Goal: Task Accomplishment & Management: Use online tool/utility

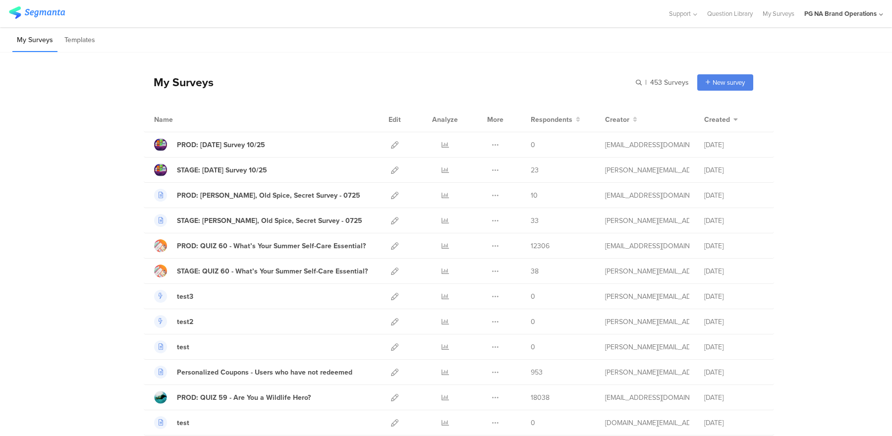
click at [442, 74] on div "My Surveys | 453 Surveys New survey Start from scratch Choose from templates" at bounding box center [449, 82] width 610 height 40
click at [237, 145] on div "PROD: [DATE] Survey 10/25" at bounding box center [221, 145] width 88 height 10
drag, startPoint x: 542, startPoint y: 71, endPoint x: 257, endPoint y: 69, distance: 284.5
click at [541, 71] on div "My Surveys | 453 Surveys New survey Start from scratch Choose from templates" at bounding box center [449, 82] width 610 height 40
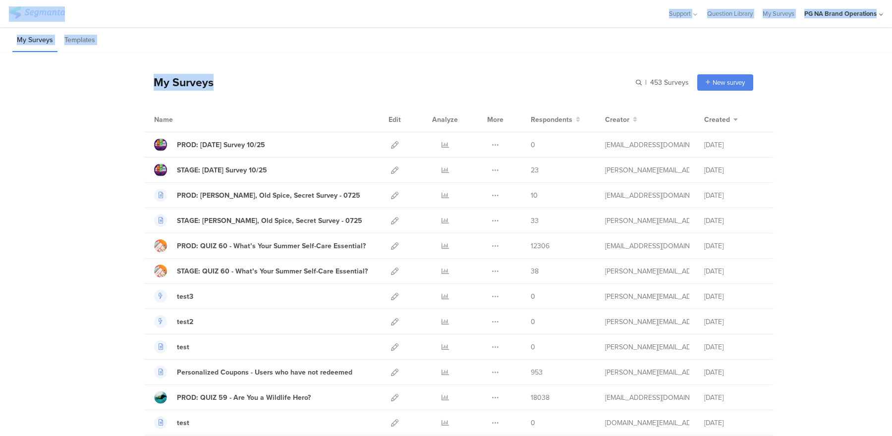
drag, startPoint x: 239, startPoint y: 85, endPoint x: 54, endPoint y: 106, distance: 187.0
click at [0, 10] on html "You are using an unsupported version of Internet Explorer. Unsupported browsers…" at bounding box center [446, 218] width 892 height 436
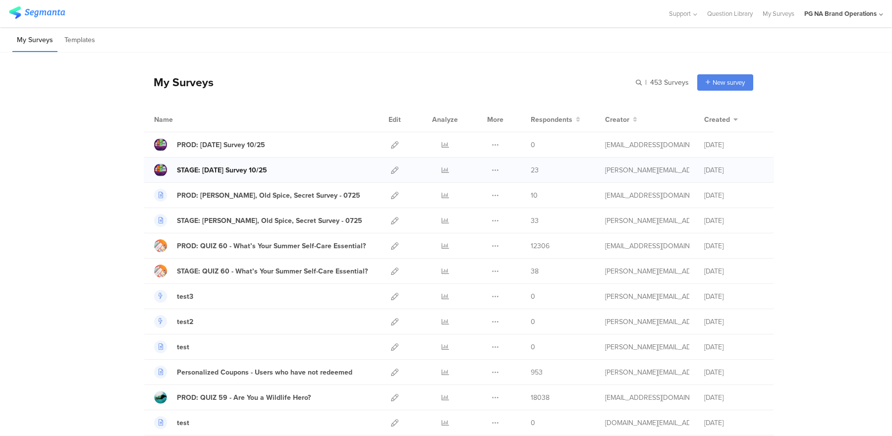
drag, startPoint x: 56, startPoint y: 112, endPoint x: 163, endPoint y: 175, distance: 124.6
click at [230, 145] on div "PROD: [DATE] Survey 10/25" at bounding box center [221, 145] width 88 height 10
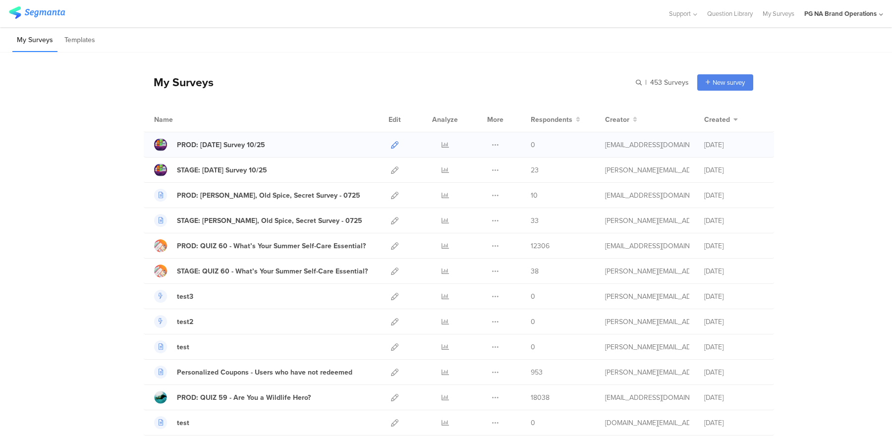
click at [397, 145] on icon at bounding box center [394, 144] width 7 height 7
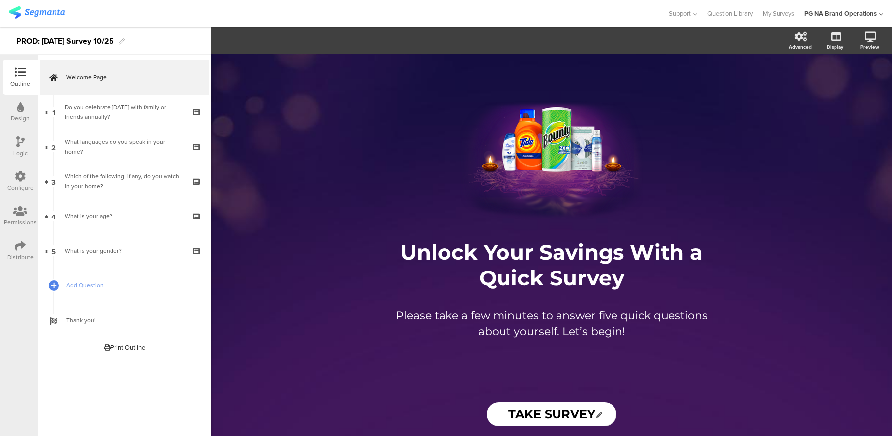
click at [21, 186] on div "Configure" at bounding box center [20, 187] width 26 height 9
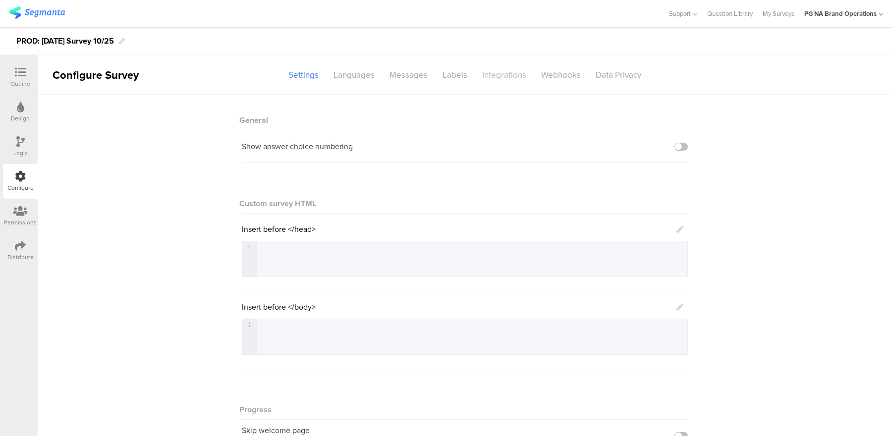
click at [506, 76] on div "Integrations" at bounding box center [504, 74] width 59 height 17
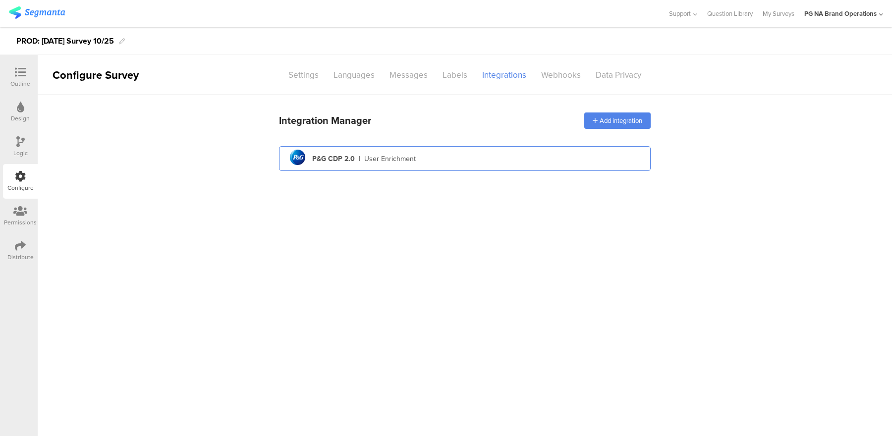
click at [460, 164] on div "pg logo P&G CDP 2.0 | User Enrichment" at bounding box center [465, 159] width 356 height 24
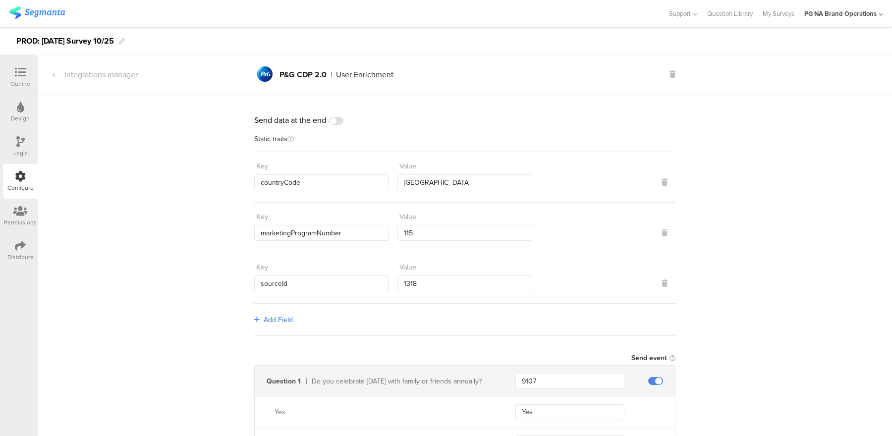
click at [20, 81] on div "Outline" at bounding box center [20, 83] width 20 height 9
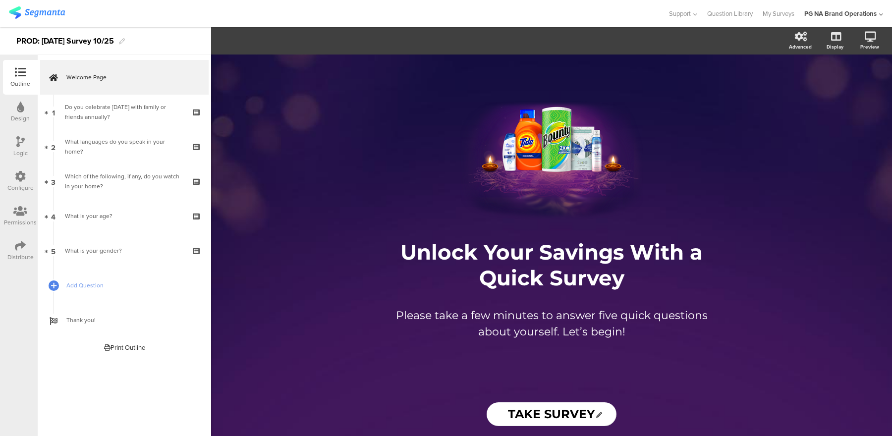
click at [17, 16] on img at bounding box center [37, 12] width 56 height 12
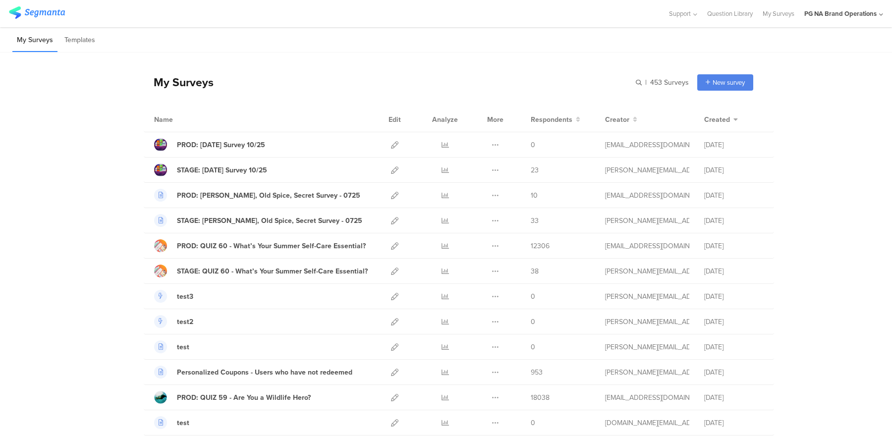
click at [639, 82] on input "text" at bounding box center [619, 82] width 139 height 16
click at [638, 84] on input "text" at bounding box center [619, 82] width 139 height 16
click at [593, 82] on input "text" at bounding box center [619, 82] width 139 height 16
type input "p"
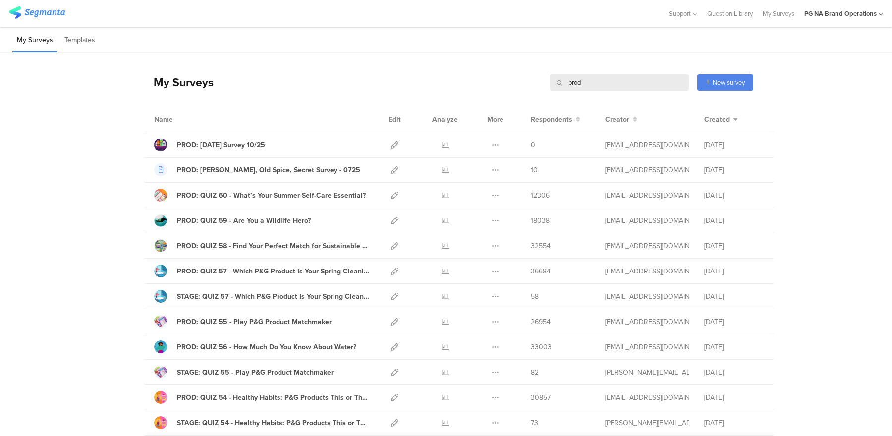
type input "prod"
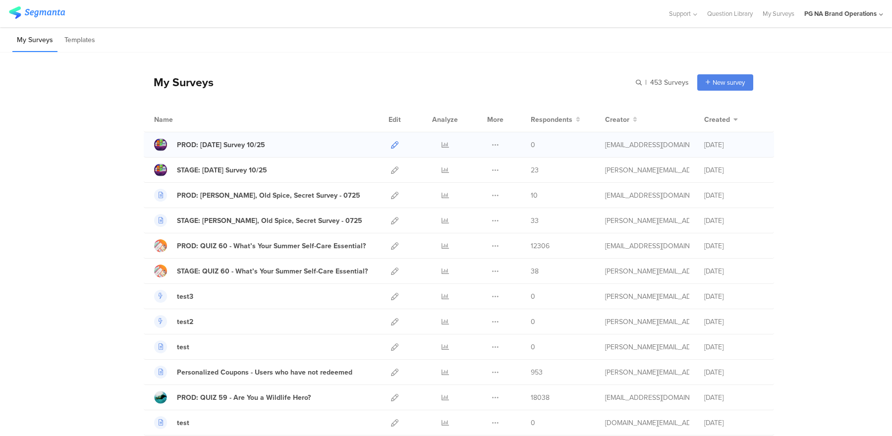
click at [393, 148] on icon at bounding box center [394, 144] width 7 height 7
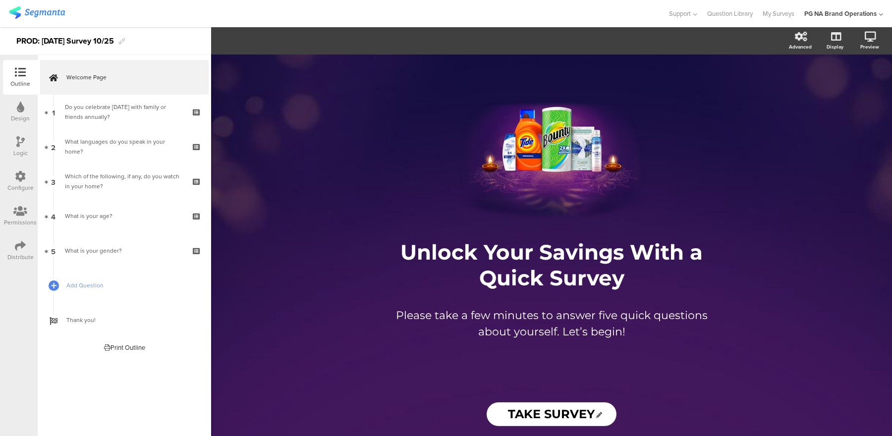
click at [21, 141] on icon at bounding box center [20, 141] width 8 height 11
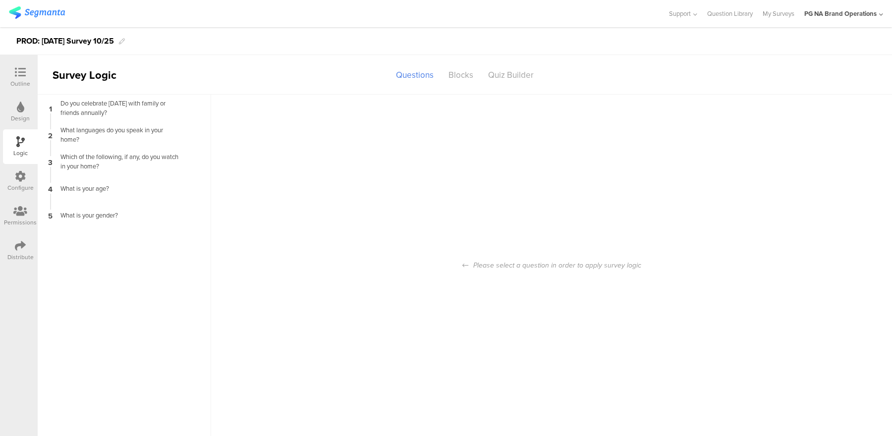
click at [21, 182] on div at bounding box center [20, 177] width 11 height 12
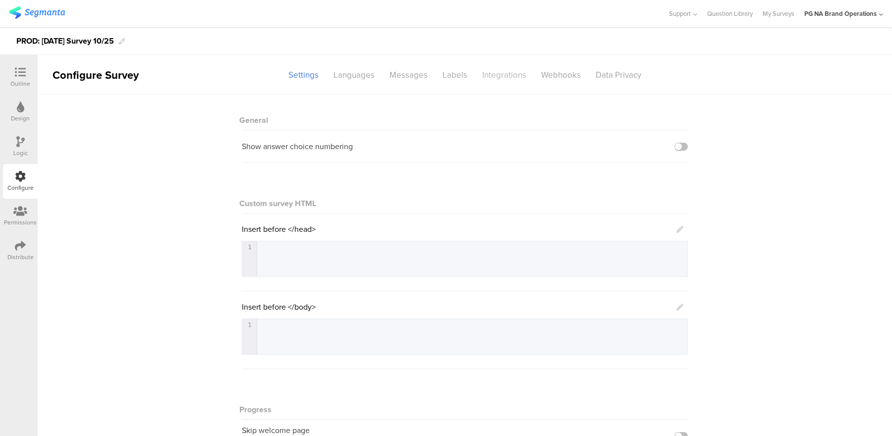
click at [509, 76] on div "Integrations" at bounding box center [504, 74] width 59 height 17
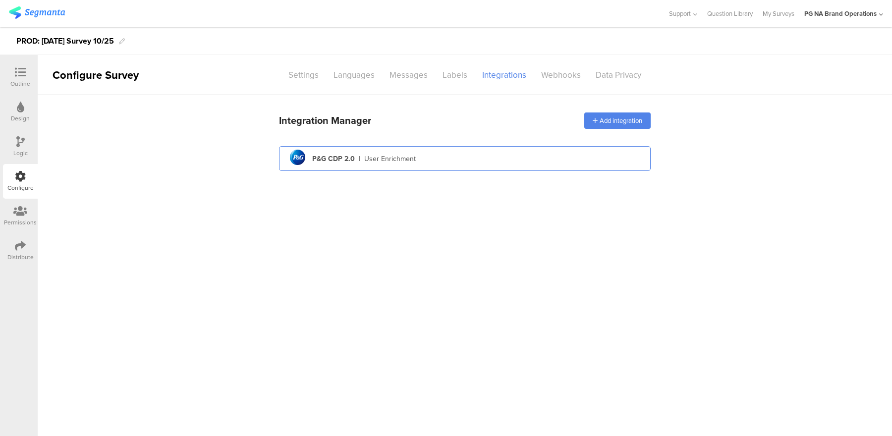
click at [462, 156] on div "pg logo P&G CDP 2.0 | User Enrichment" at bounding box center [465, 159] width 356 height 24
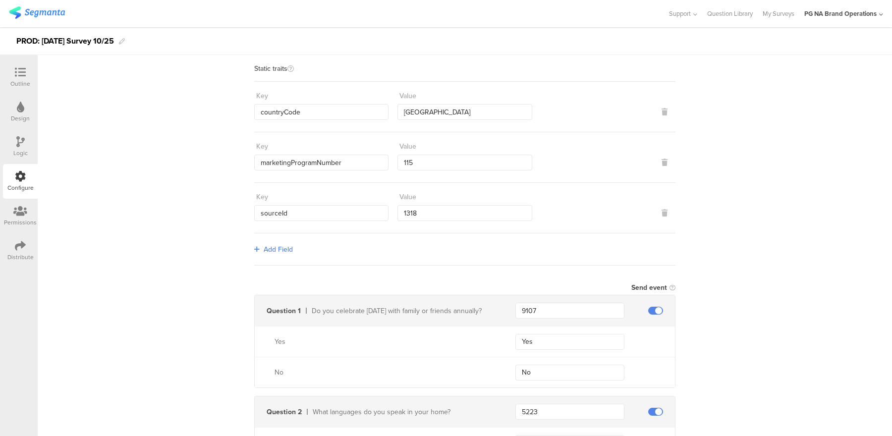
scroll to position [128, 0]
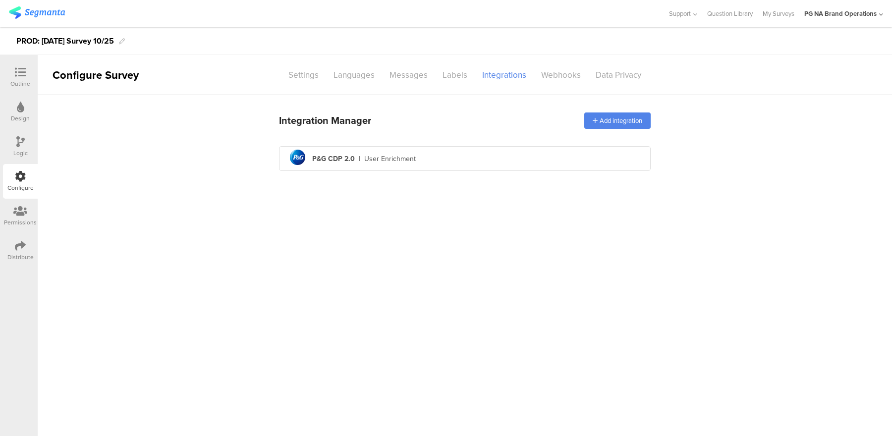
click at [20, 182] on div at bounding box center [20, 177] width 11 height 12
click at [23, 147] on icon at bounding box center [20, 141] width 8 height 11
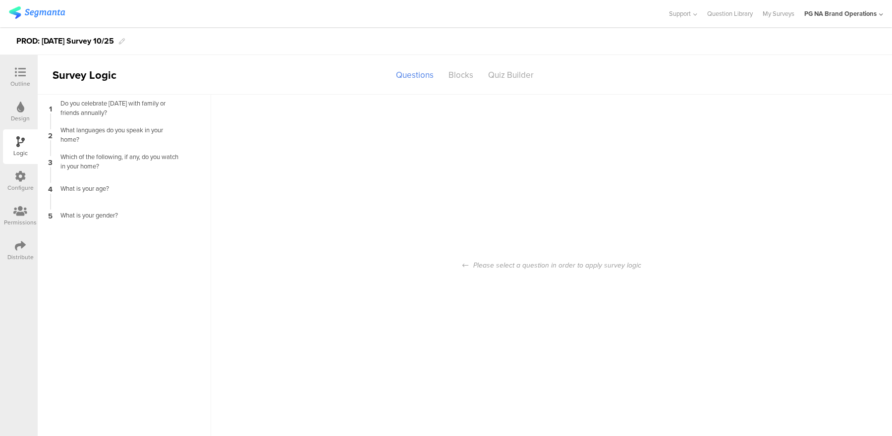
click at [20, 180] on icon at bounding box center [20, 176] width 11 height 11
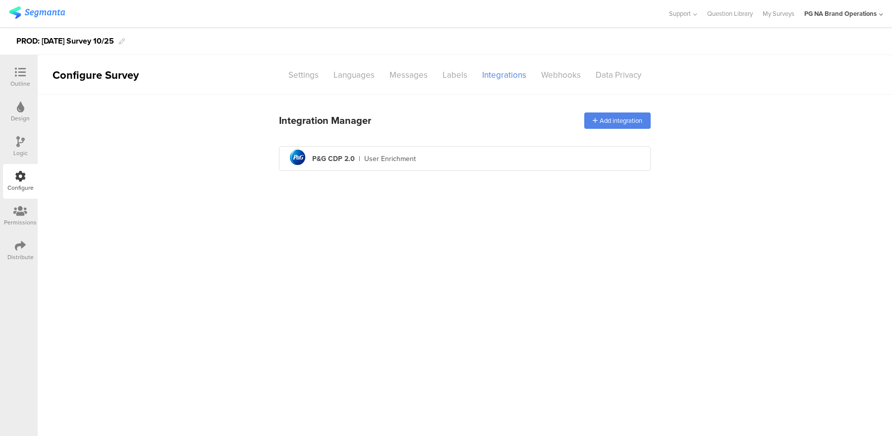
click at [32, 10] on img at bounding box center [37, 12] width 56 height 12
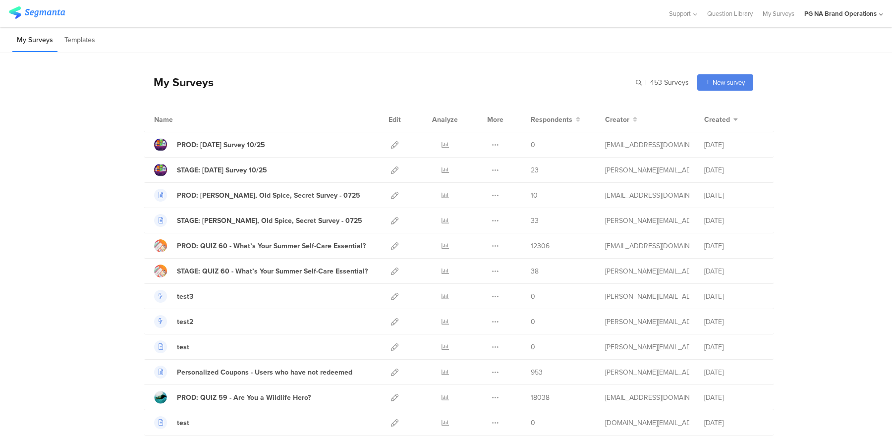
click at [0, 0] on input "text" at bounding box center [0, 0] width 0 height 0
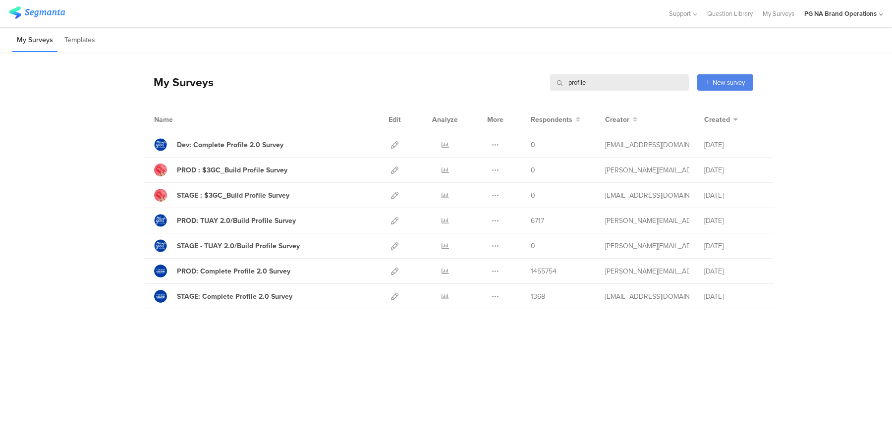
type input "profile"
click at [50, 261] on div "My Surveys profile profile New survey Start from scratch Choose from templates …" at bounding box center [446, 189] width 892 height 272
click at [394, 296] on icon at bounding box center [394, 296] width 7 height 7
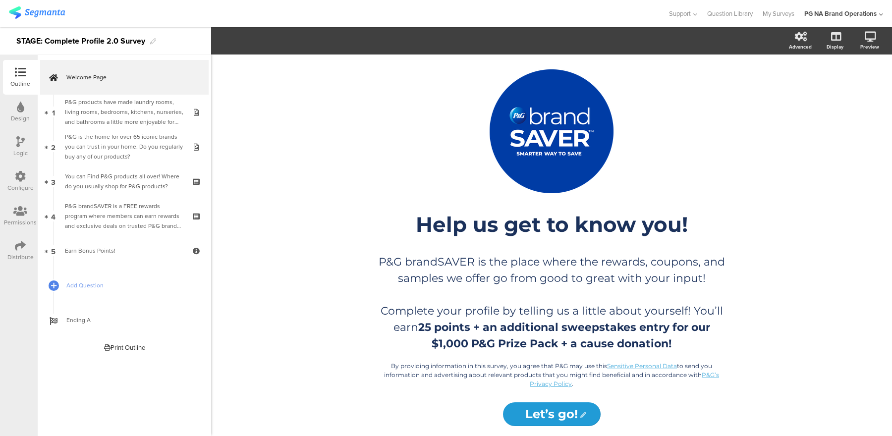
click at [23, 182] on div at bounding box center [20, 177] width 11 height 12
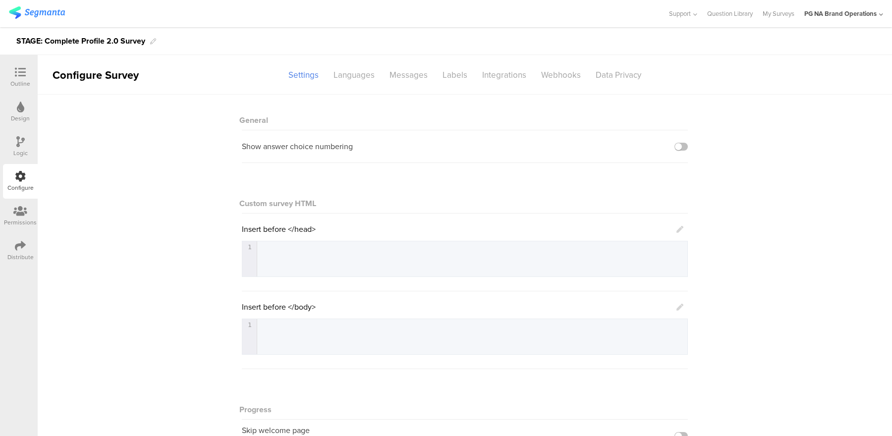
click at [220, 182] on div "General Show answer choice numbering Custom survey HTML Insert before </head> 1…" at bounding box center [465, 328] width 854 height 466
drag, startPoint x: 748, startPoint y: 151, endPoint x: 661, endPoint y: 157, distance: 87.9
click at [748, 151] on div "General Show answer choice numbering Custom survey HTML Insert before </head> 1…" at bounding box center [465, 328] width 854 height 466
click at [360, 75] on div "Languages" at bounding box center [354, 74] width 56 height 17
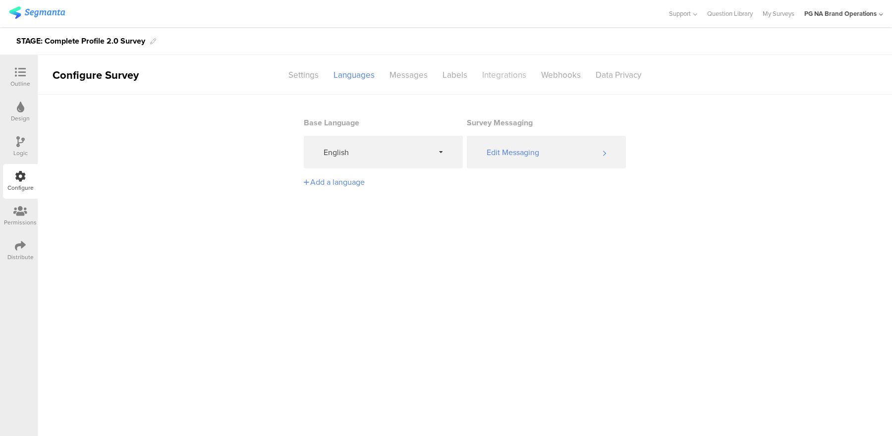
click at [494, 75] on div "Integrations" at bounding box center [504, 74] width 59 height 17
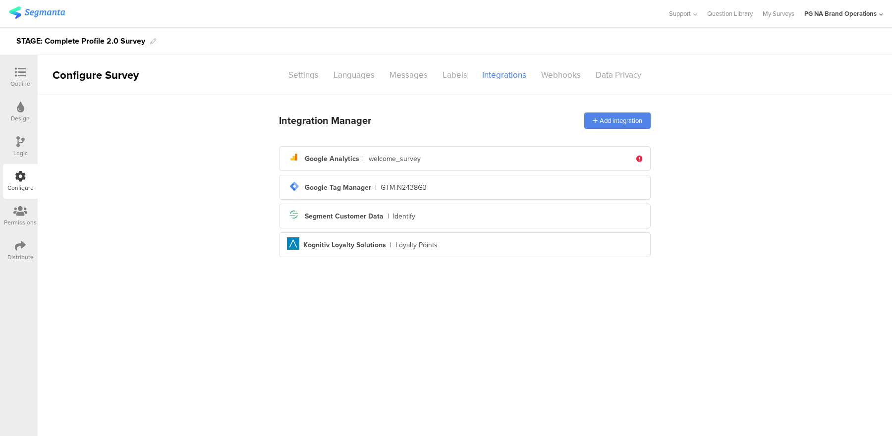
drag, startPoint x: 191, startPoint y: 161, endPoint x: 138, endPoint y: 113, distance: 71.3
click at [192, 161] on div "Integration Manager Add integration analytics Created with Sketch. Google Analy…" at bounding box center [465, 178] width 854 height 167
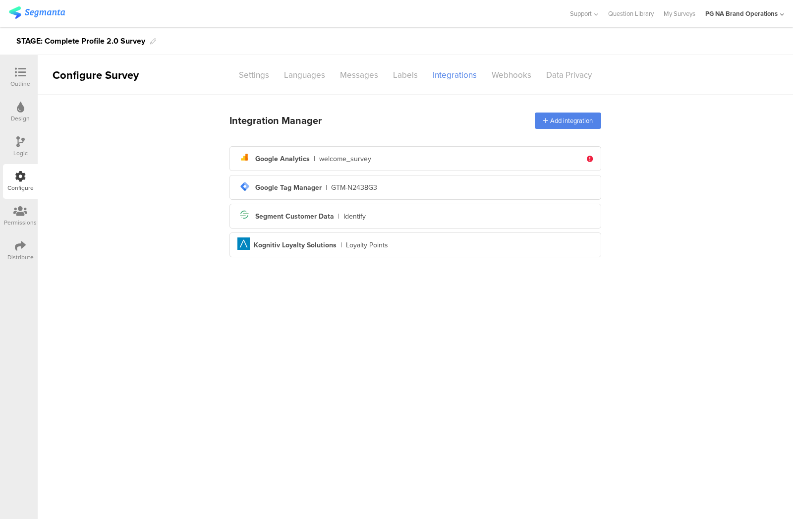
click at [77, 204] on div "Integration Manager Add integration analytics Created with Sketch. Google Analy…" at bounding box center [415, 178] width 755 height 167
click at [18, 173] on icon at bounding box center [20, 176] width 11 height 11
click at [20, 146] on icon at bounding box center [20, 141] width 8 height 11
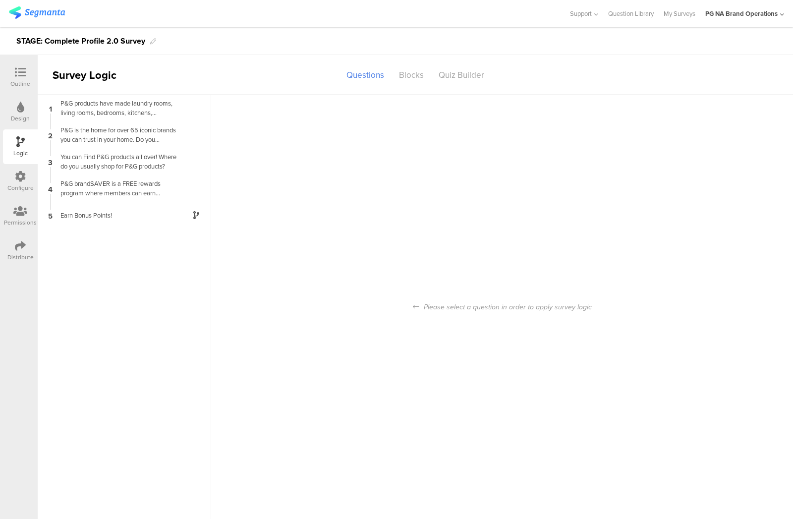
click at [25, 114] on div "Design" at bounding box center [20, 118] width 19 height 9
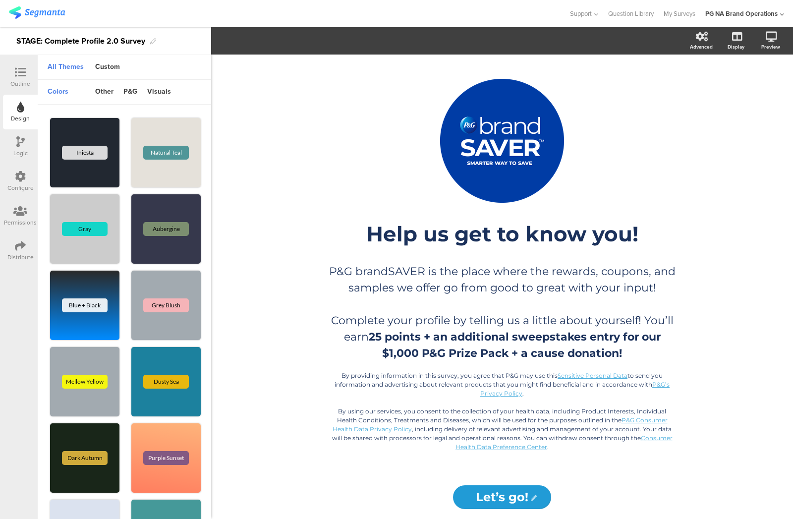
click at [28, 69] on div at bounding box center [20, 73] width 20 height 12
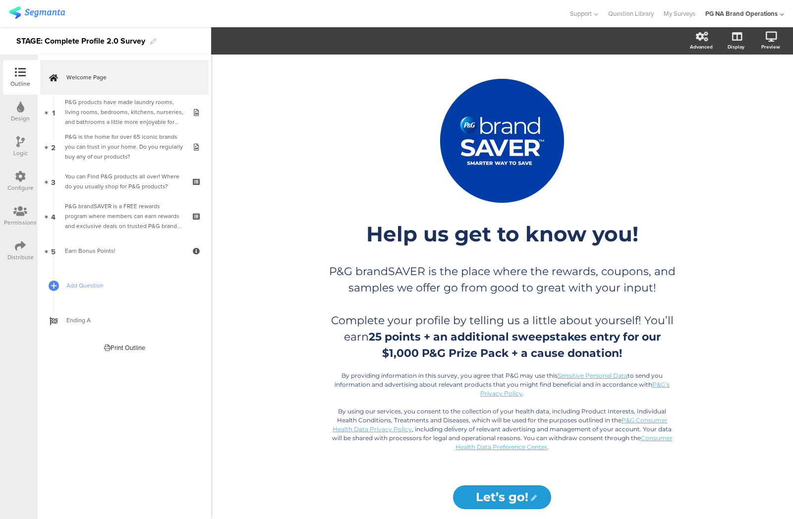
click at [42, 9] on img at bounding box center [37, 12] width 56 height 12
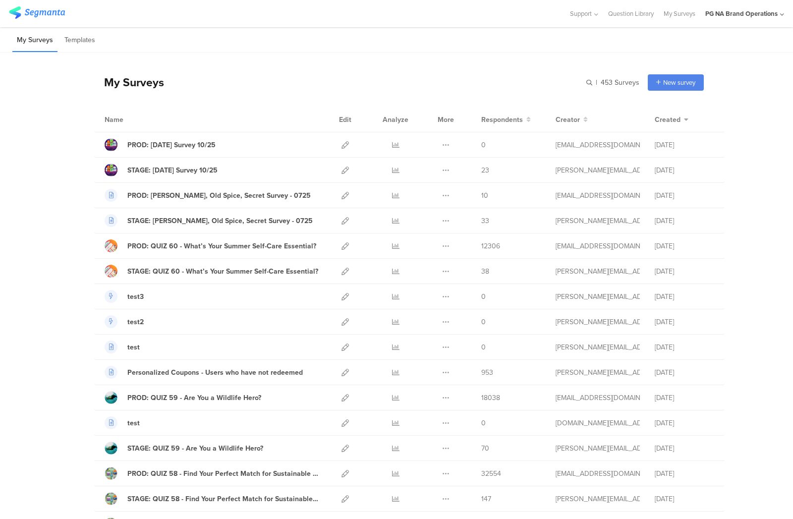
click at [363, 85] on div "My Surveys | 453 Surveys New survey Start from scratch Choose from templates" at bounding box center [399, 82] width 610 height 40
click at [591, 79] on input "text" at bounding box center [570, 82] width 139 height 16
click at [591, 80] on input "text" at bounding box center [570, 82] width 139 height 16
click at [549, 88] on input "text" at bounding box center [570, 82] width 139 height 16
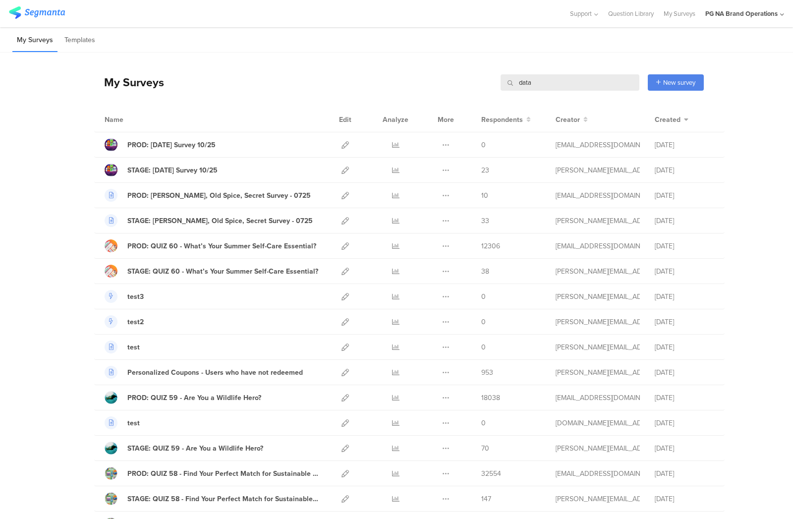
type input "data"
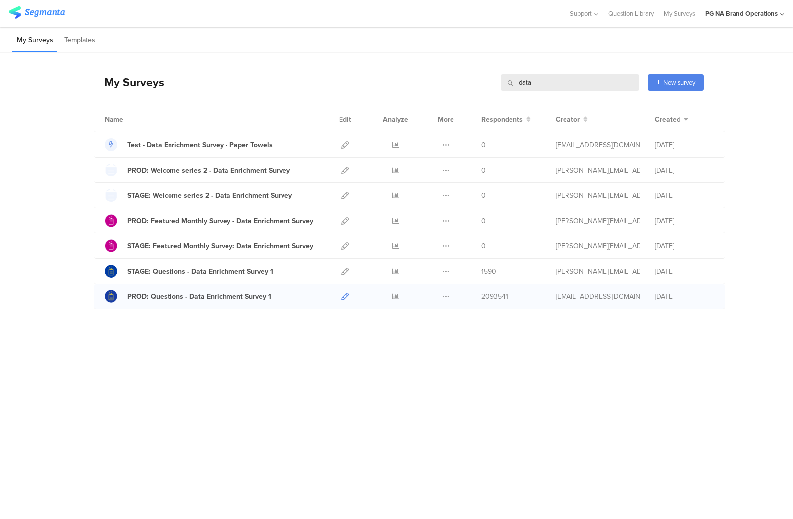
click at [344, 299] on icon at bounding box center [344, 296] width 7 height 7
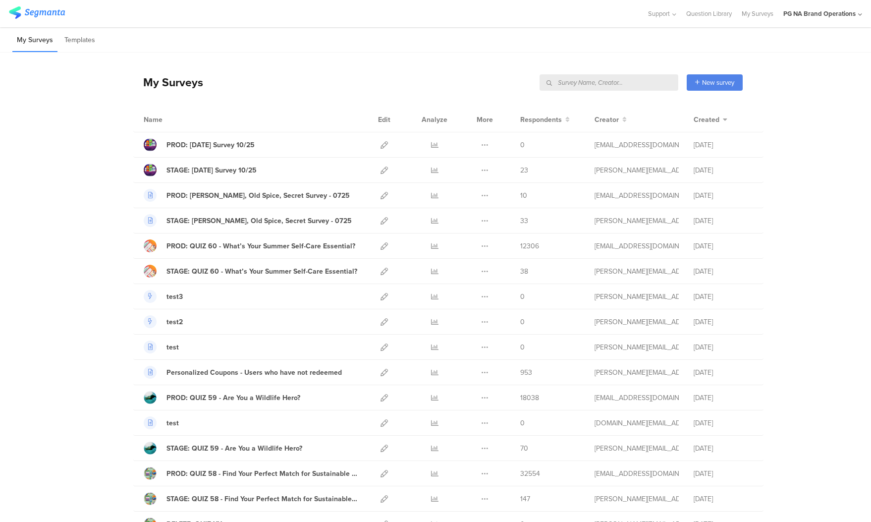
click at [642, 80] on input "text" at bounding box center [609, 82] width 139 height 16
type input "complete"
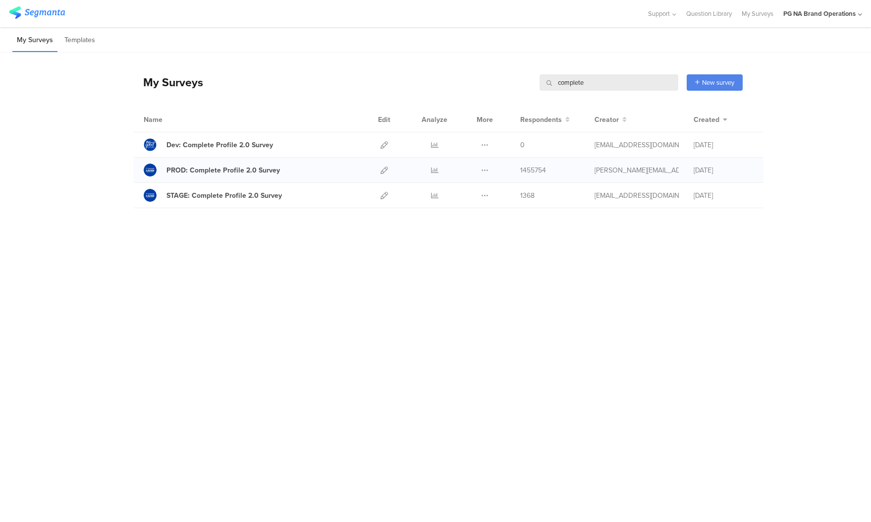
drag, startPoint x: 472, startPoint y: 325, endPoint x: 235, endPoint y: 182, distance: 276.6
click at [473, 325] on div "My Surveys complete complete New survey Start from scratch Choose from template…" at bounding box center [435, 263] width 871 height 420
click at [385, 195] on icon at bounding box center [384, 195] width 7 height 7
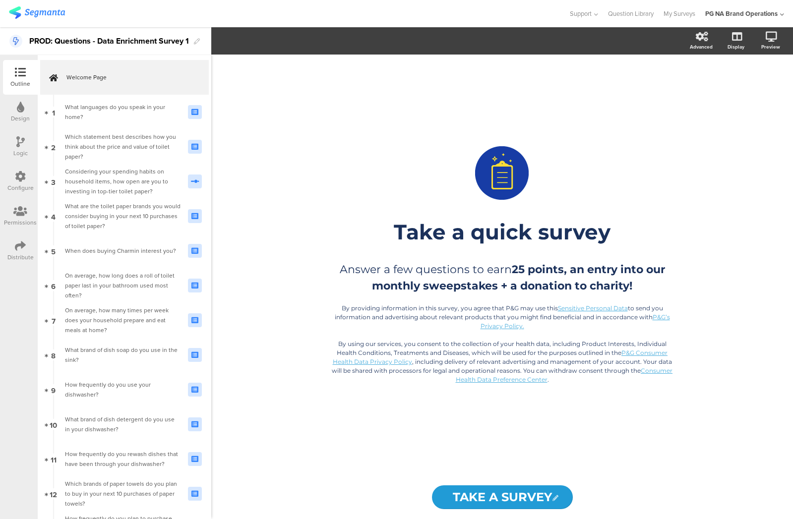
click at [13, 181] on div "Configure" at bounding box center [20, 181] width 35 height 35
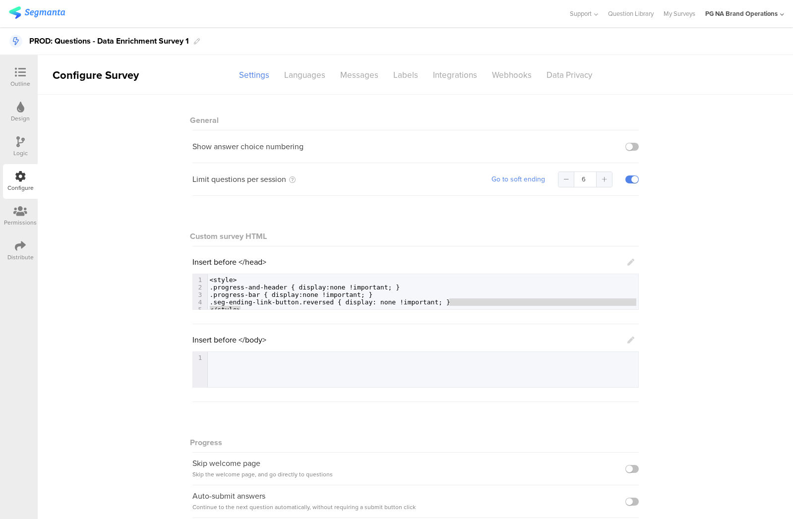
drag, startPoint x: 633, startPoint y: 305, endPoint x: 169, endPoint y: 315, distance: 465.0
click at [178, 330] on div "General Show answer choice numbering Limit questions per session Go to soft end…" at bounding box center [415, 344] width 755 height 499
click at [144, 268] on div "General Show answer choice numbering Limit questions per session Go to soft end…" at bounding box center [415, 344] width 755 height 499
click at [440, 195] on div "Limit questions per session Go to soft ending 6" at bounding box center [415, 179] width 446 height 33
click at [414, 243] on div "Custom survey HTML" at bounding box center [415, 234] width 446 height 26
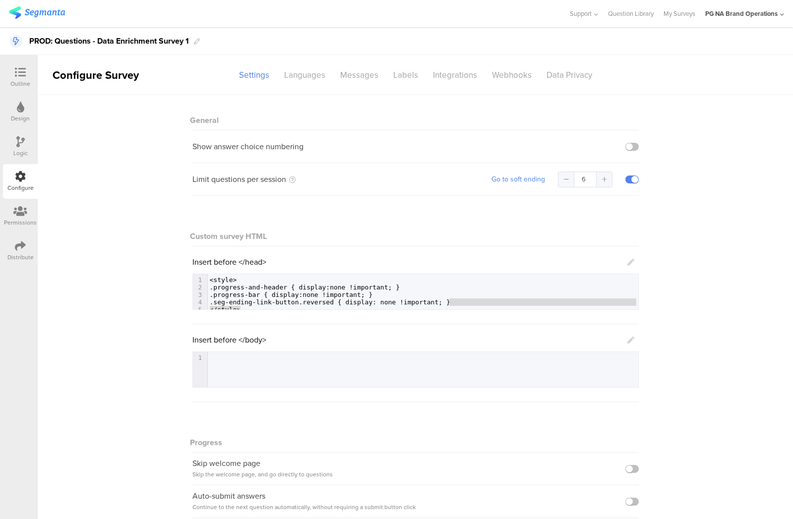
click at [413, 293] on pre ".progress-bar { display:none !important; }" at bounding box center [423, 294] width 430 height 7
click at [440, 75] on div "Integrations" at bounding box center [454, 74] width 59 height 17
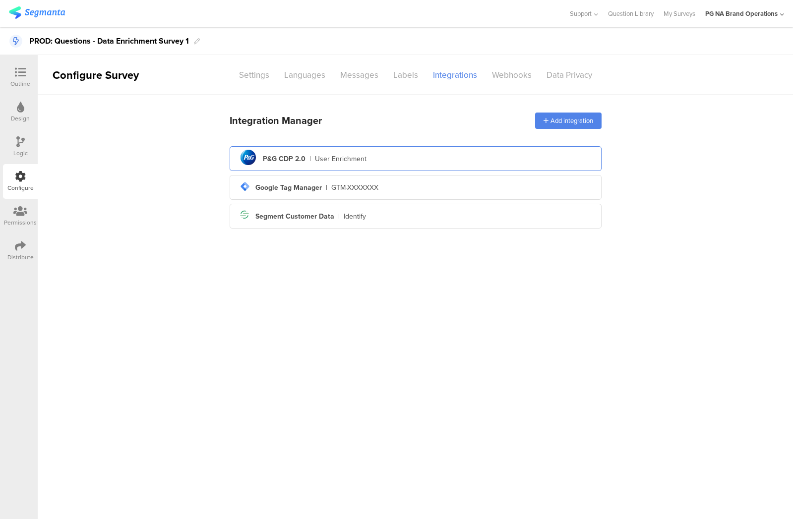
click at [373, 160] on div "pg logo P&G CDP 2.0 | User Enrichment" at bounding box center [415, 159] width 356 height 24
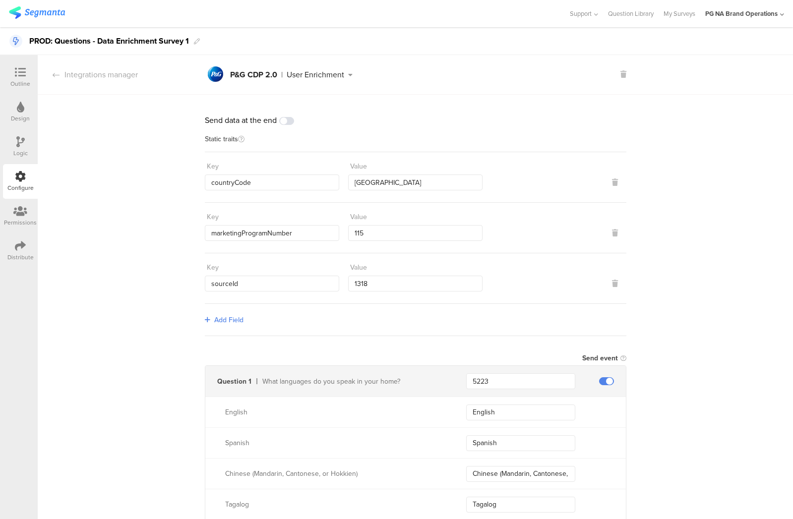
click at [18, 177] on icon at bounding box center [20, 176] width 11 height 11
click at [26, 146] on div "Logic" at bounding box center [20, 146] width 35 height 35
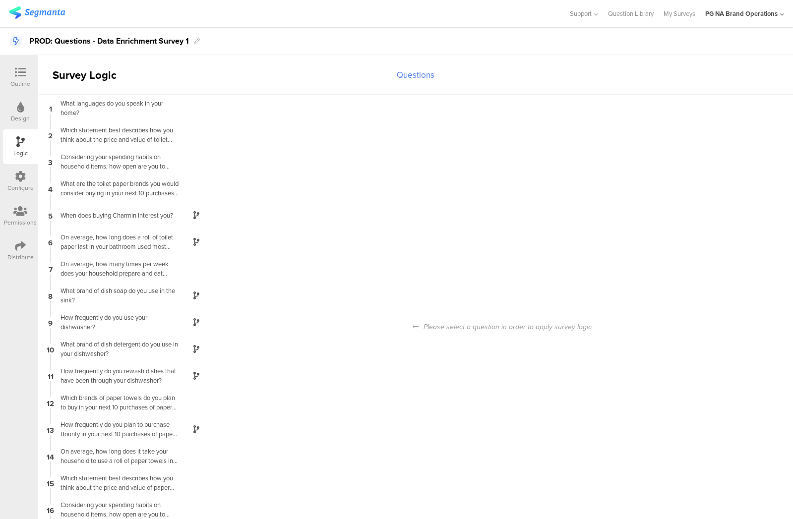
click at [19, 179] on icon at bounding box center [20, 176] width 11 height 11
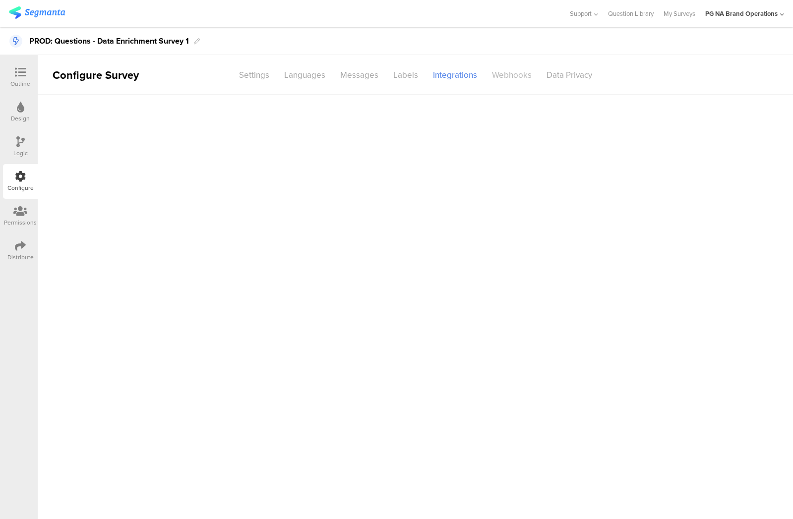
click at [506, 74] on div "Webhooks" at bounding box center [511, 74] width 55 height 17
click at [505, 73] on div "Webhooks" at bounding box center [511, 74] width 55 height 17
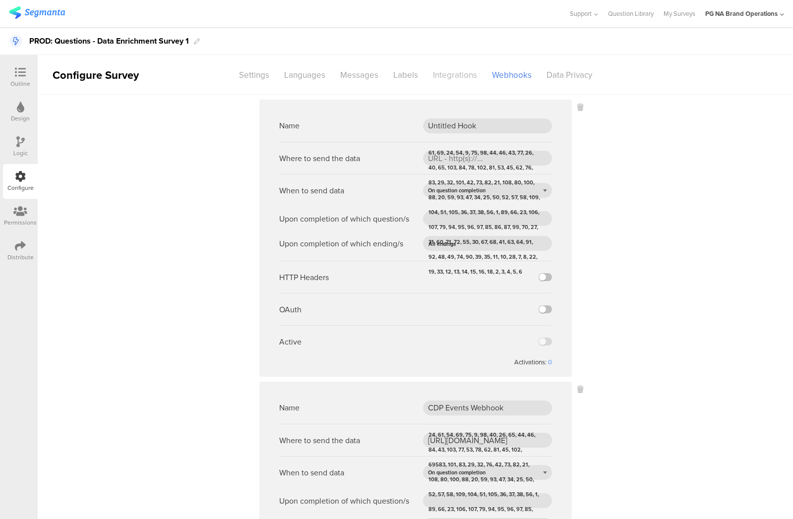
click at [450, 77] on div "Integrations" at bounding box center [454, 74] width 59 height 17
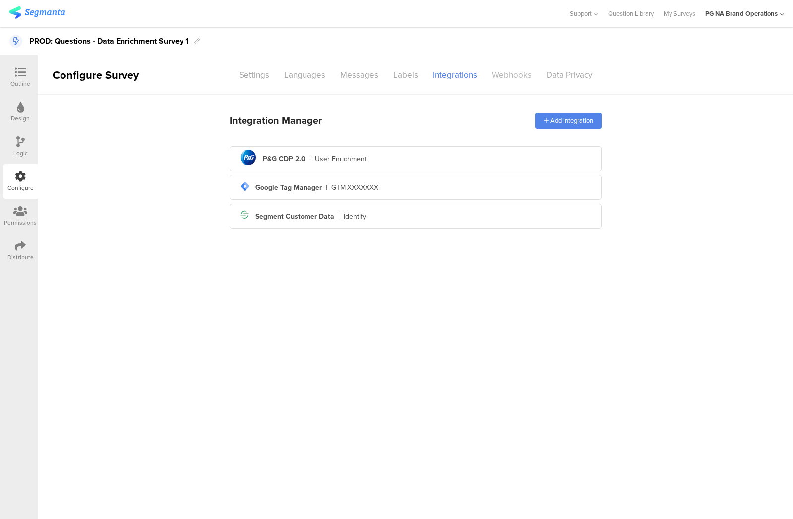
click at [509, 72] on div "Webhooks" at bounding box center [511, 74] width 55 height 17
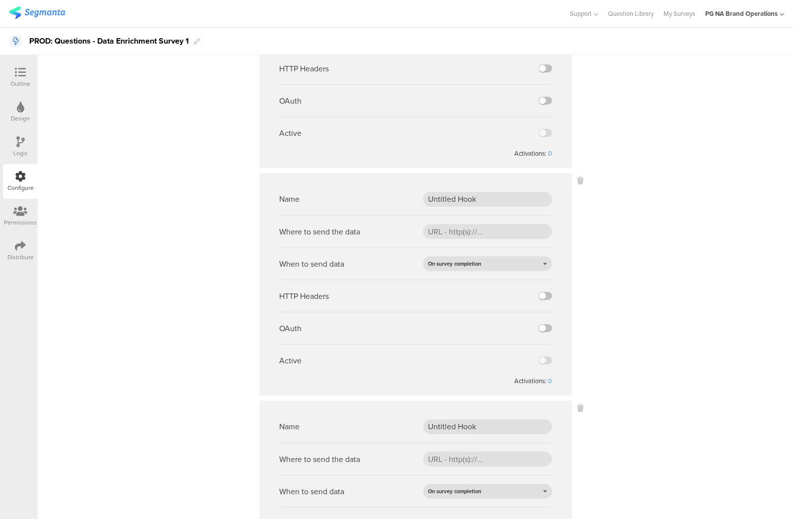
scroll to position [1070, 0]
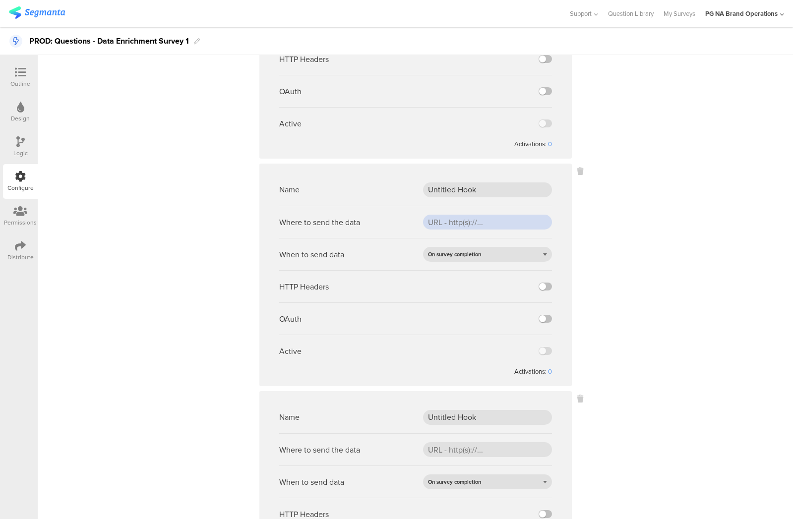
click at [451, 219] on input "url" at bounding box center [487, 222] width 129 height 15
click at [585, 227] on sg-webhook-settings "Name Untitled Hook Where to send the data When to send data On question complet…" at bounding box center [415, 426] width 755 height 2793
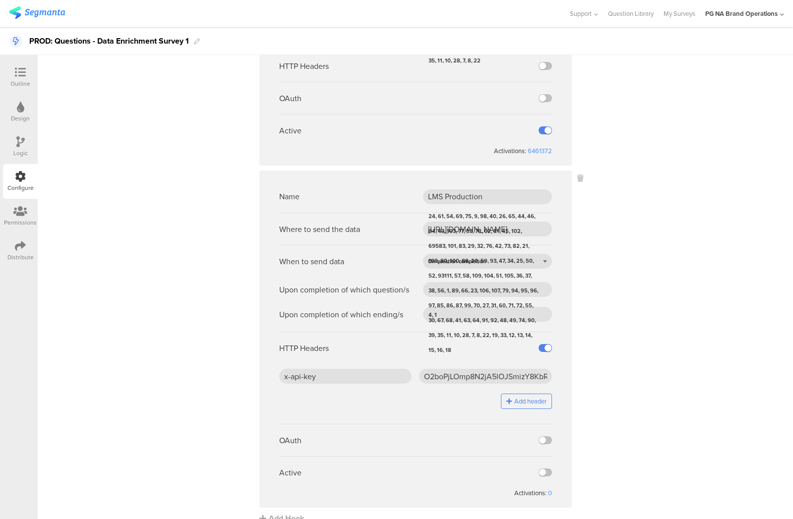
scroll to position [2372, 0]
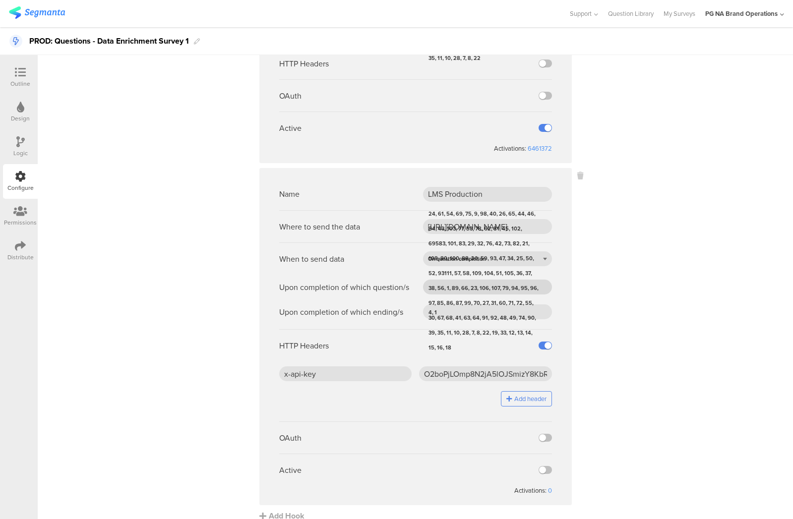
click at [439, 218] on span "61" at bounding box center [441, 214] width 6 height 8
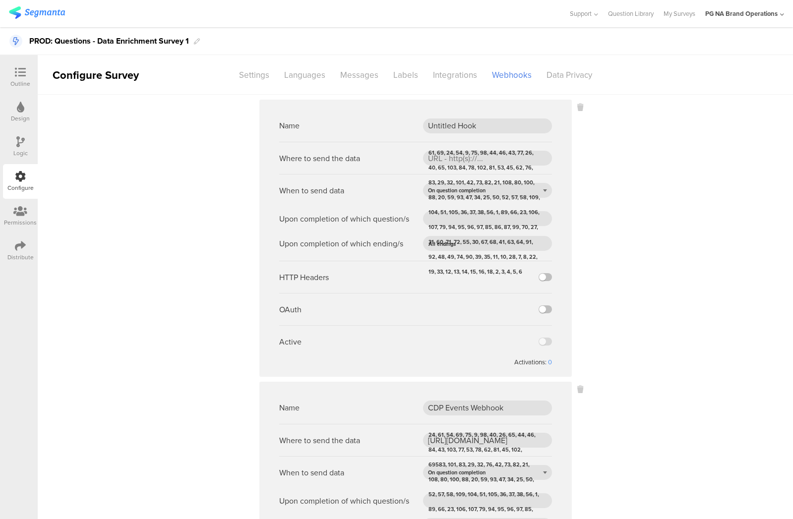
scroll to position [0, 0]
click at [480, 159] on span "98" at bounding box center [483, 152] width 9 height 15
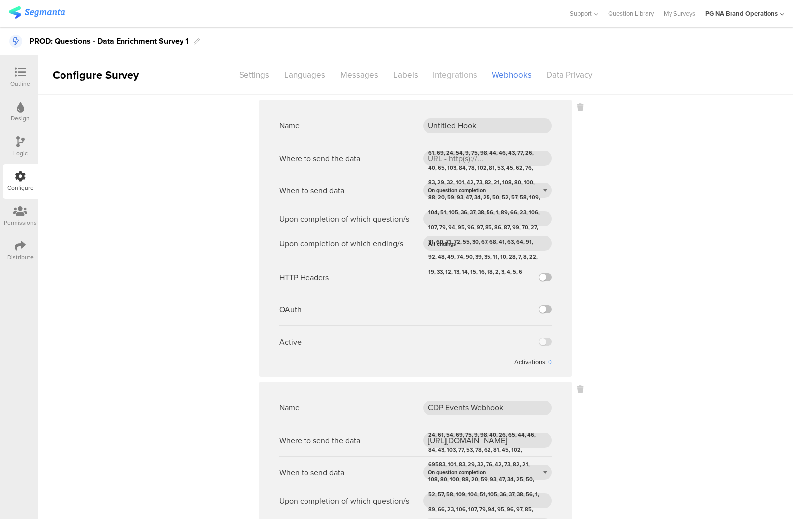
click at [449, 78] on div "Integrations" at bounding box center [454, 74] width 59 height 17
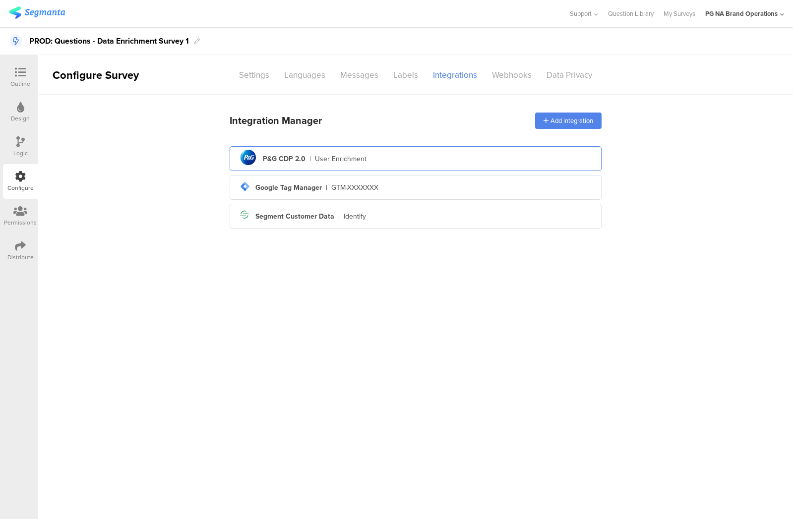
click at [380, 160] on div "pg logo P&G CDP 2.0 | User Enrichment" at bounding box center [415, 159] width 356 height 24
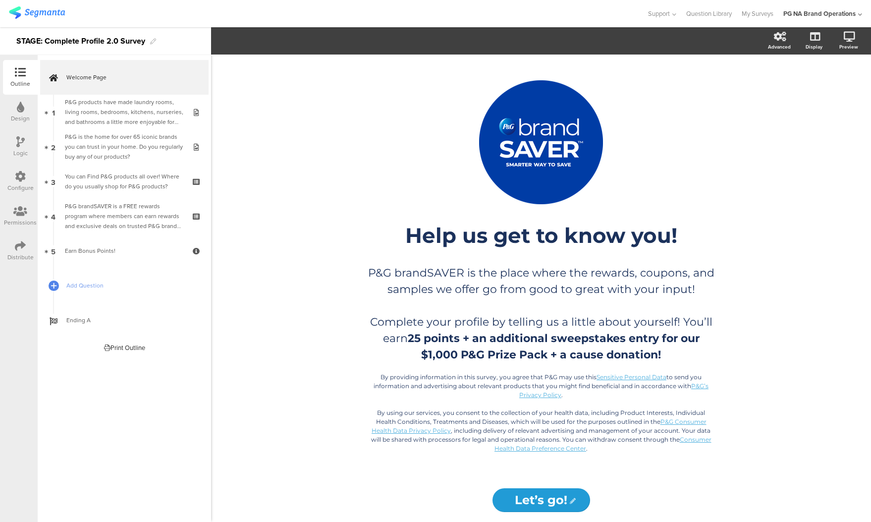
click at [16, 182] on div at bounding box center [20, 177] width 11 height 12
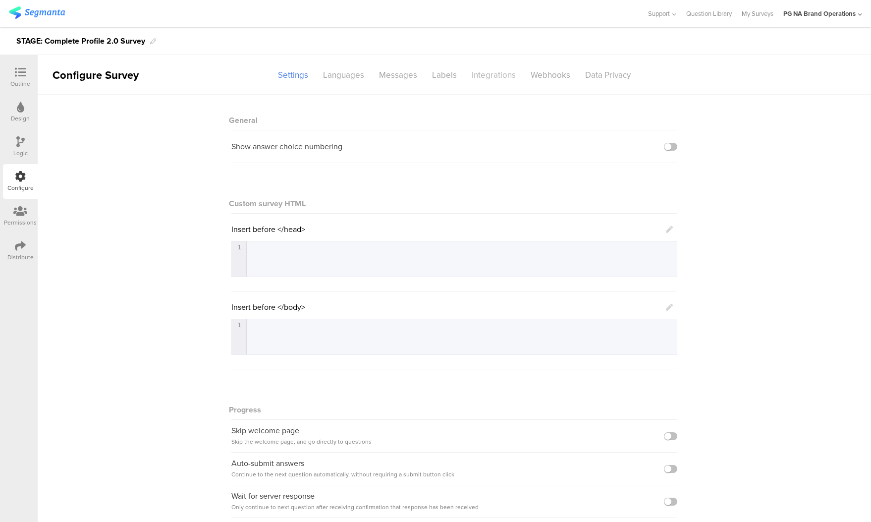
click at [502, 75] on div "Integrations" at bounding box center [493, 74] width 59 height 17
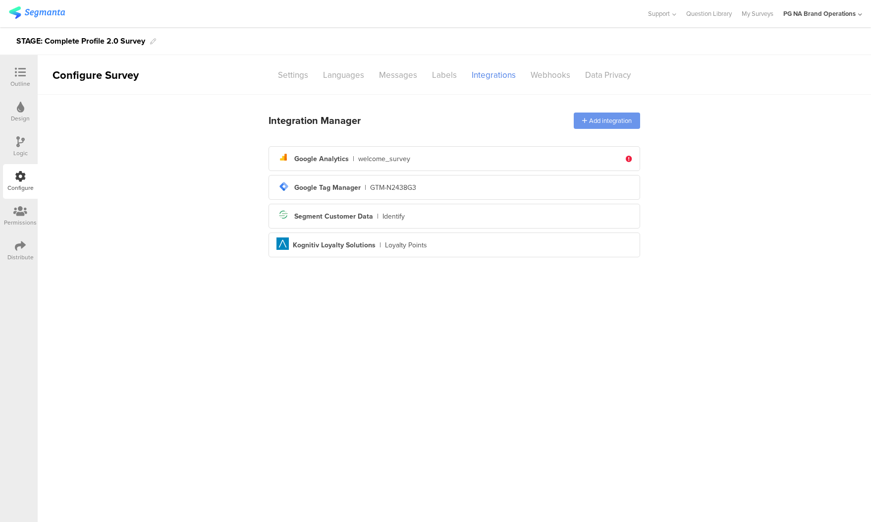
click at [608, 122] on div "Add integration" at bounding box center [607, 121] width 66 height 16
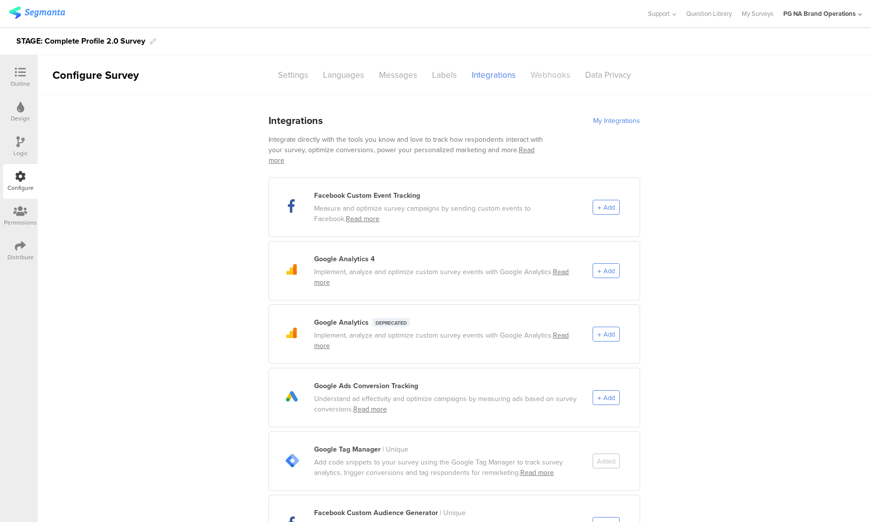
click at [550, 75] on div "Webhooks" at bounding box center [550, 74] width 55 height 17
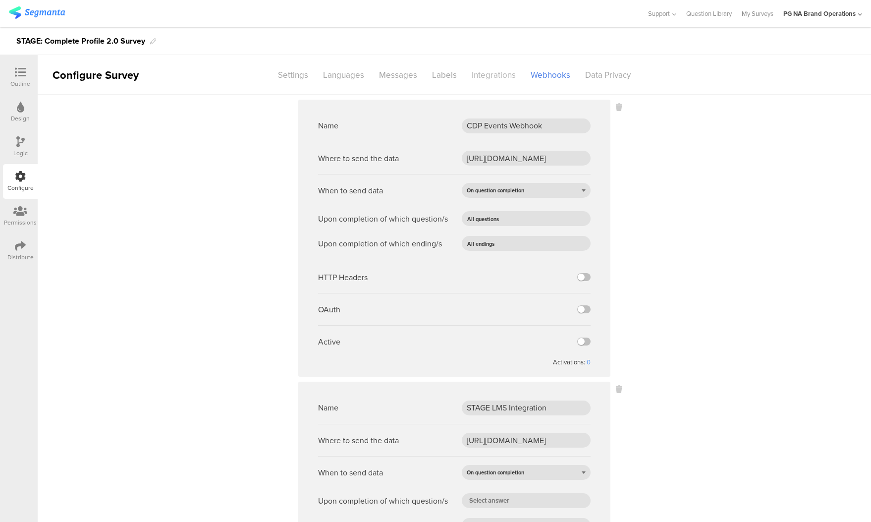
click at [491, 72] on div "Integrations" at bounding box center [493, 74] width 59 height 17
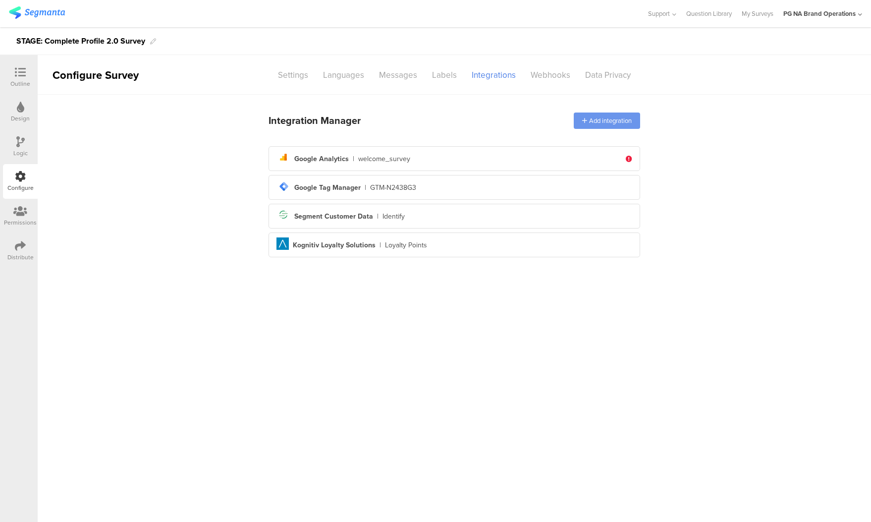
click at [612, 127] on div "Add integration" at bounding box center [607, 121] width 66 height 16
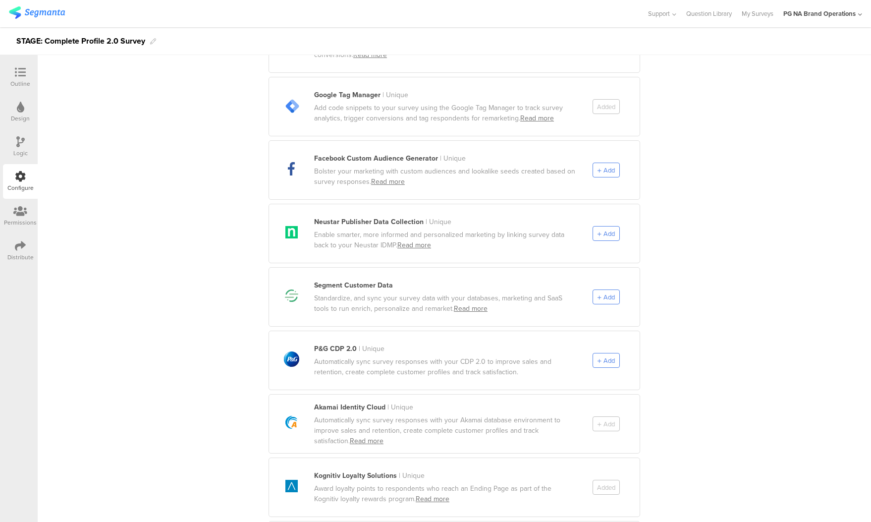
scroll to position [362, 0]
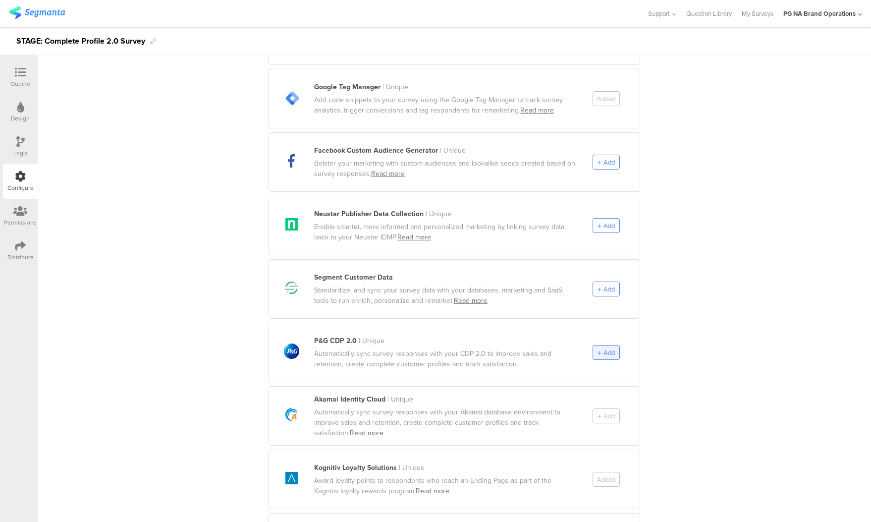
click at [608, 348] on span "Add" at bounding box center [609, 352] width 11 height 9
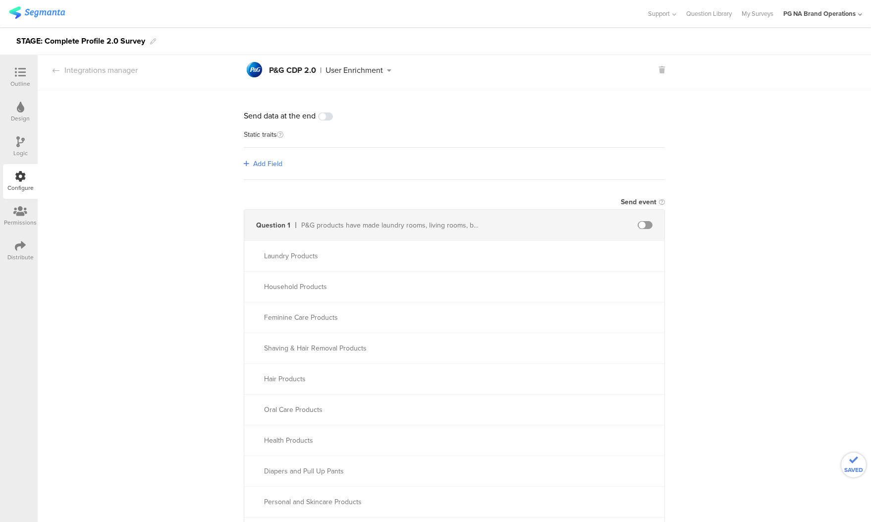
scroll to position [0, 0]
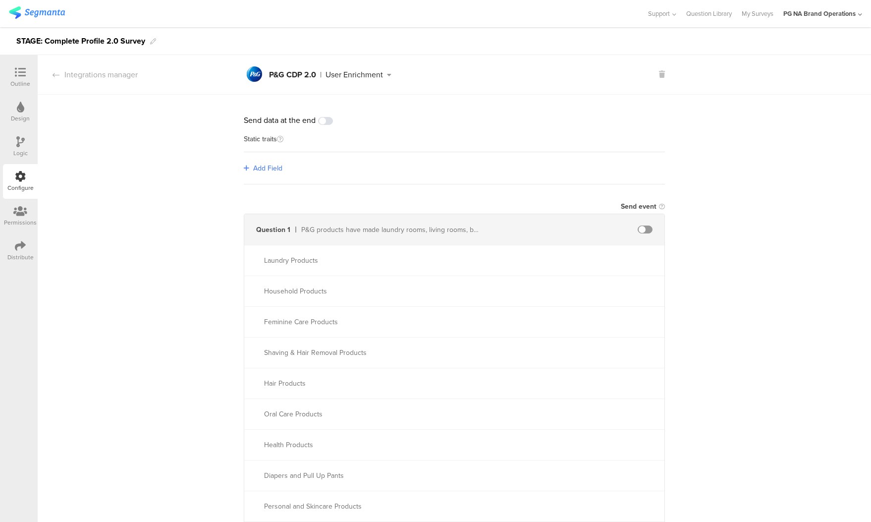
click at [261, 166] on span "Add Field" at bounding box center [267, 168] width 29 height 10
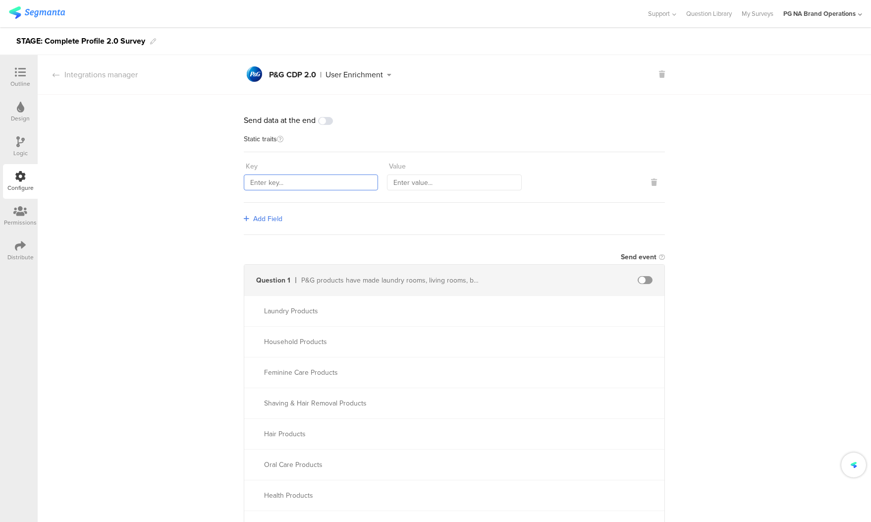
click at [273, 184] on input "text" at bounding box center [311, 182] width 134 height 16
type input "countryCode"
type input "[GEOGRAPHIC_DATA]"
click at [268, 216] on span "Add Field" at bounding box center [267, 219] width 29 height 10
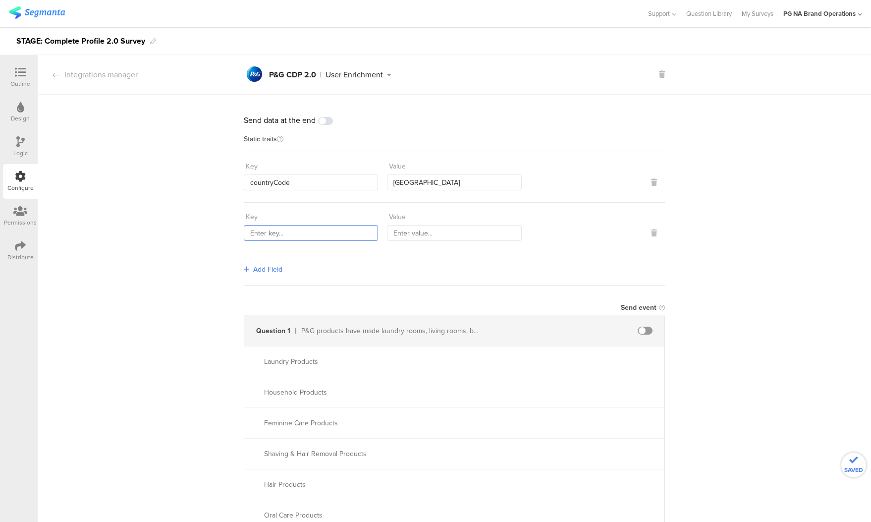
click at [280, 230] on input "text" at bounding box center [311, 233] width 134 height 16
type input "marketingProgramNumber"
type input "115"
click at [265, 269] on span "Add Field" at bounding box center [267, 269] width 29 height 10
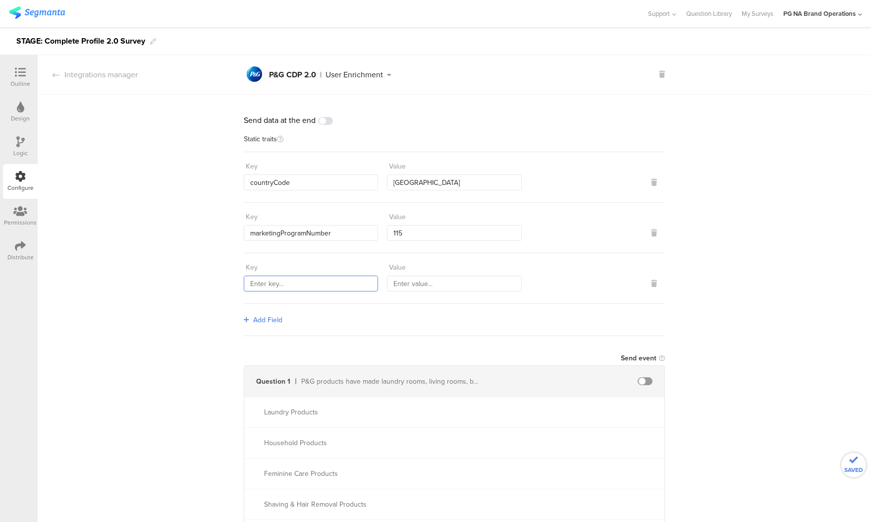
click at [283, 284] on input "text" at bounding box center [311, 284] width 134 height 16
type input "sourceId"
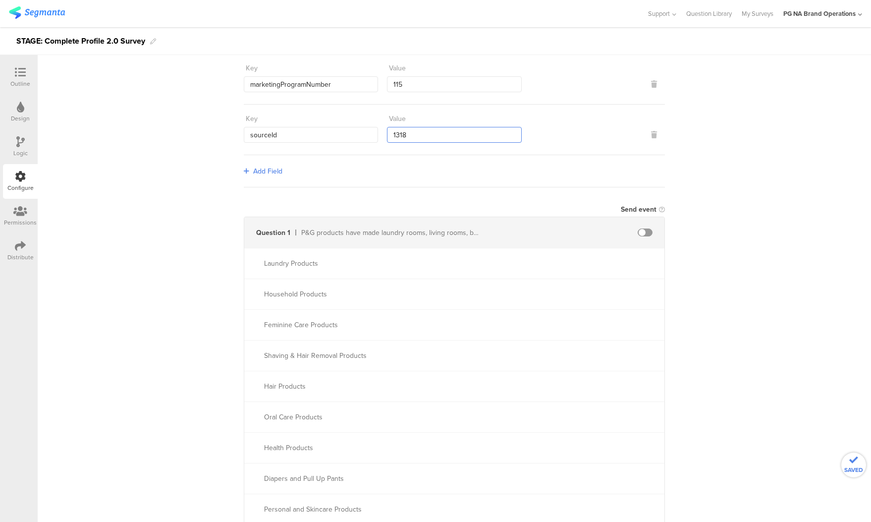
scroll to position [156, 0]
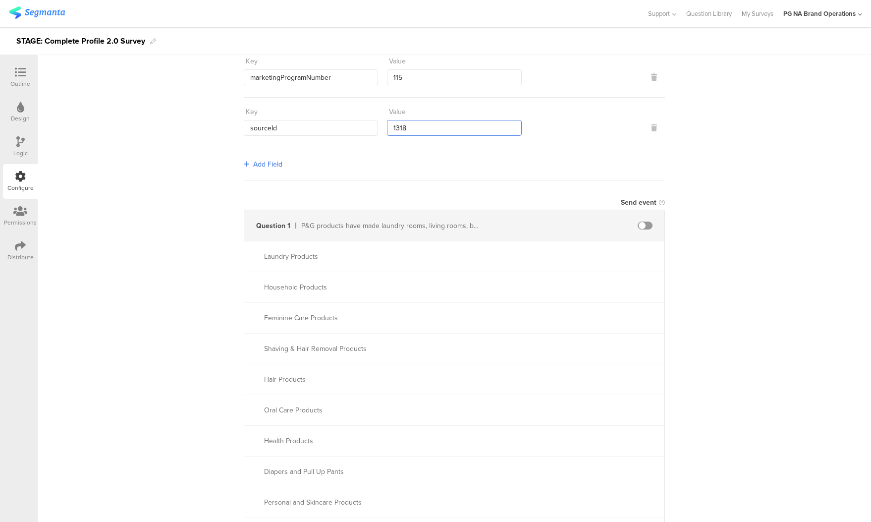
type input "1318"
click at [646, 227] on span at bounding box center [645, 226] width 15 height 8
click at [419, 223] on div "P&G products have made laundry rooms, living rooms, bedrooms, kitchens, nurseri…" at bounding box center [391, 226] width 180 height 10
click at [534, 225] on input "text" at bounding box center [559, 226] width 109 height 16
type input "1612"
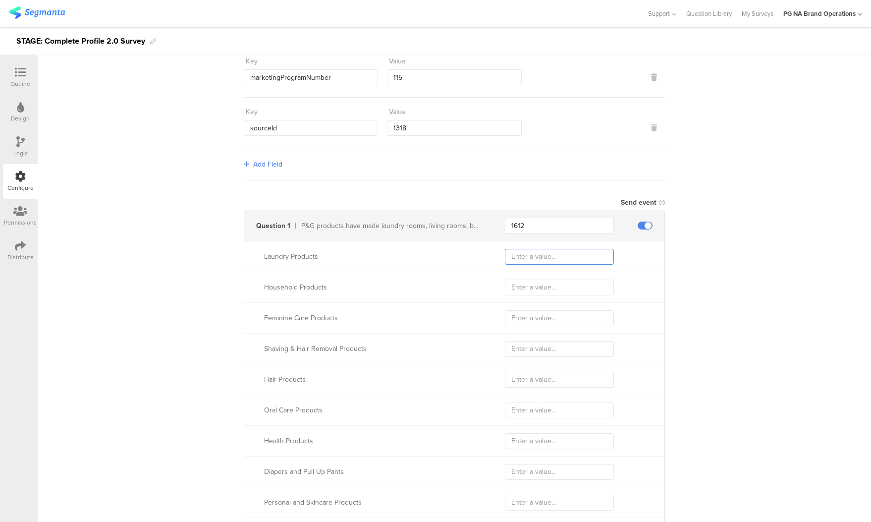
click at [536, 255] on input "text" at bounding box center [559, 257] width 109 height 16
type input "LaundryProducts"
type input "Household Products"
type input "Feminine Care Products"
type input "Shaving & Hair Removal Products"
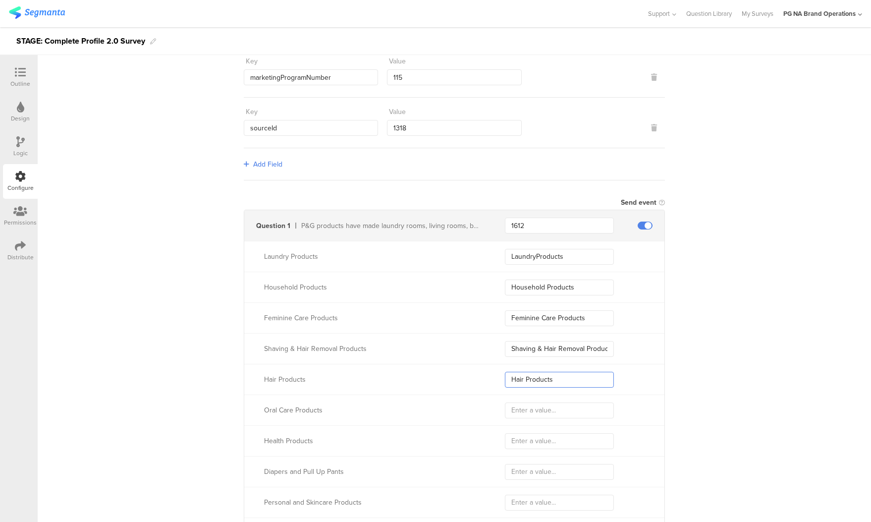
type input "Hair Products"
type input "OralCare Products"
type input "Health Products"
type input "Diapers and Pull Up Pants"
drag, startPoint x: 519, startPoint y: 502, endPoint x: 533, endPoint y: 500, distance: 14.0
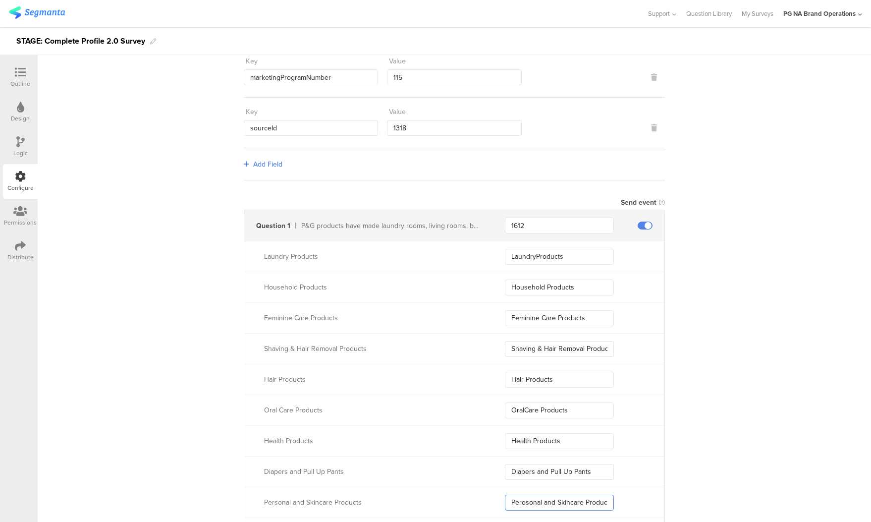
click at [520, 502] on input "Perosonal and Skincare Products" at bounding box center [559, 503] width 109 height 16
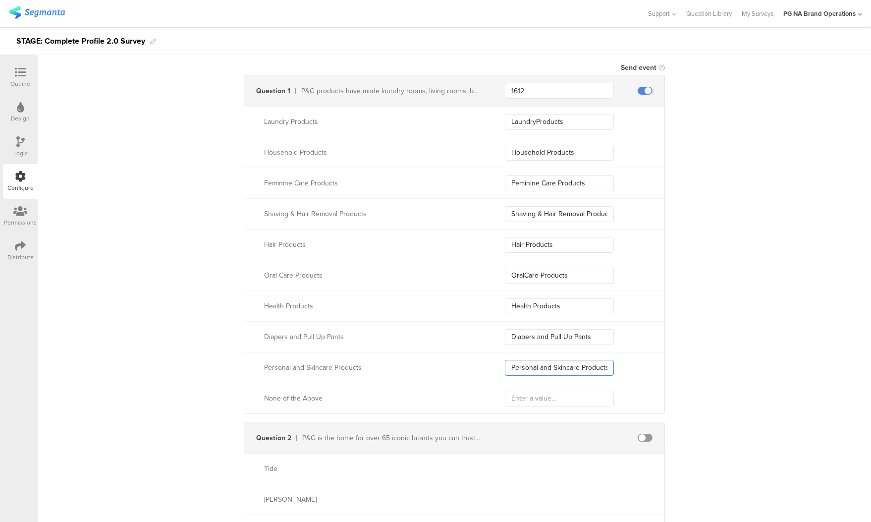
scroll to position [299, 0]
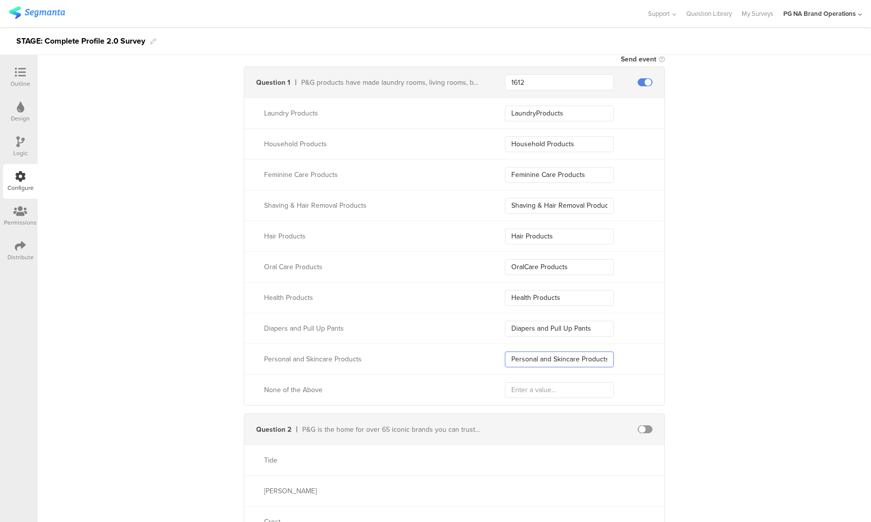
type input "Personal and Skincare Products"
click at [530, 393] on input "text" at bounding box center [559, 390] width 109 height 16
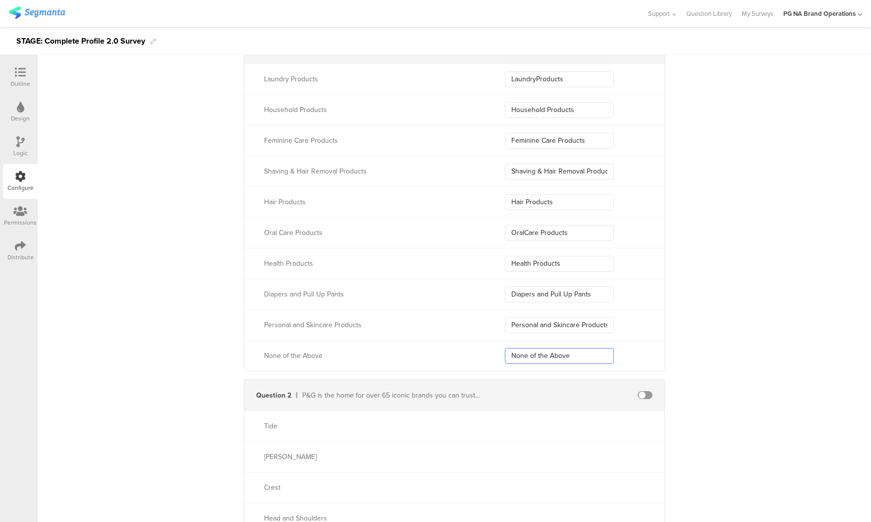
scroll to position [377, 0]
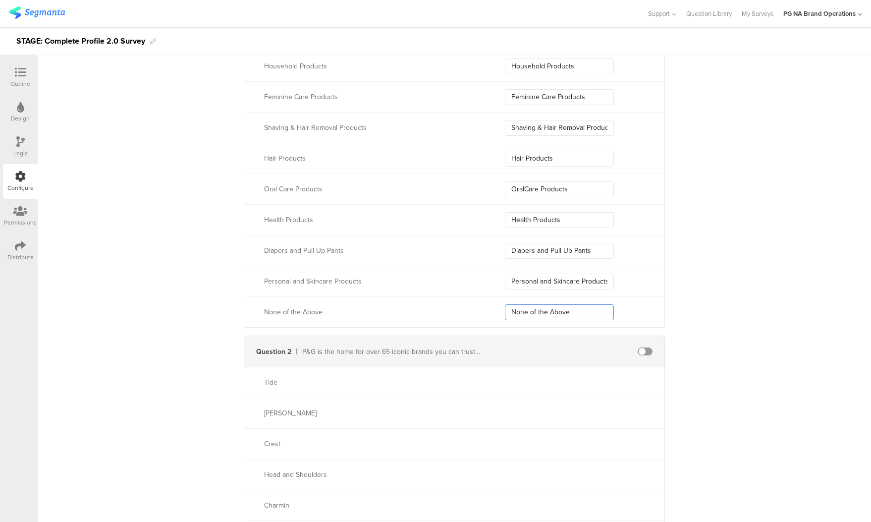
type input "None of the Above"
click at [645, 350] on span at bounding box center [645, 351] width 15 height 8
click at [529, 378] on input "text" at bounding box center [559, 383] width 109 height 16
type input "Tide"
type input "[PERSON_NAME]"
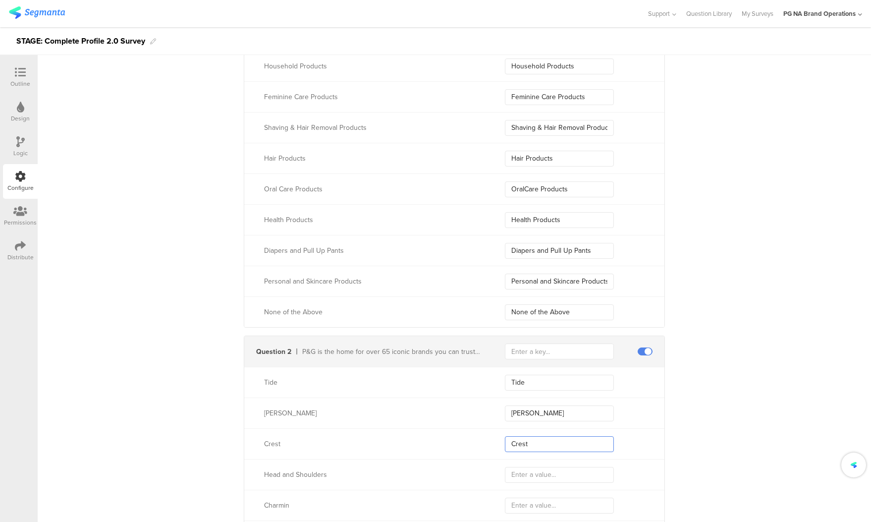
type input "Crest"
type input "Head and Shoulders"
type input "Charmin"
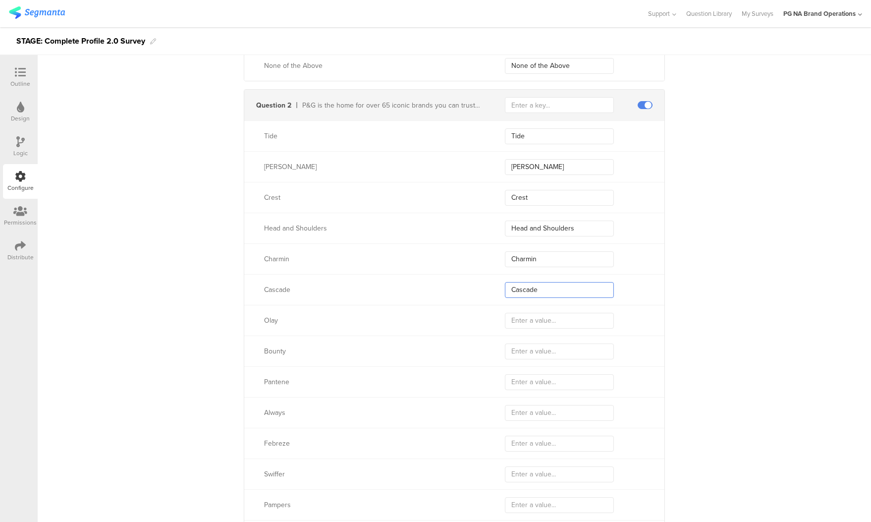
type input "Cascade"
type input "Olay"
type input "Bounty"
type input "Pantene"
type input "Always"
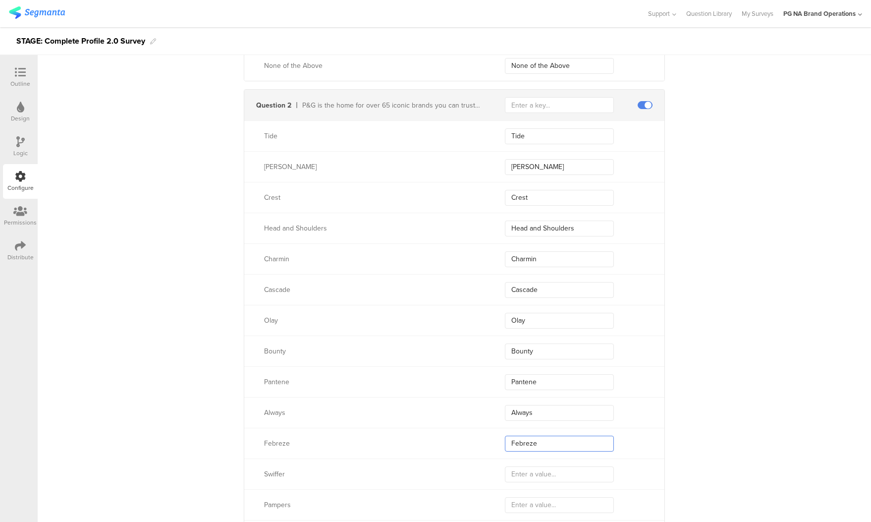
type input "Febreze"
type input "Swiffer"
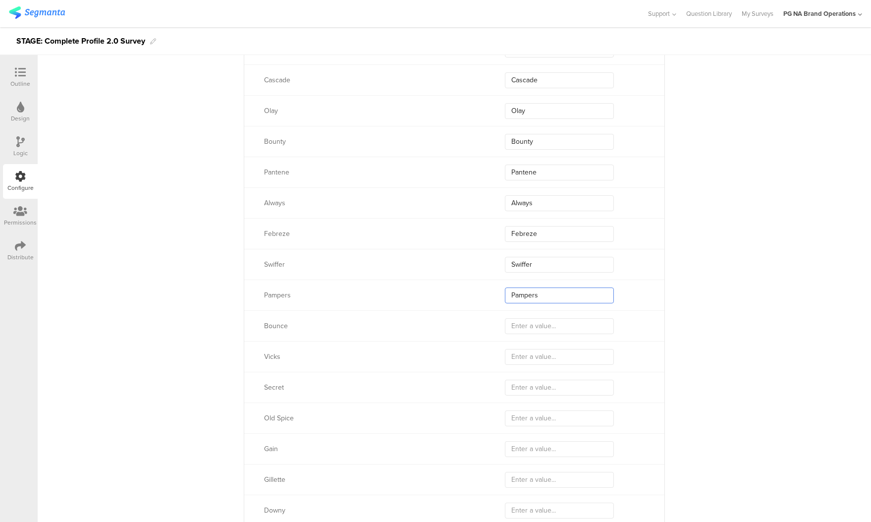
scroll to position [839, 0]
type input "Pampers"
click at [525, 318] on input "text" at bounding box center [559, 320] width 109 height 16
type input "Bounce"
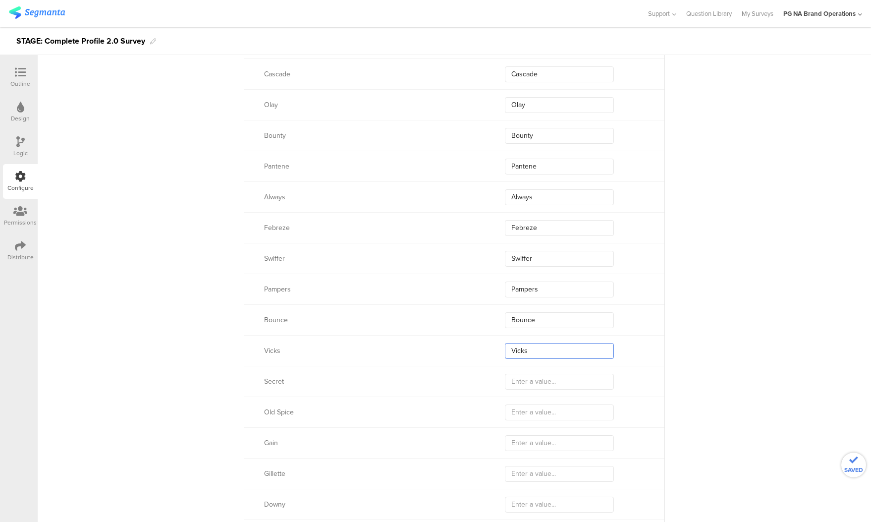
type input "Vicks"
type input "Secret"
type input "Old Spice"
type input "Gain"
type input "Gillette"
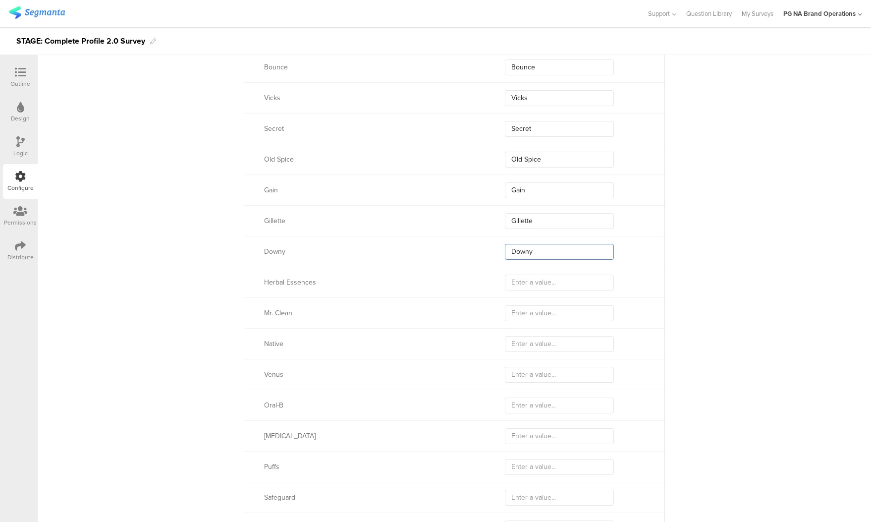
scroll to position [1090, 0]
type input "Downy"
click at [534, 287] on input "text" at bounding box center [559, 284] width 109 height 16
type input "Herbal Essences"
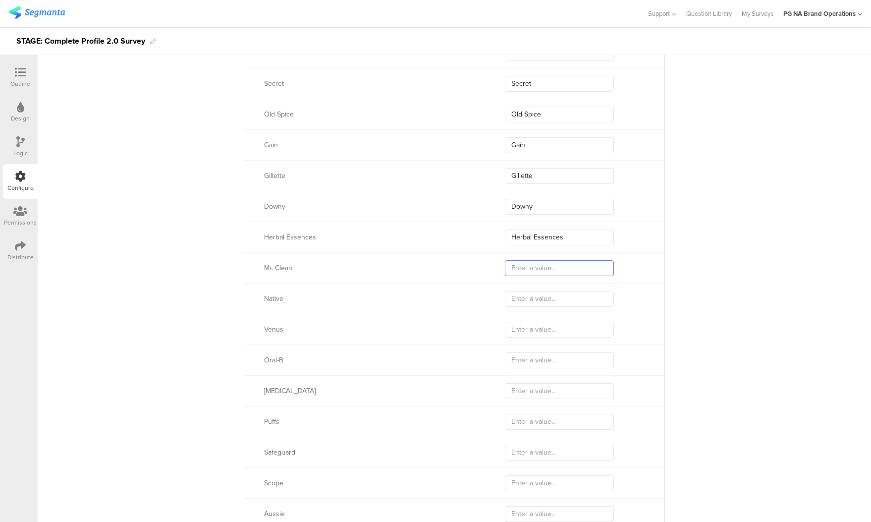
scroll to position [1135, 0]
click at [538, 271] on input "Mr. Cn" at bounding box center [559, 270] width 109 height 16
type input "Mr. Clean"
type input "Native"
type input "Venus"
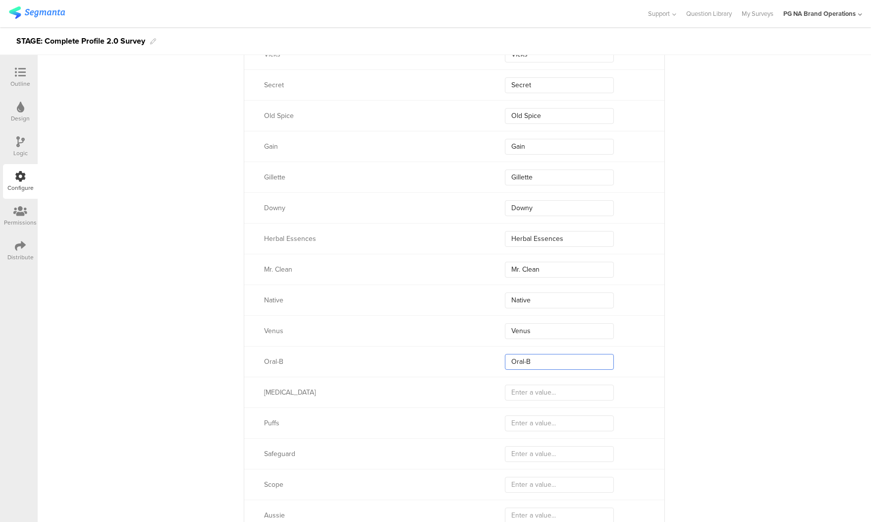
type input "Oral-B"
type input "[MEDICAL_DATA]"
type input "Puffs"
type input "Safeguard"
type input "Scope"
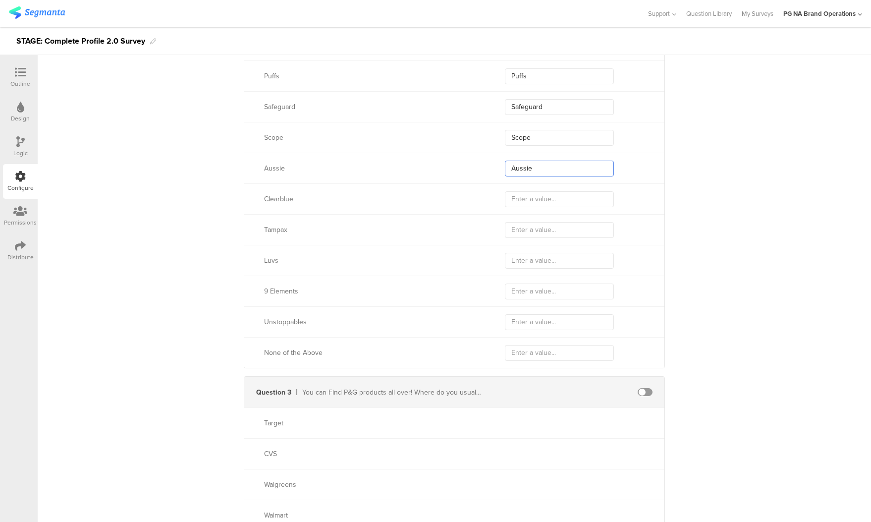
scroll to position [1483, 0]
type input "Aussie"
type input "Clearblue"
type input "Tampax"
type input "Luvs"
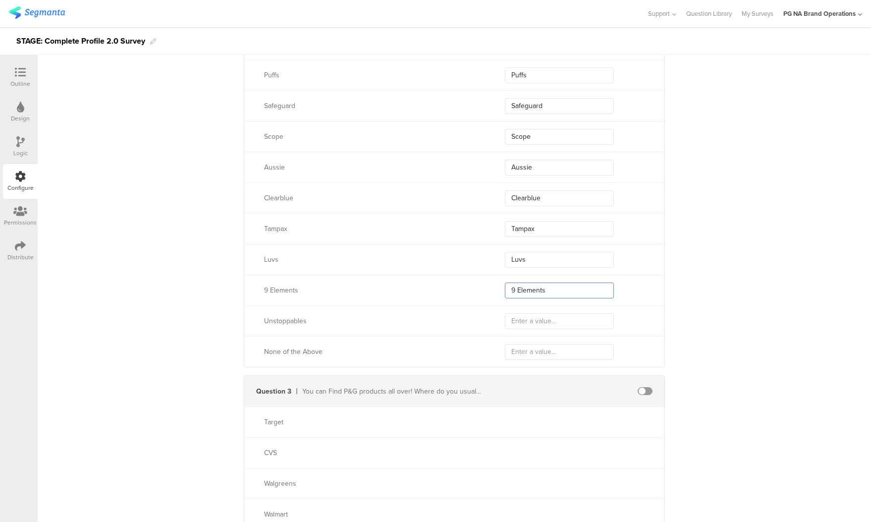
type input "9 Elements"
type input "Unstoppables"
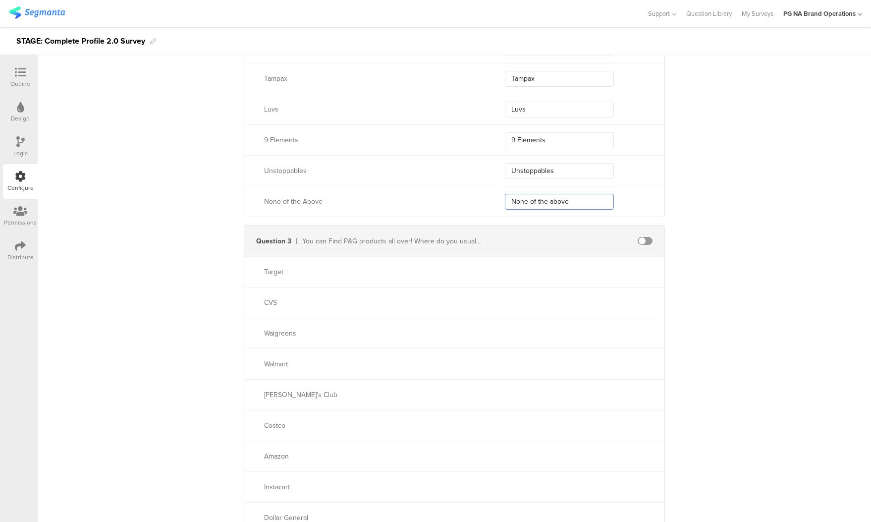
scroll to position [1640, 0]
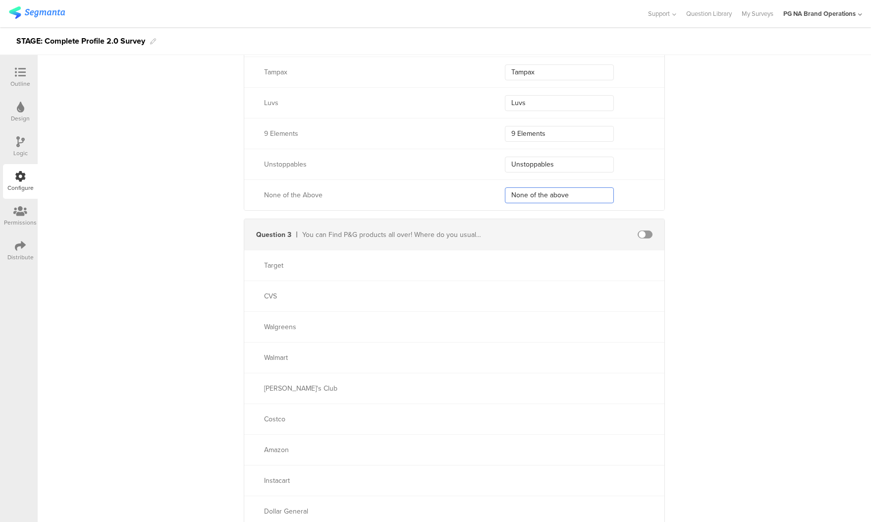
type input "None of the above"
click at [647, 235] on span at bounding box center [645, 234] width 15 height 8
click at [552, 242] on div "Question 3 You can Find P&G products all over! Where do you usually shop for P&…" at bounding box center [454, 234] width 420 height 31
click at [553, 233] on input "text" at bounding box center [559, 235] width 109 height 16
type input "2012"
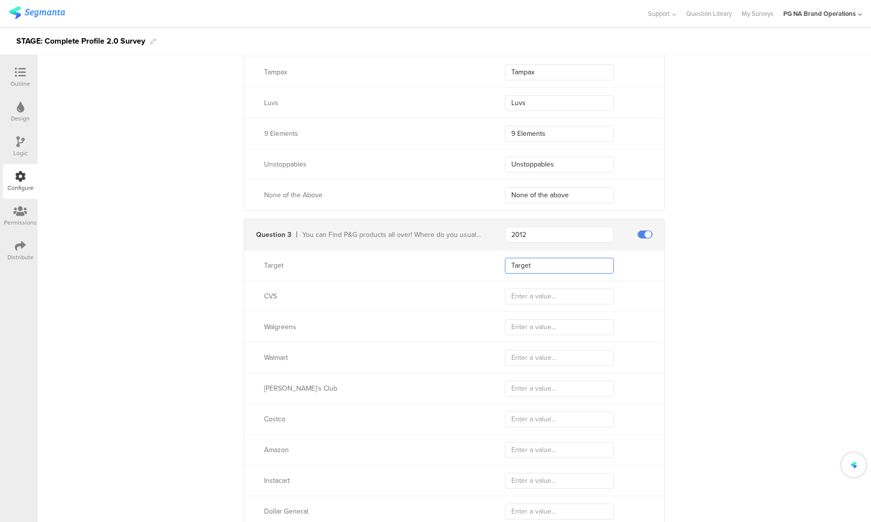
type input "Target"
type input "CVS"
type input "Walgreens"
type input "Walmart"
type input "[PERSON_NAME]'s"
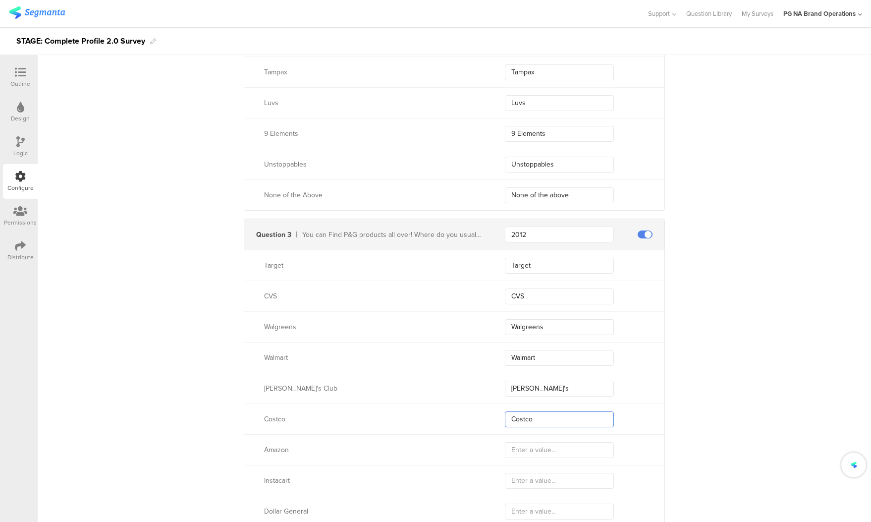
type input "Cost"
type input "Amazon"
type input "Instacart"
type input "Dollar General"
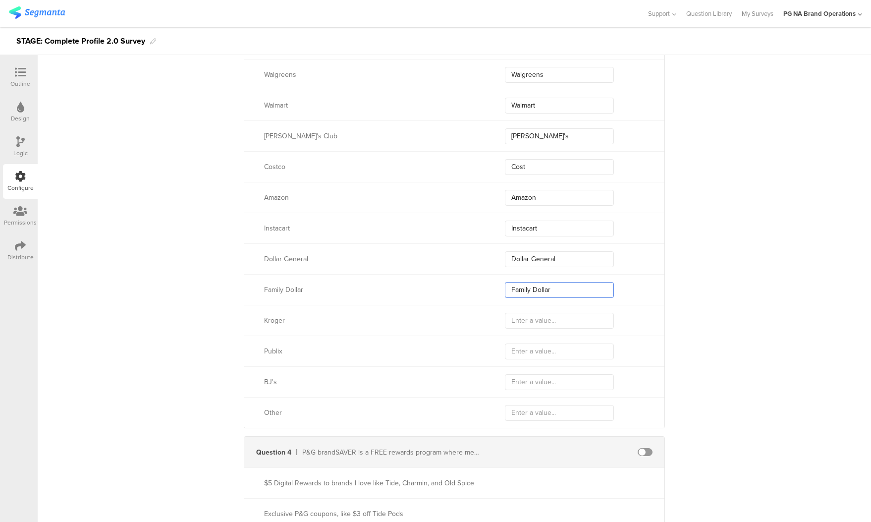
type input "Family Dollar"
type input "Kroger"
type input "Publix"
type input "BJ"
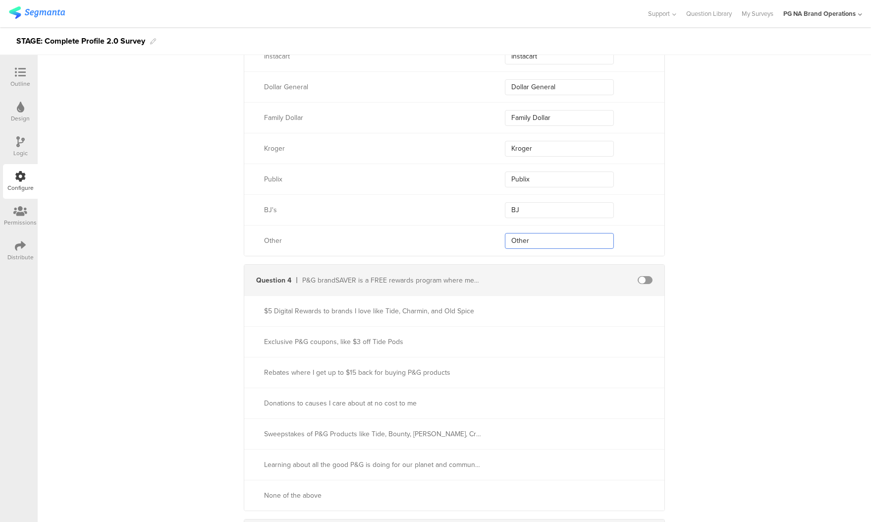
scroll to position [2081, 0]
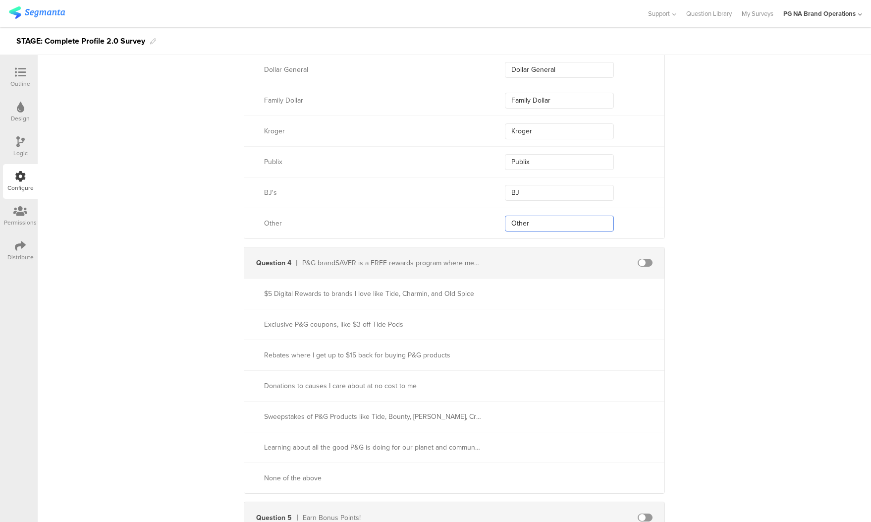
type input "Other"
click at [646, 262] on span at bounding box center [645, 263] width 15 height 8
click at [543, 271] on div "Question 4 P&G brandSAVER is a FREE rewards program where members can earn rewa…" at bounding box center [454, 262] width 420 height 31
click at [545, 262] on input "text" at bounding box center [559, 263] width 109 height 16
click at [537, 261] on input "text" at bounding box center [559, 263] width 109 height 16
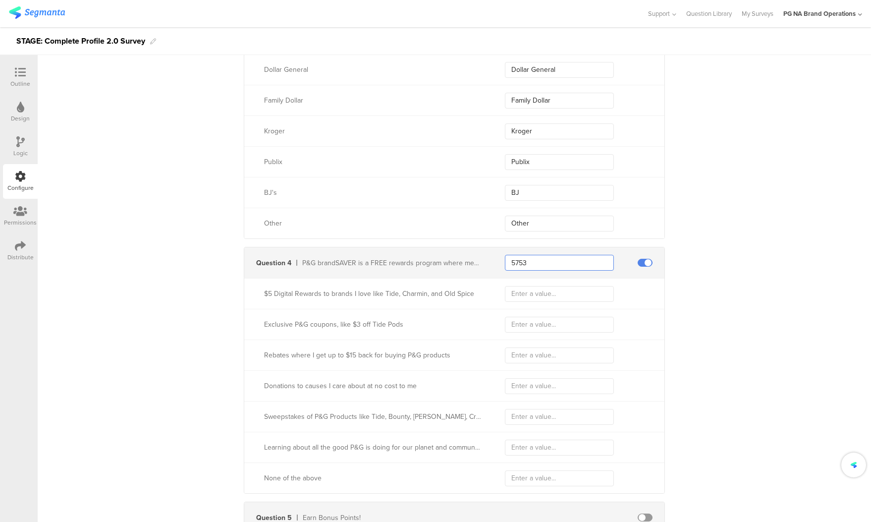
type input "5753"
paste input "Gift Cards to stores and restaurants I love, like Starbucks, Panera, XBOX, and …"
type input "Gift Cards to stores and restaurants I love, like Starbucks, Panera, XBOX, and …"
click at [528, 324] on input "text" at bounding box center [559, 325] width 109 height 16
paste input "Exclusive P&G coupons, like $3 off Tide Pods"
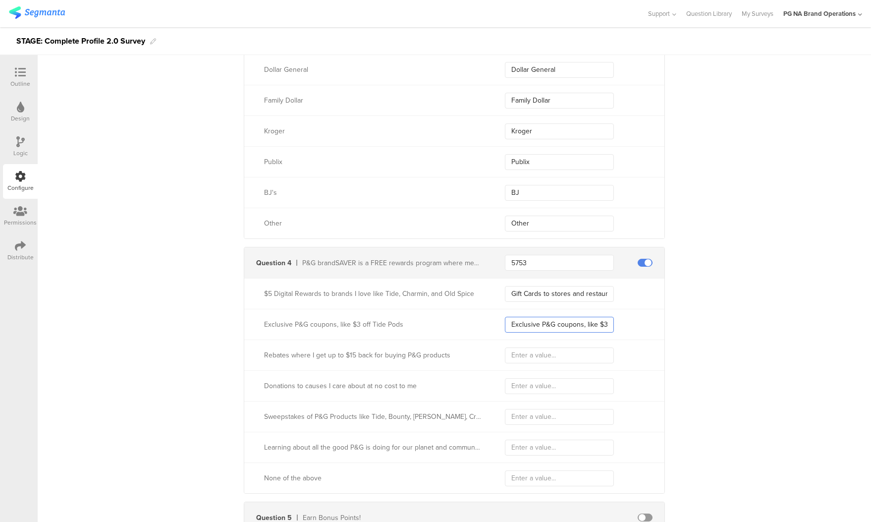
type input "Exclusive P&G coupons, like $3 off Tide Pods"
click at [523, 355] on input "text" at bounding box center [559, 355] width 109 height 16
paste input "Rebates where I get up to $15 back for buying P&G products"
type input "Rebates where I get up to $15 back for buying P&G products"
click at [535, 385] on input "text" at bounding box center [559, 386] width 109 height 16
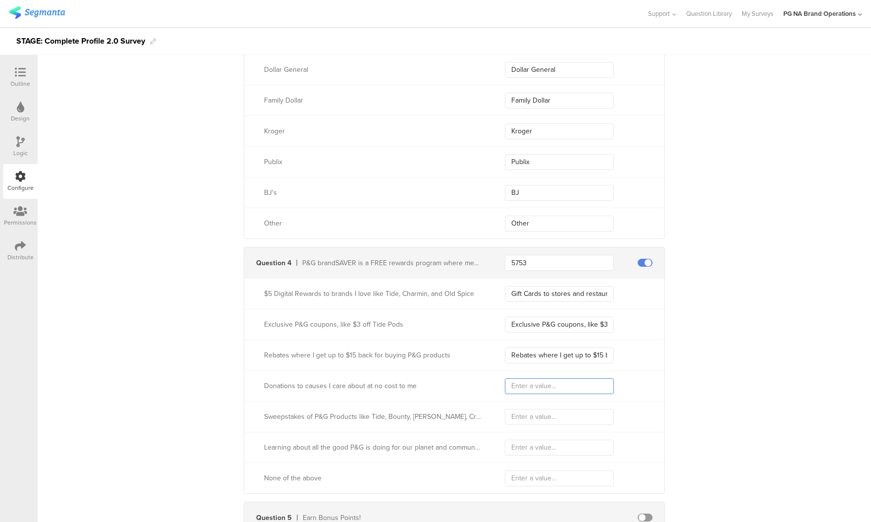
paste input "Donations to causes I care about at no cost to me"
type input "Donations to causes I care about at no cost to me"
click at [546, 416] on input "text" at bounding box center [559, 417] width 109 height 16
paste input "Sweepstakes of P&G Products like Tide, Bounty, [PERSON_NAME], Crest, and more"
type input "Sweepstakes of P&G Products like Tide, Bounty, [PERSON_NAME], Crest, and more"
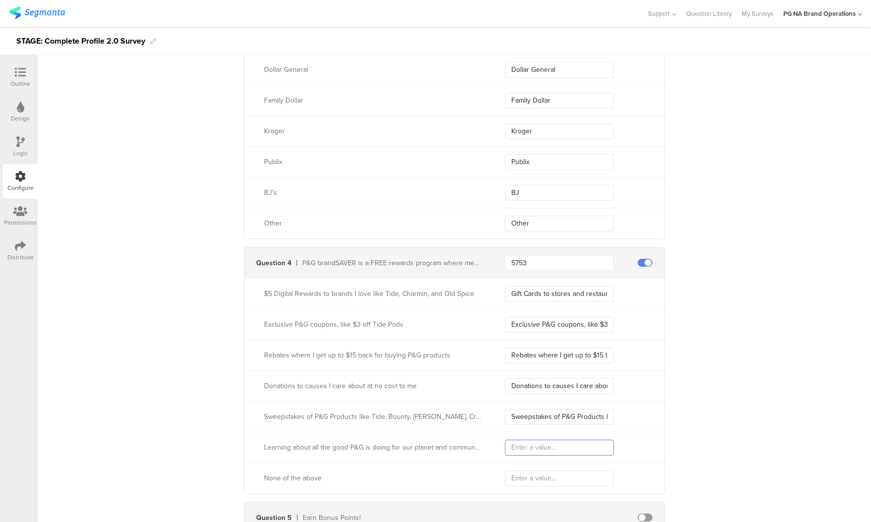
click at [533, 443] on input "text" at bounding box center [559, 448] width 109 height 16
paste input "Learning about all the good P&G is doing for our planet and communities in need"
type input "Learning about all the good P&G is doing for our planet and communities in need"
click at [533, 478] on input "text" at bounding box center [559, 478] width 109 height 16
paste input "None of the above"
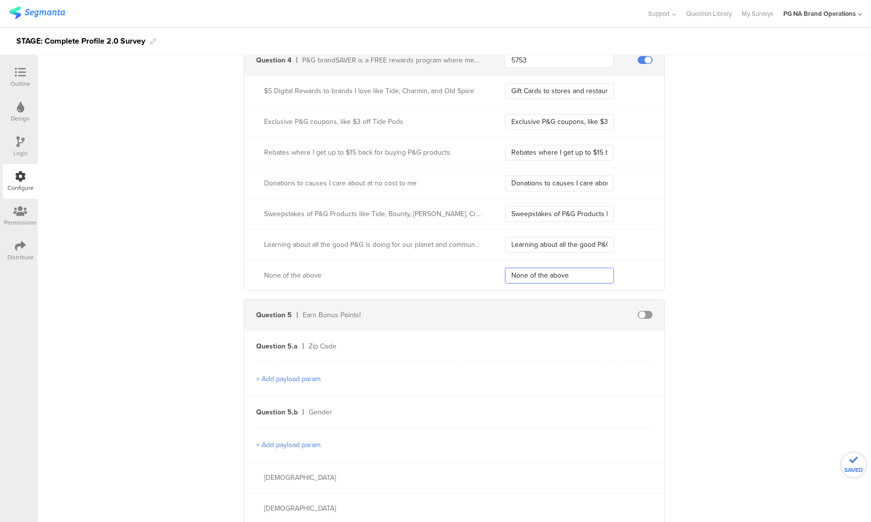
scroll to position [2318, 0]
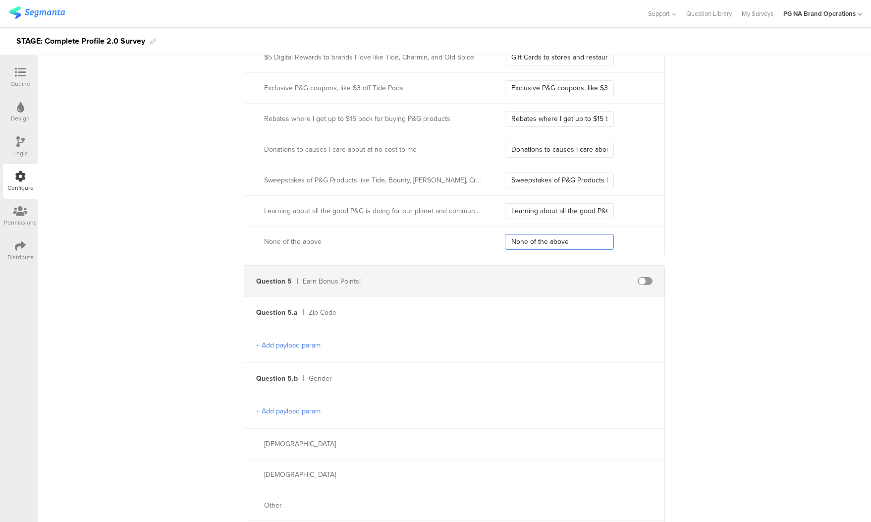
type input "None of the above"
click at [313, 343] on button "+ Add payload param" at bounding box center [288, 345] width 64 height 10
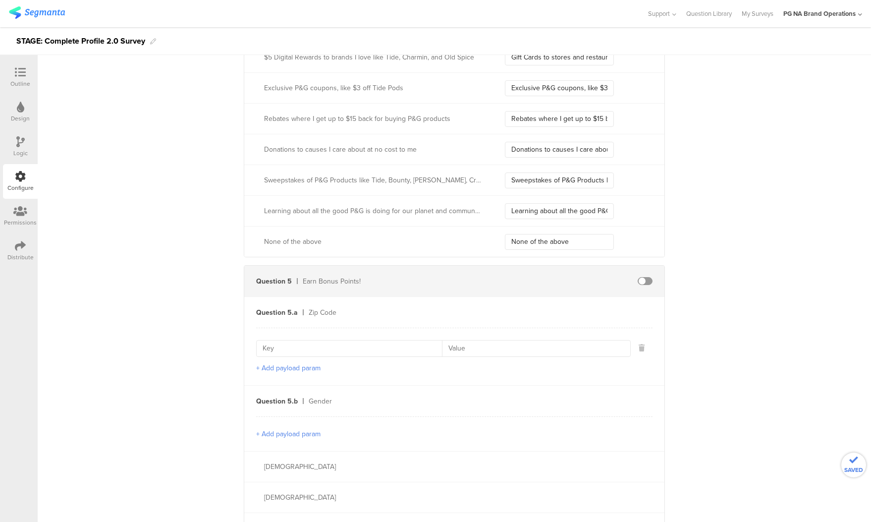
click at [383, 349] on input at bounding box center [352, 349] width 179 height 16
type input "postalAreaCode"
type input "2794"
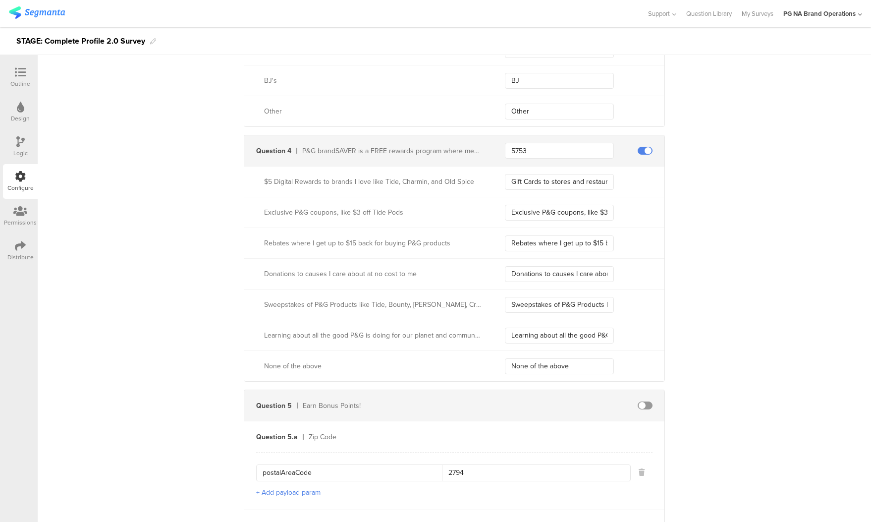
scroll to position [2197, 0]
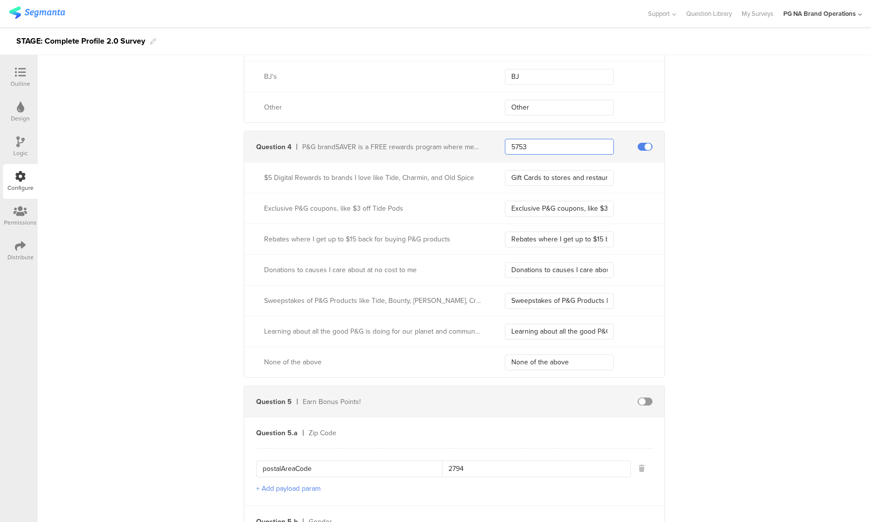
drag, startPoint x: 517, startPoint y: 148, endPoint x: 489, endPoint y: 149, distance: 28.3
click at [489, 148] on div "Question 4 P&G brandSAVER is a FREE rewards program where members can earn rewa…" at bounding box center [454, 146] width 420 height 31
paste input "5753"
type input "5753"
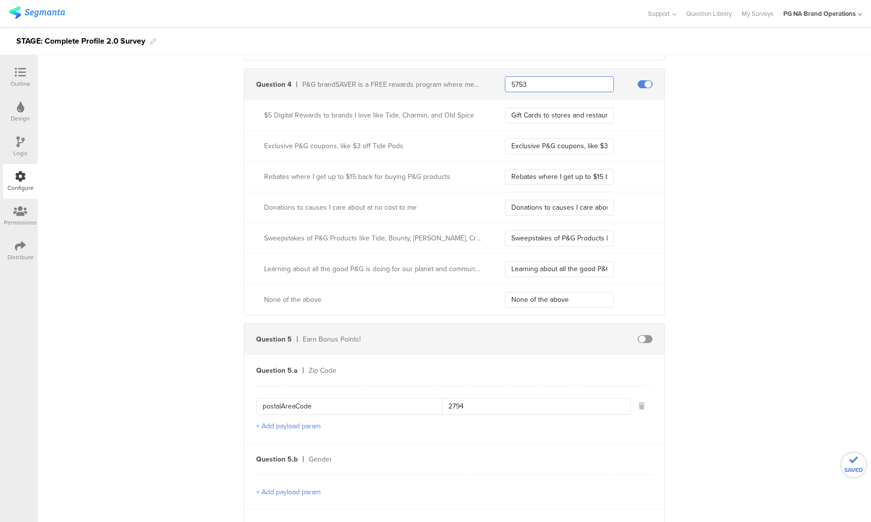
scroll to position [2290, 0]
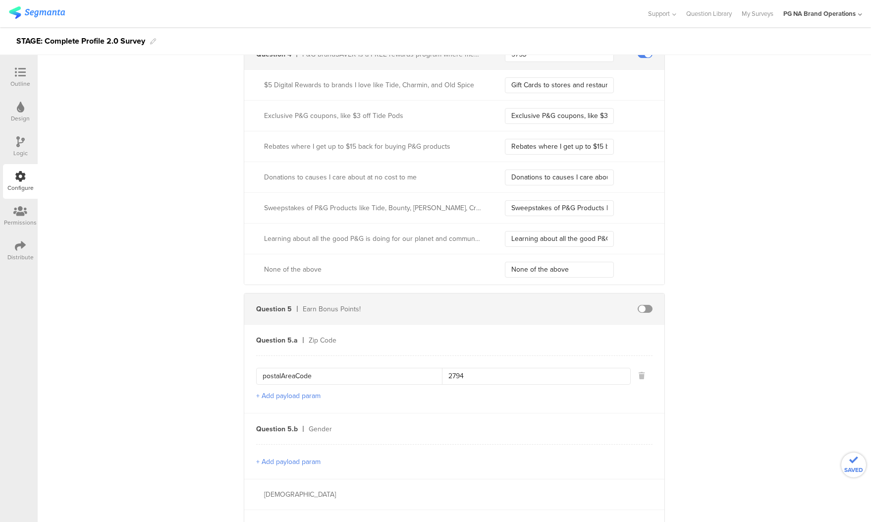
drag, startPoint x: 346, startPoint y: 374, endPoint x: 220, endPoint y: 365, distance: 126.7
click at [300, 375] on input at bounding box center [352, 376] width 179 height 16
type input "2794"
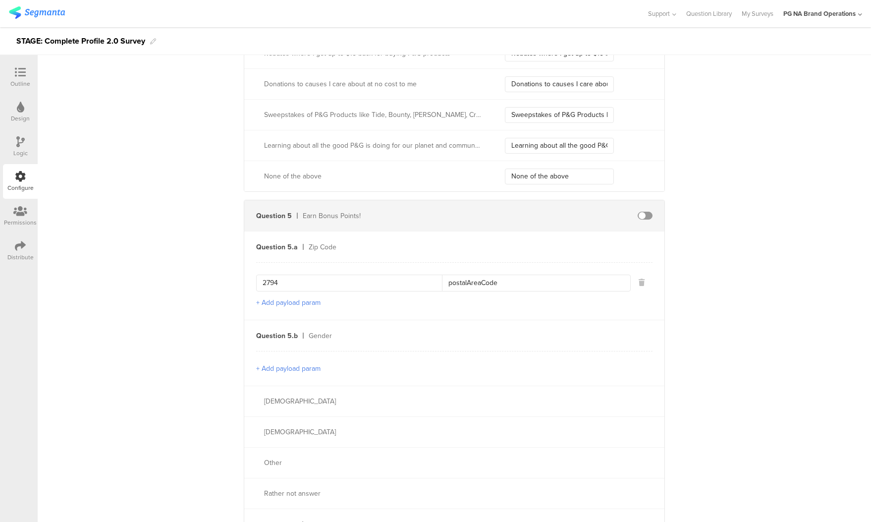
scroll to position [2386, 0]
type input "postalAreaCode"
drag, startPoint x: 283, startPoint y: 366, endPoint x: 247, endPoint y: 359, distance: 36.0
click at [283, 366] on button "+ Add payload param" at bounding box center [288, 365] width 64 height 10
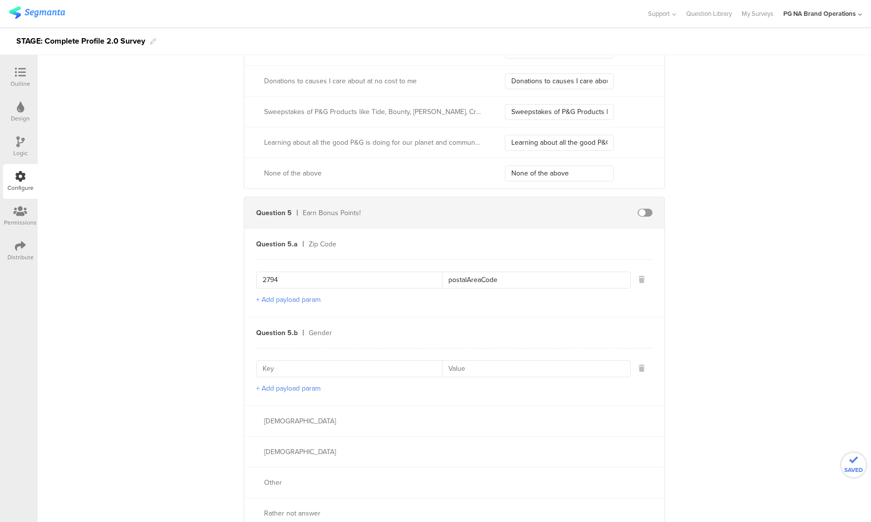
click at [506, 367] on input at bounding box center [533, 369] width 182 height 16
click at [504, 368] on input at bounding box center [533, 369] width 182 height 16
click at [306, 389] on button "+ Add payload param" at bounding box center [288, 388] width 64 height 10
click at [643, 391] on icon at bounding box center [642, 391] width 6 height 7
click at [364, 372] on input at bounding box center [352, 369] width 179 height 16
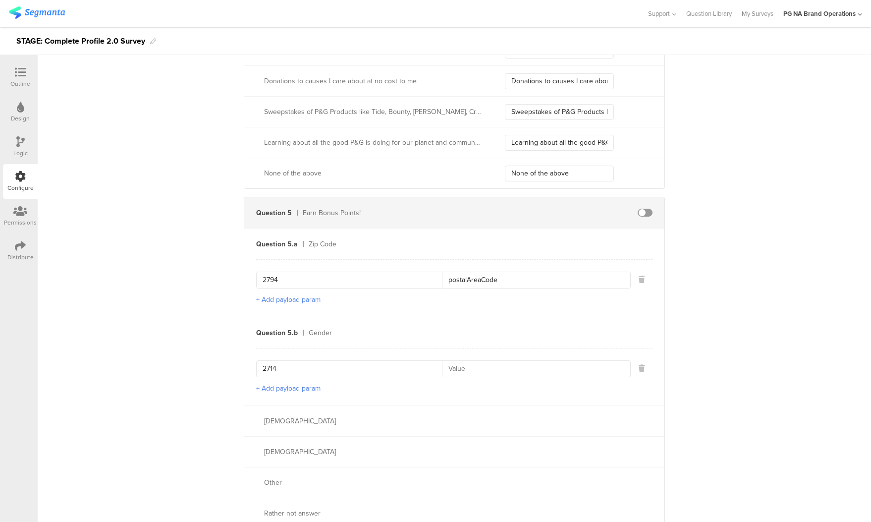
type input "2714"
click at [286, 423] on div "[DEMOGRAPHIC_DATA]" at bounding box center [372, 421] width 217 height 10
click at [284, 421] on div "[DEMOGRAPHIC_DATA]" at bounding box center [372, 421] width 217 height 10
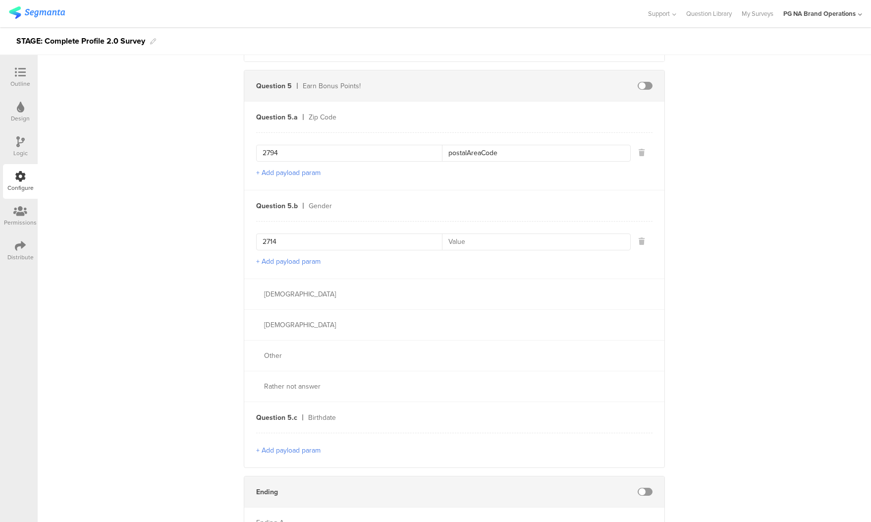
scroll to position [2512, 0]
click at [288, 448] on button "+ Add payload param" at bounding box center [288, 451] width 64 height 10
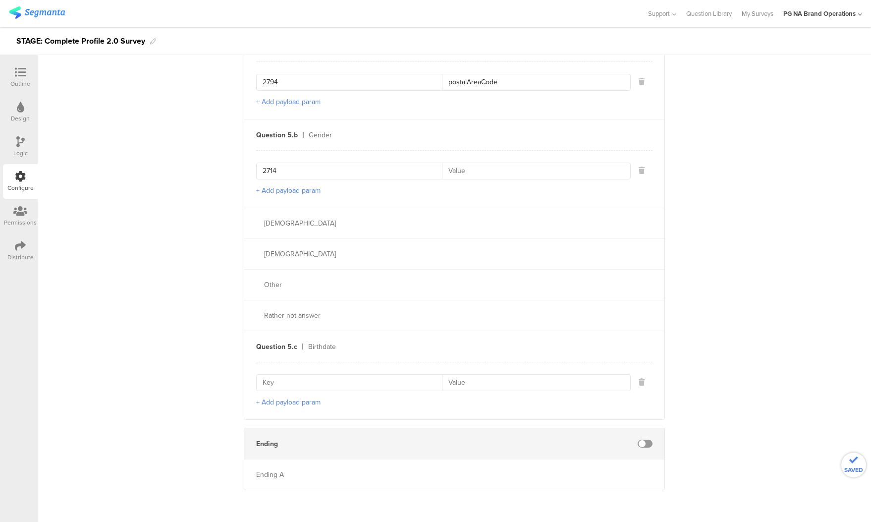
scroll to position [2583, 0]
click at [311, 378] on input at bounding box center [352, 383] width 179 height 16
type input "2706"
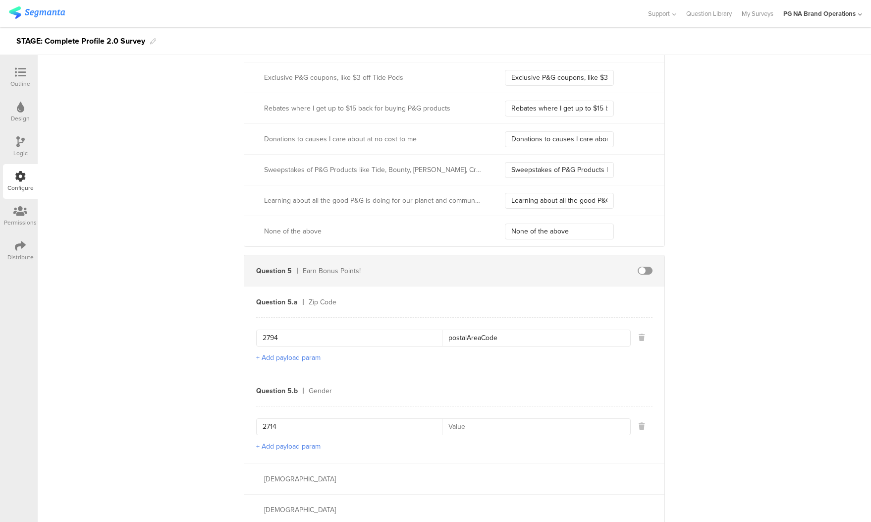
scroll to position [2327, 0]
drag, startPoint x: 574, startPoint y: 229, endPoint x: 439, endPoint y: 230, distance: 134.8
click at [439, 230] on div "None of the above None of the above" at bounding box center [454, 232] width 420 height 31
type input "None of the above"
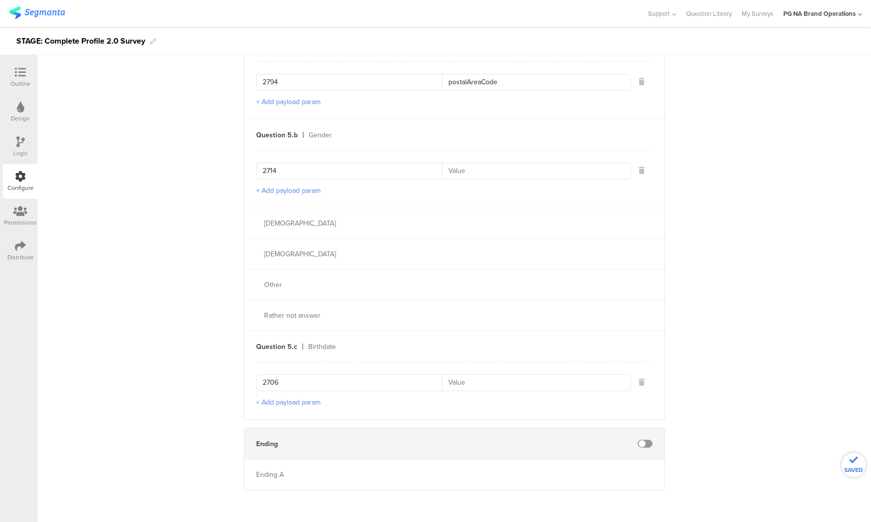
scroll to position [2583, 0]
drag, startPoint x: 503, startPoint y: 384, endPoint x: 485, endPoint y: 384, distance: 18.3
click at [505, 383] on input at bounding box center [533, 383] width 182 height 16
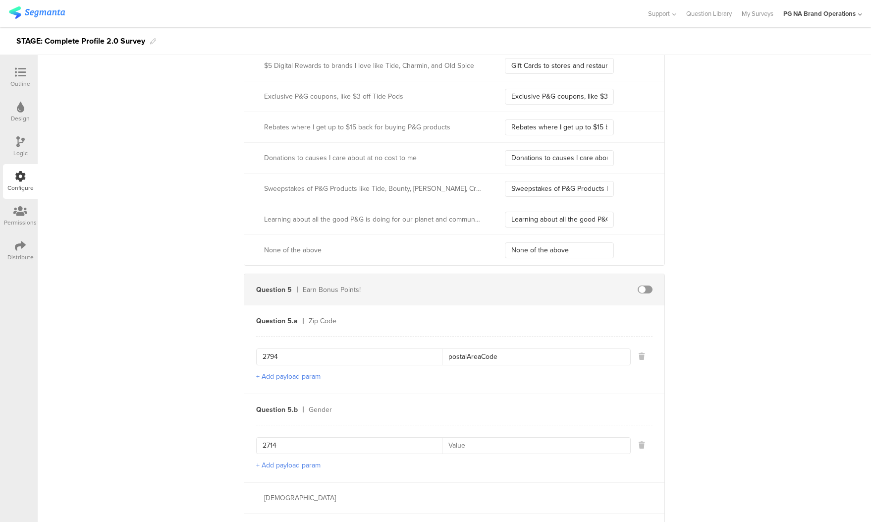
scroll to position [2310, 0]
click at [644, 287] on span at bounding box center [645, 288] width 15 height 8
drag, startPoint x: 214, startPoint y: 347, endPoint x: 196, endPoint y: 347, distance: 17.9
drag, startPoint x: 494, startPoint y: 354, endPoint x: 352, endPoint y: 356, distance: 141.8
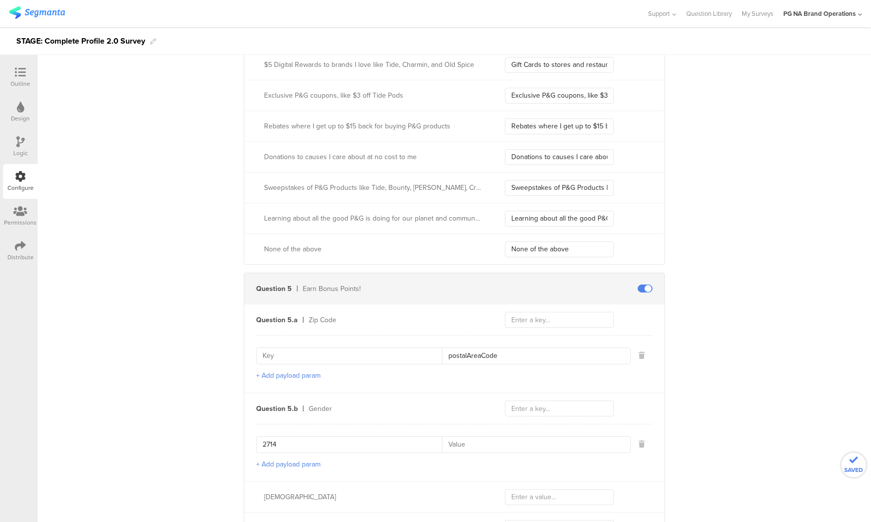
click at [352, 356] on div "postalAreaCode" at bounding box center [443, 355] width 375 height 17
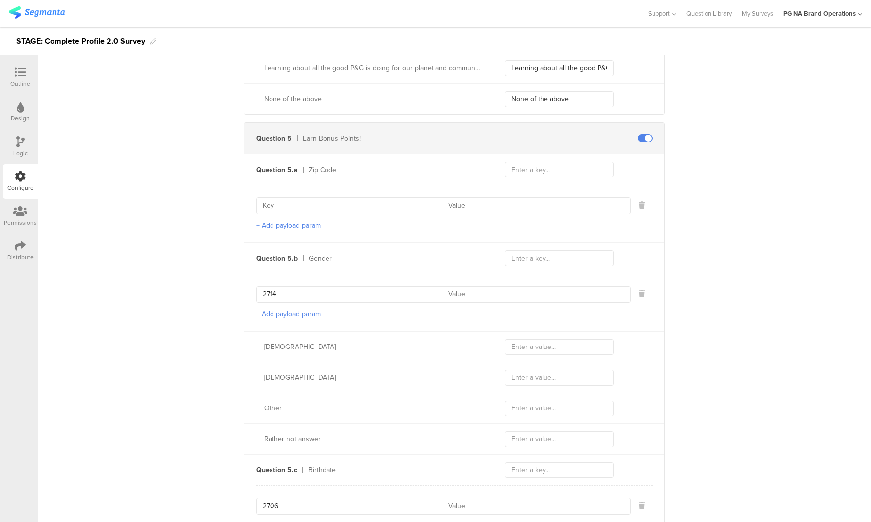
scroll to position [2467, 0]
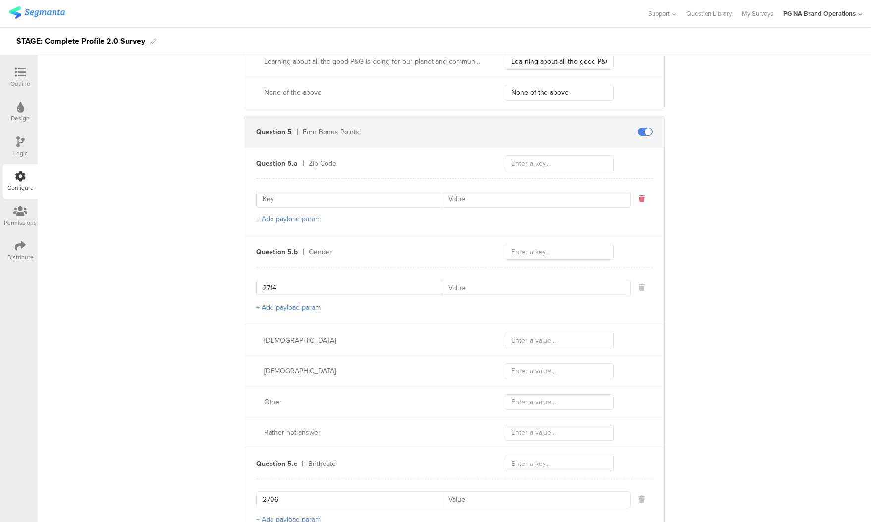
click at [643, 196] on icon at bounding box center [642, 198] width 6 height 7
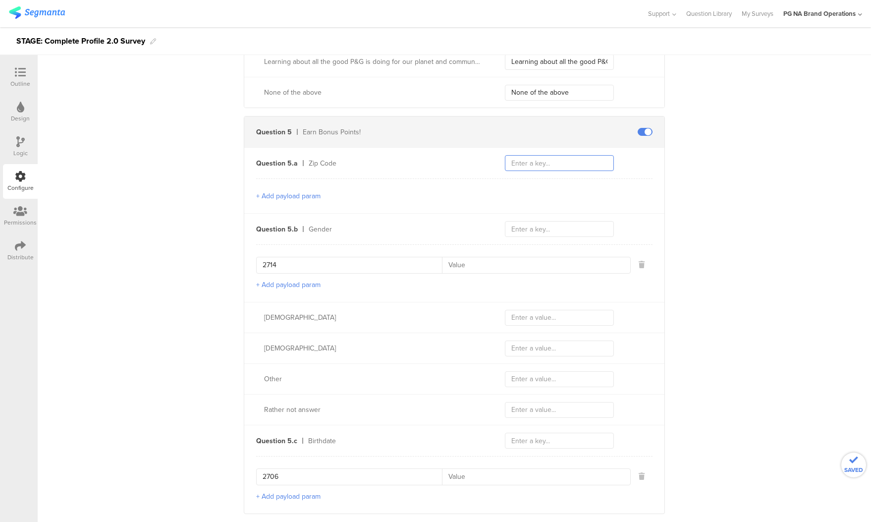
click at [530, 165] on input "text" at bounding box center [559, 163] width 109 height 16
click at [534, 162] on input "text" at bounding box center [559, 163] width 109 height 16
type input "2794"
drag, startPoint x: 642, startPoint y: 263, endPoint x: 625, endPoint y: 261, distance: 17.5
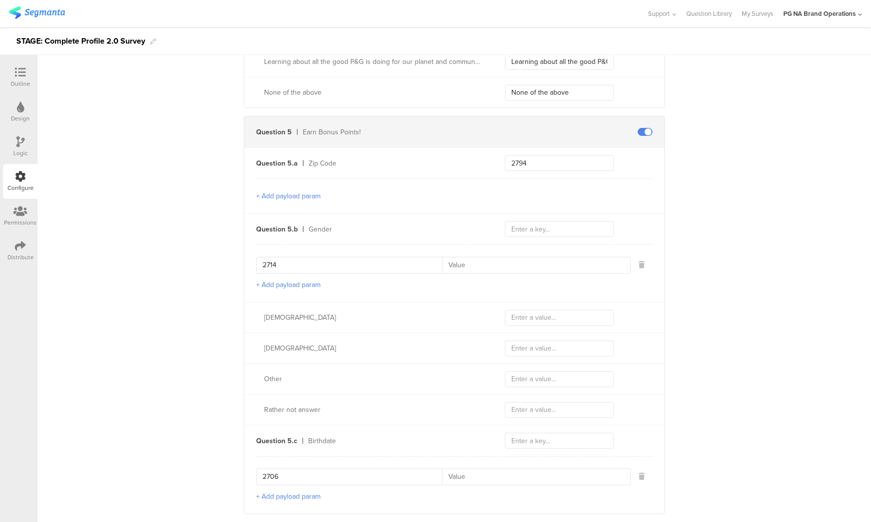
click at [642, 263] on icon at bounding box center [642, 264] width 6 height 7
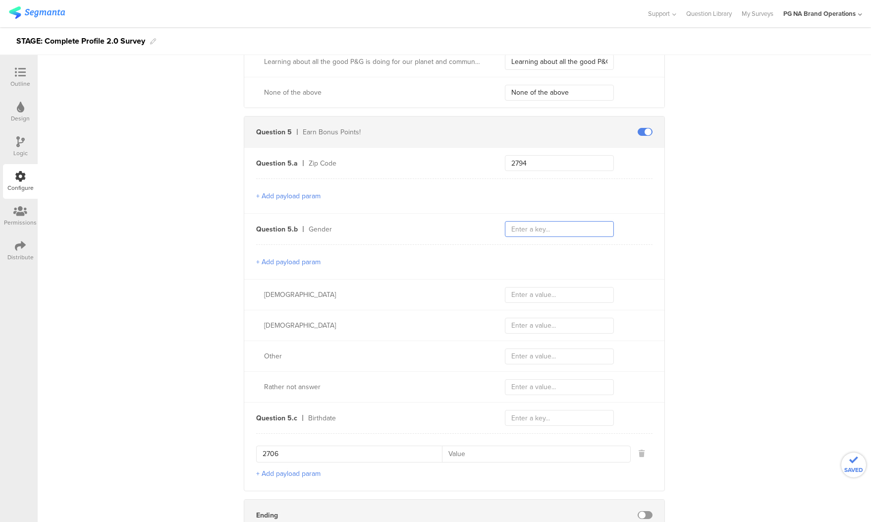
drag, startPoint x: 549, startPoint y: 231, endPoint x: 586, endPoint y: 244, distance: 39.0
click at [550, 231] on input "text" at bounding box center [559, 229] width 109 height 16
type input "2714"
click at [541, 293] on input "text" at bounding box center [559, 295] width 109 height 16
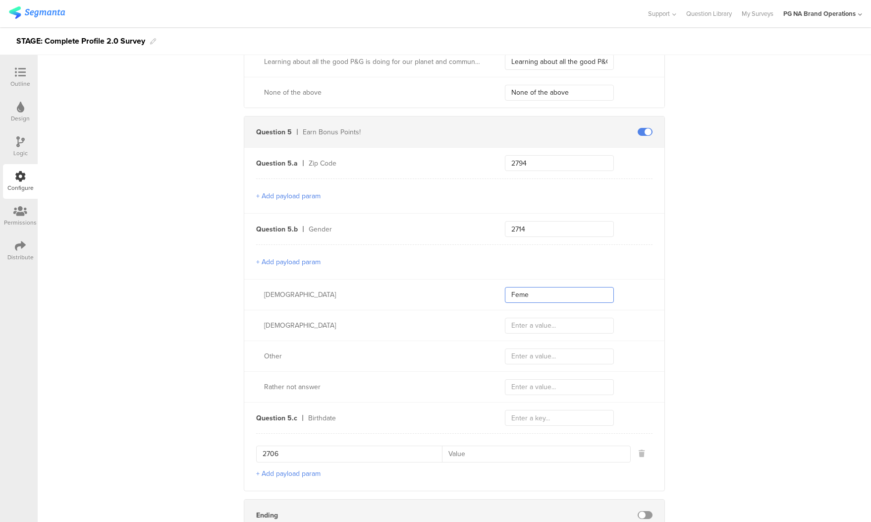
click at [538, 296] on input "Feme" at bounding box center [559, 295] width 109 height 16
type input "[DEMOGRAPHIC_DATA]"
type input "Other"
type input "R"
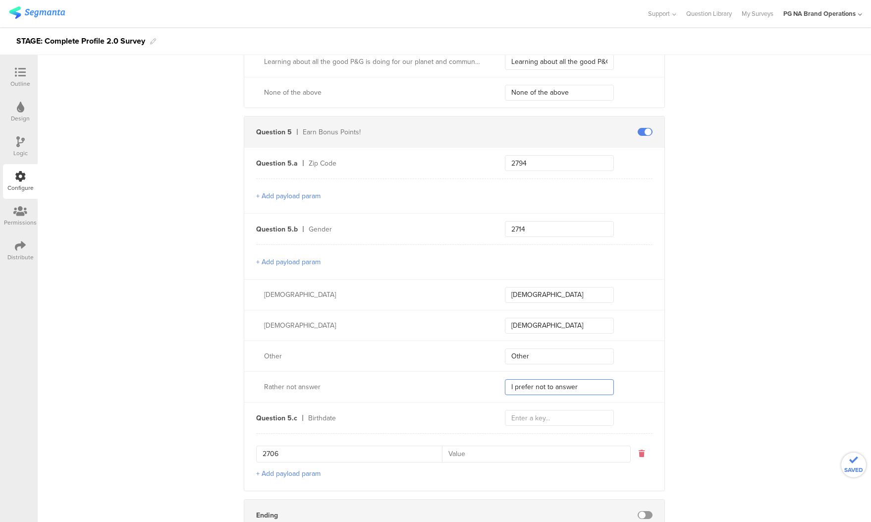
type input "I prefer not to answer"
click at [639, 452] on icon at bounding box center [642, 453] width 6 height 7
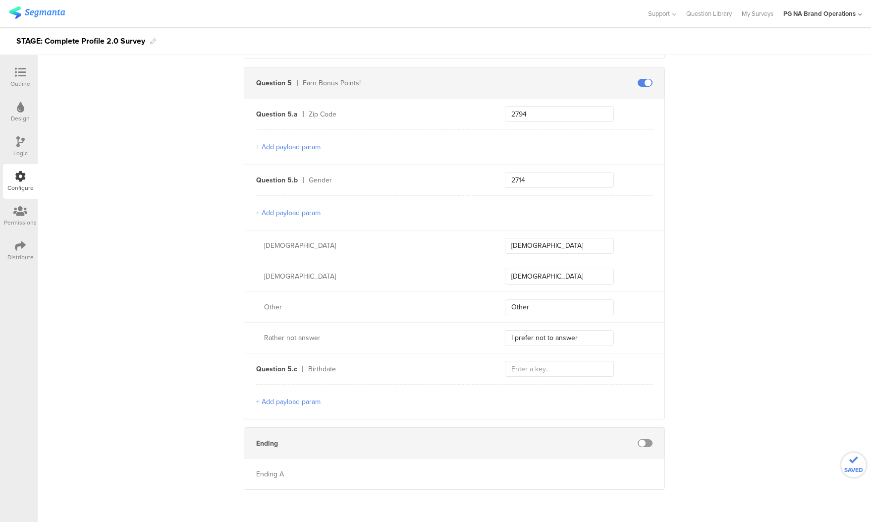
scroll to position [2515, 0]
click at [524, 362] on input "text" at bounding box center [559, 370] width 109 height 16
click at [525, 367] on input "text" at bounding box center [559, 370] width 109 height 16
type input "2706"
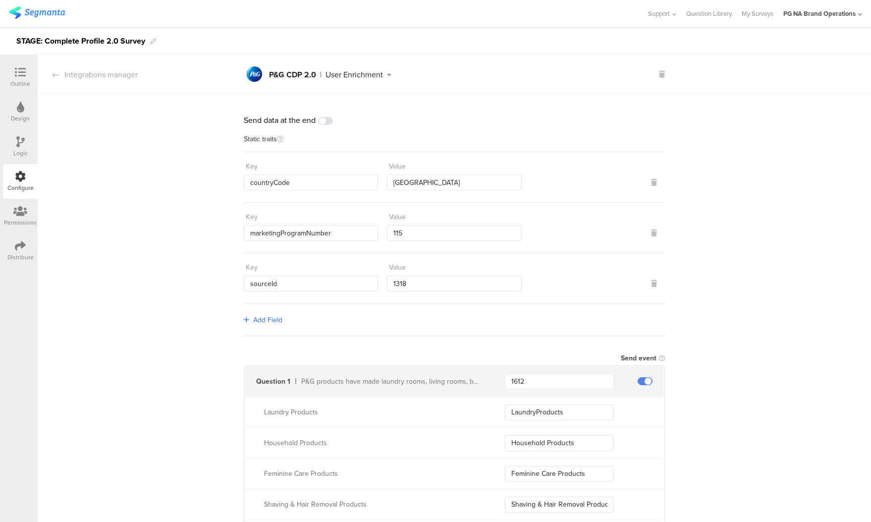
scroll to position [0, 0]
click at [19, 74] on icon at bounding box center [20, 72] width 11 height 11
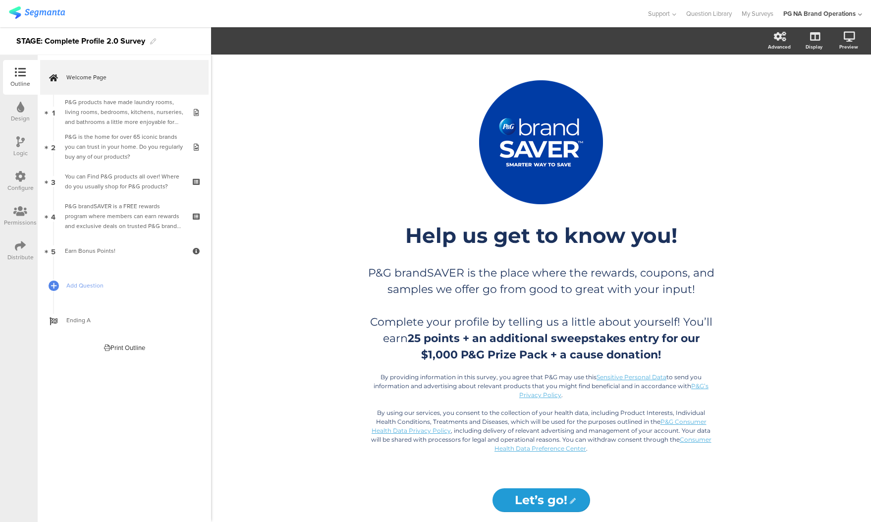
click at [15, 16] on img at bounding box center [37, 12] width 56 height 12
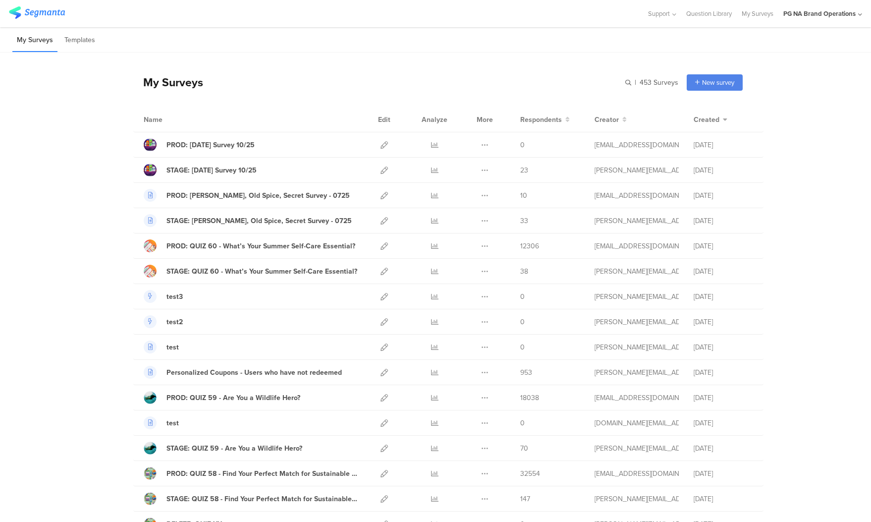
click at [627, 79] on input "text" at bounding box center [609, 82] width 139 height 16
click at [624, 82] on input "text" at bounding box center [609, 82] width 139 height 16
type input "complete"
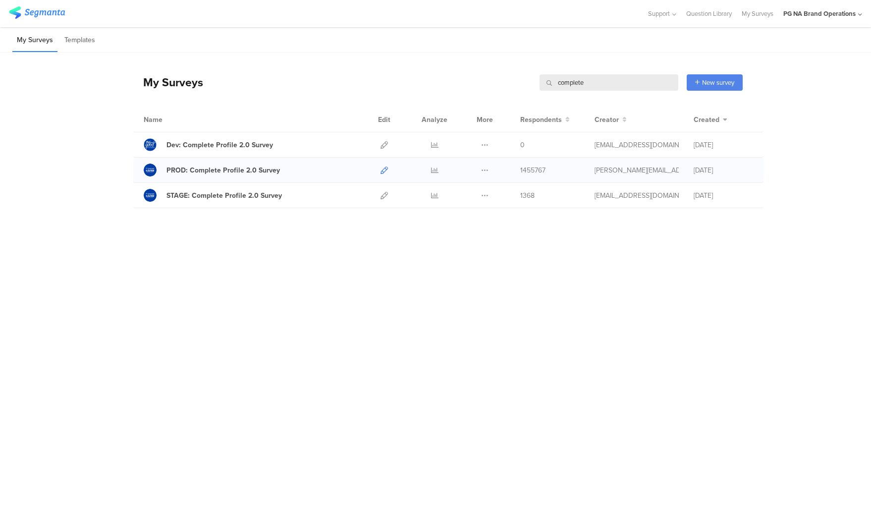
click at [383, 170] on icon at bounding box center [384, 170] width 7 height 7
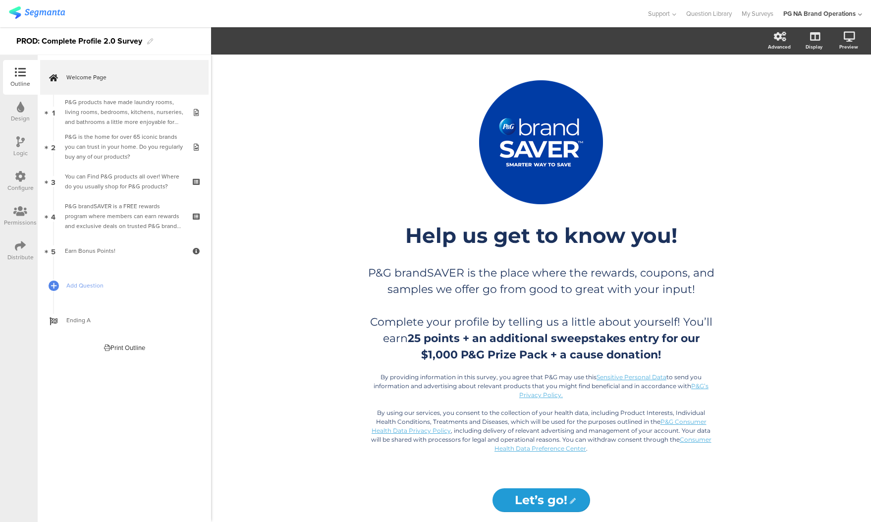
click at [21, 111] on icon at bounding box center [20, 107] width 7 height 11
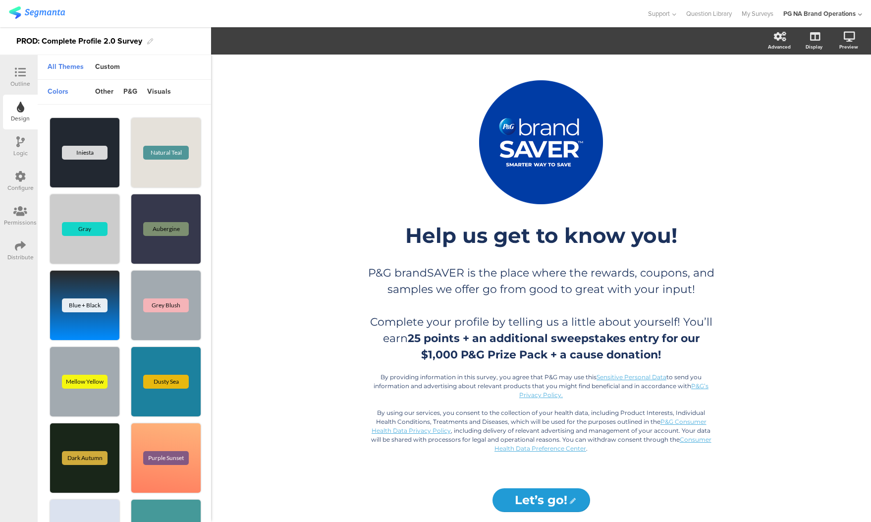
click at [24, 80] on div "Outline" at bounding box center [20, 83] width 20 height 9
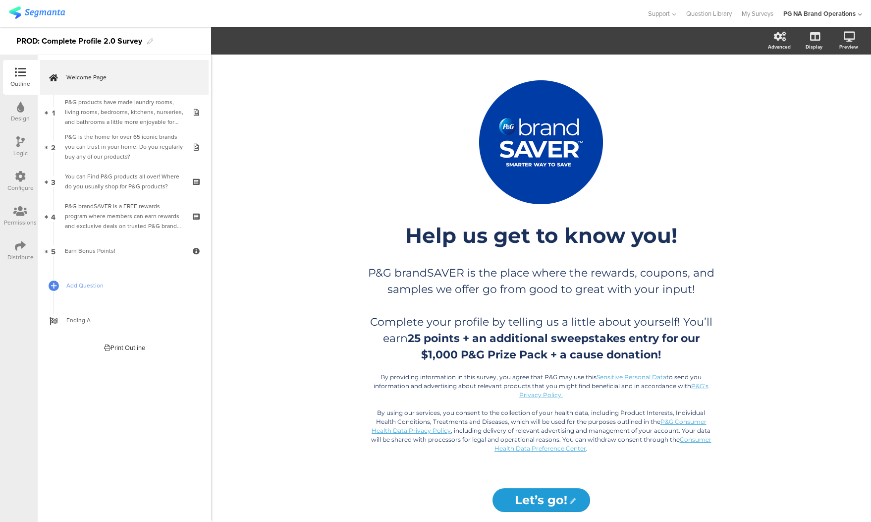
click at [13, 182] on div "Configure" at bounding box center [20, 181] width 35 height 35
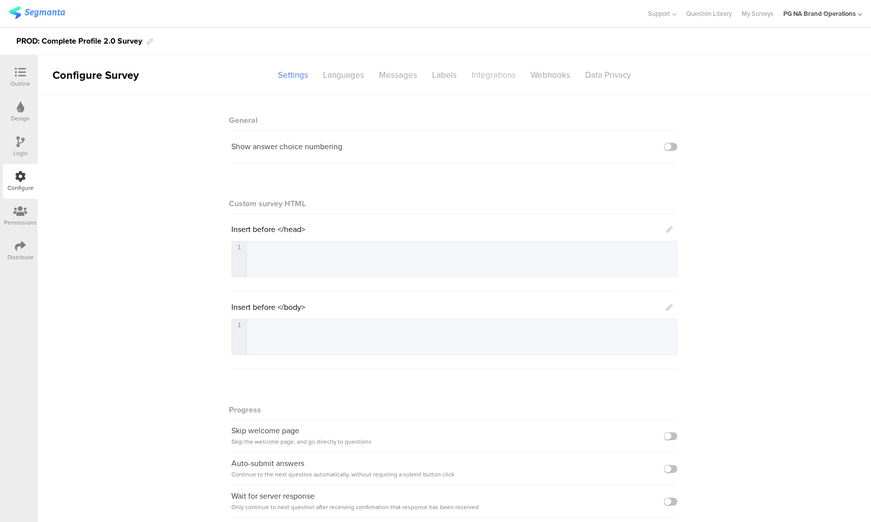
click at [496, 75] on div "Integrations" at bounding box center [493, 74] width 59 height 17
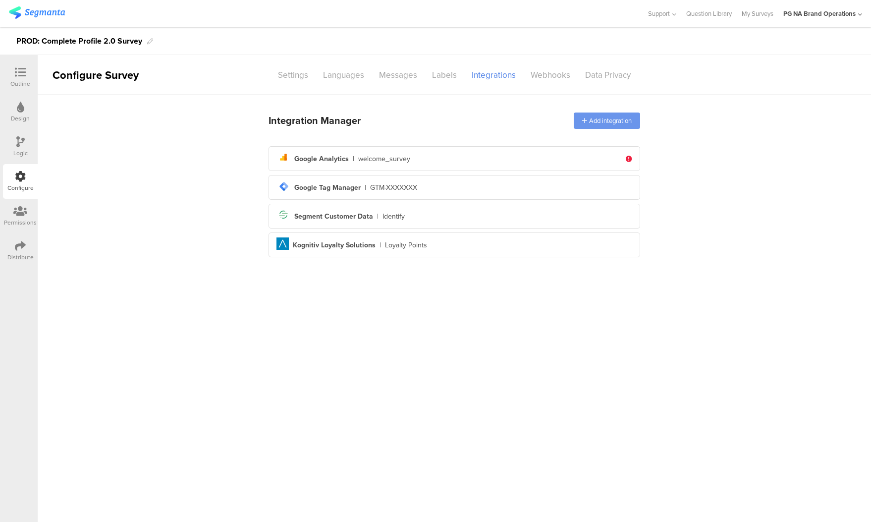
click at [592, 120] on div "Add integration" at bounding box center [607, 121] width 66 height 16
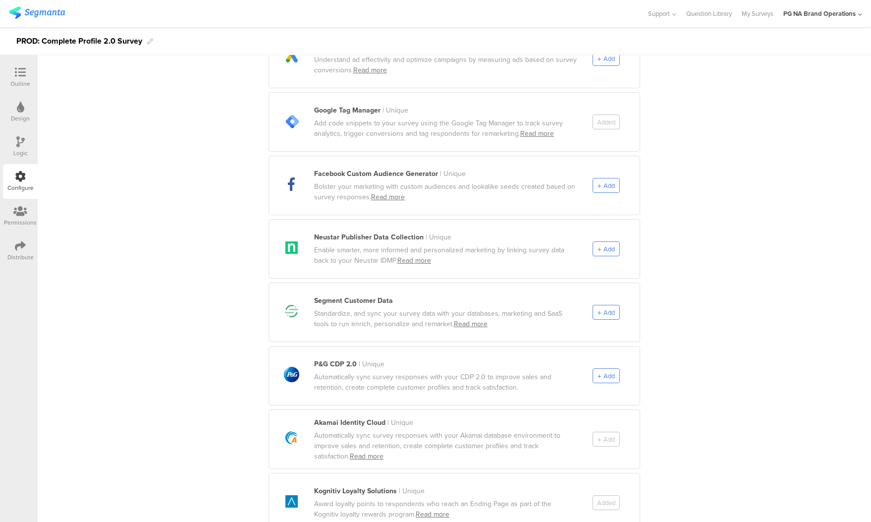
scroll to position [344, 0]
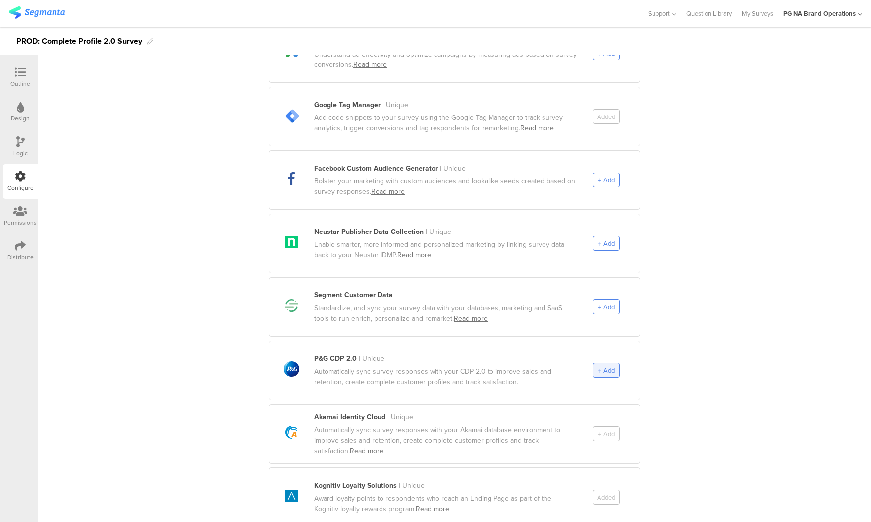
click at [599, 368] on icon at bounding box center [600, 370] width 4 height 5
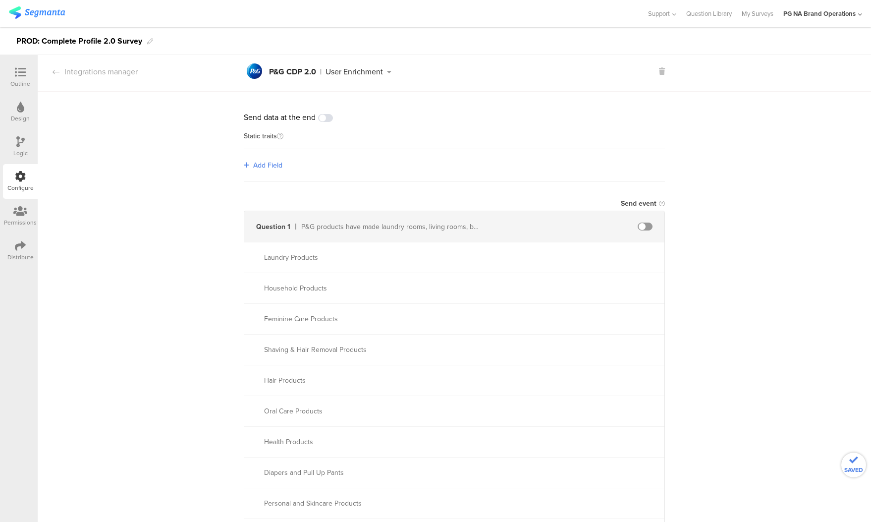
scroll to position [0, 0]
click at [262, 170] on span "Add Field" at bounding box center [267, 168] width 29 height 10
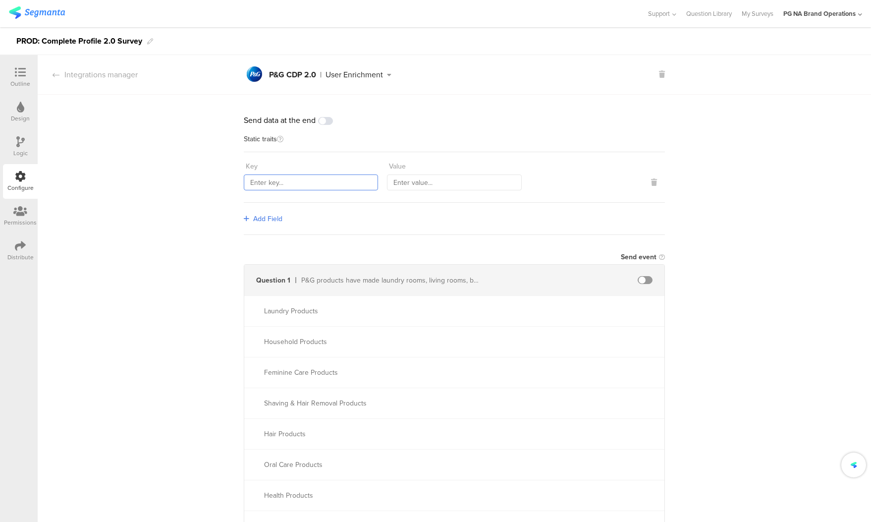
click at [267, 186] on input "text" at bounding box center [311, 182] width 134 height 16
type input "countryCode"
type input "[GEOGRAPHIC_DATA]"
click at [255, 217] on span "Add Field" at bounding box center [267, 219] width 29 height 10
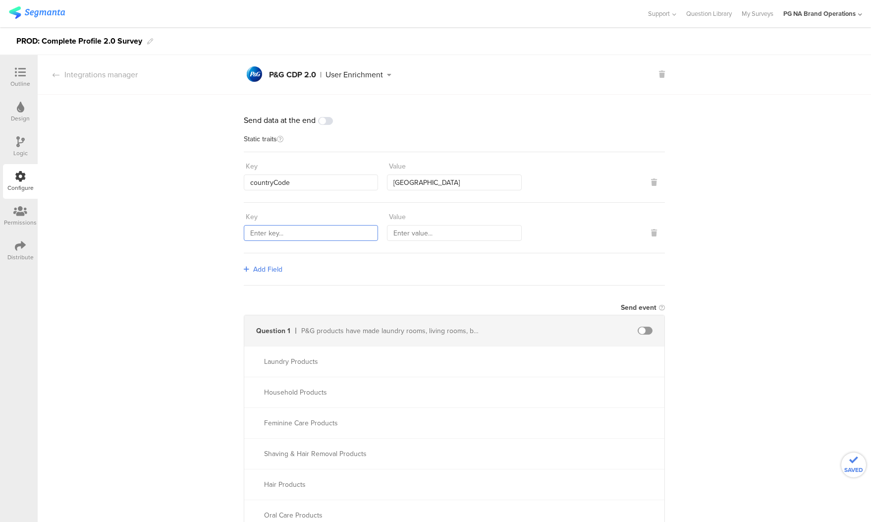
click at [271, 232] on input "text" at bounding box center [311, 233] width 134 height 16
type input "marketingProgramNumber"
type input "115"
click at [259, 265] on span "Add Field" at bounding box center [267, 269] width 29 height 10
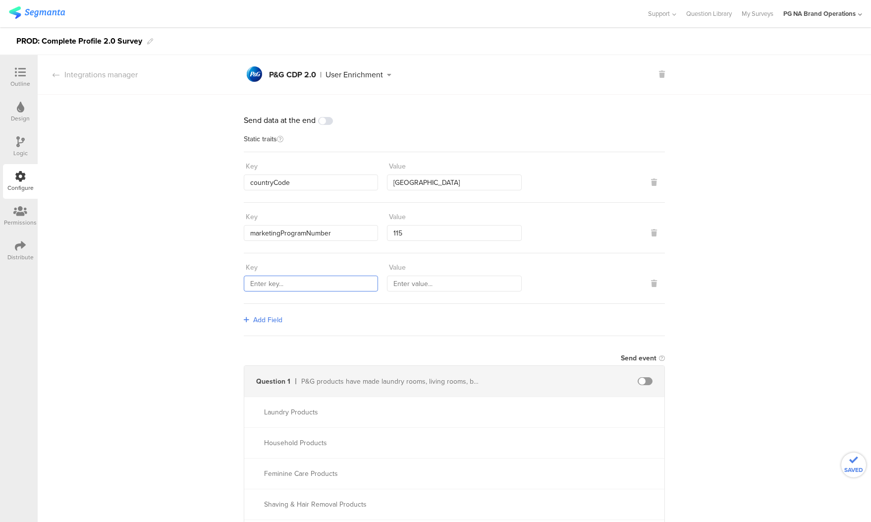
click at [286, 280] on input "text" at bounding box center [311, 284] width 134 height 16
type input "sourceId"
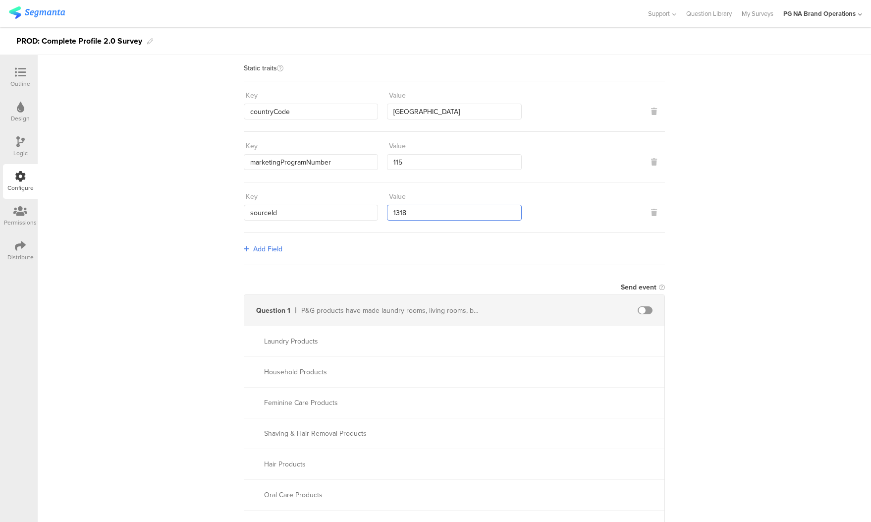
scroll to position [106, 0]
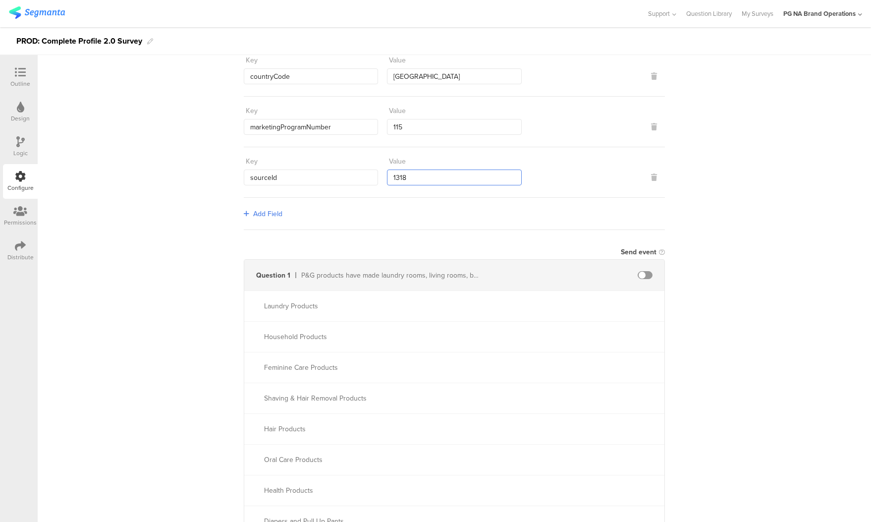
type input "1318"
click at [649, 274] on span at bounding box center [645, 275] width 15 height 8
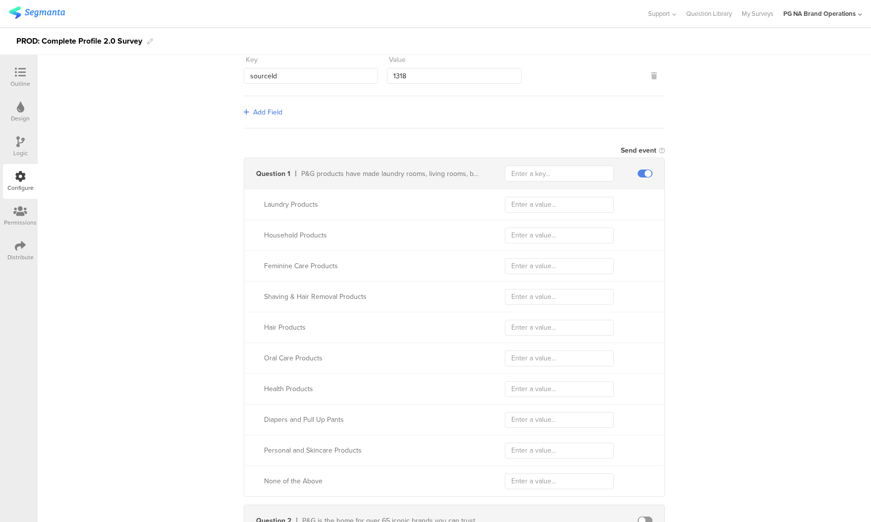
scroll to position [206, 0]
click at [545, 173] on input "text" at bounding box center [559, 175] width 109 height 16
type input "1612"
click at [532, 199] on input "text" at bounding box center [559, 201] width 109 height 16
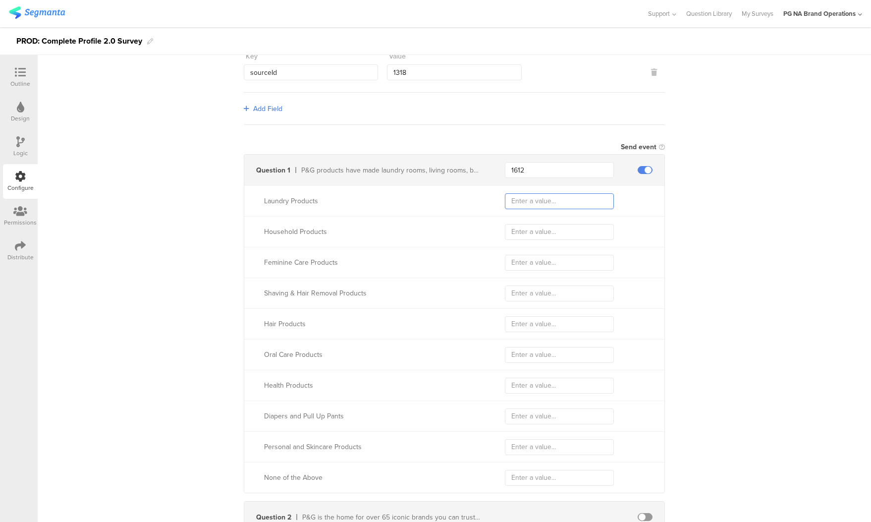
paste input "Laundry Products"
type input "Laundry Products"
click at [544, 231] on input "text" at bounding box center [559, 232] width 109 height 16
paste input "Household Products"
type input "Household Products"
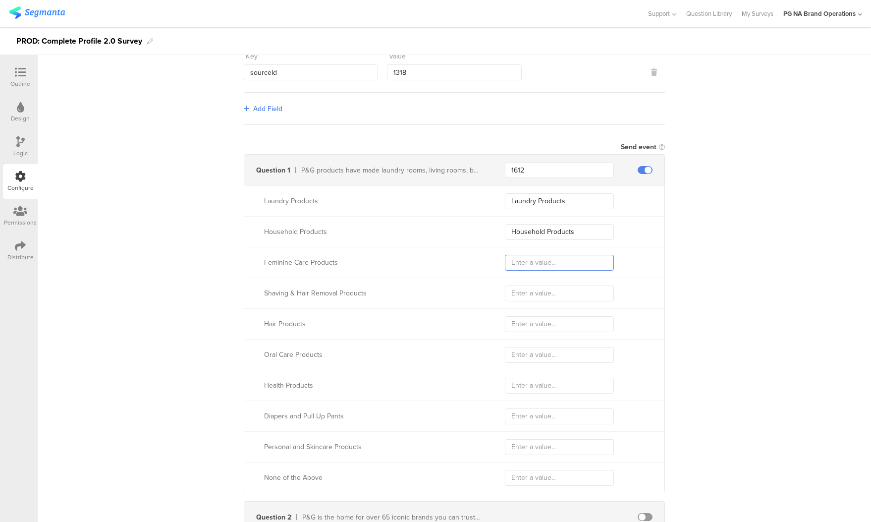
click at [537, 262] on input "text" at bounding box center [559, 263] width 109 height 16
paste input "Feminine Care Products"
type input "Feminine Care Products"
click at [555, 292] on input "text" at bounding box center [559, 293] width 109 height 16
paste input "Shaving & Hair Removal Products"
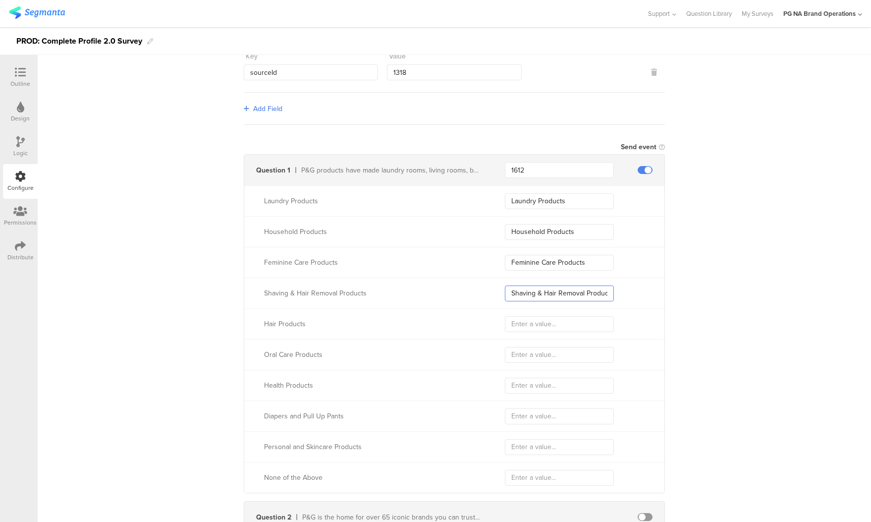
type input "Shaving & Hair Removal Products"
click at [536, 324] on input "text" at bounding box center [559, 324] width 109 height 16
paste input "Hair Products"
type input "Hair Products"
click at [527, 353] on input "text" at bounding box center [559, 355] width 109 height 16
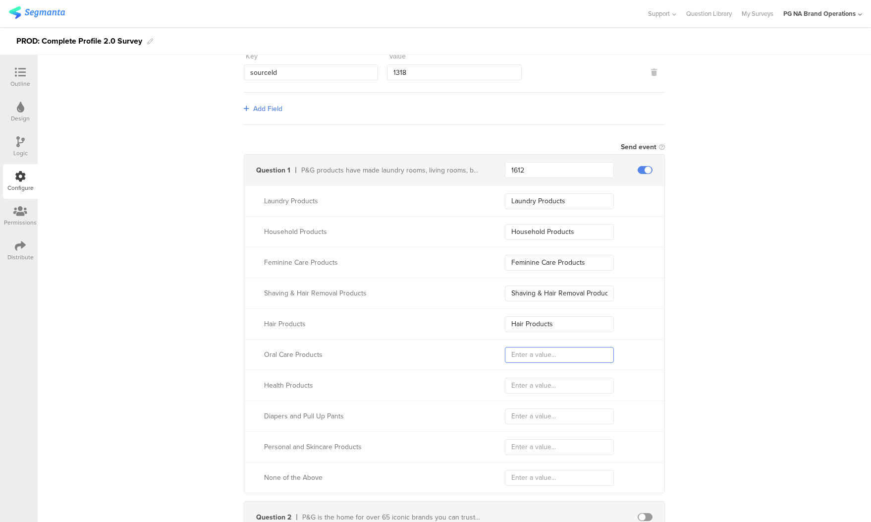
paste input "Oral Care Products"
type input "Oral Care Products"
click at [527, 385] on input "text" at bounding box center [559, 386] width 109 height 16
paste input "Health Products"
type input "Health Products"
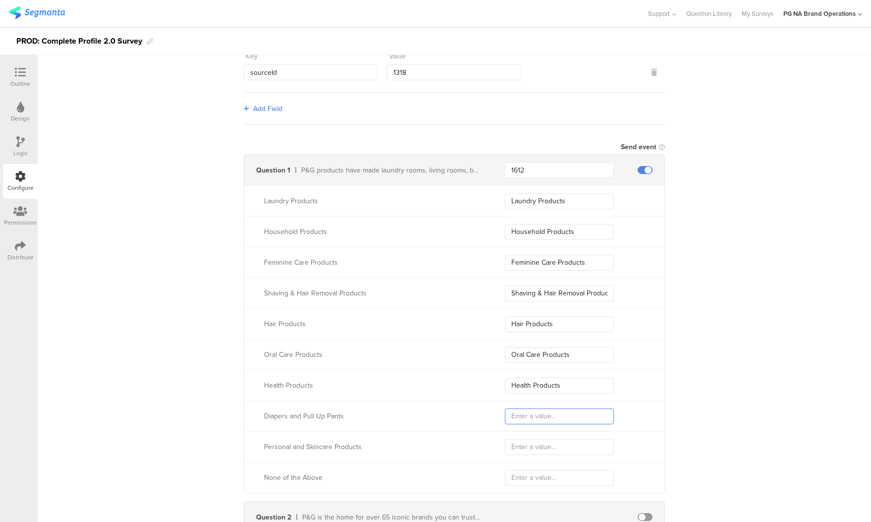
click at [531, 415] on input "text" at bounding box center [559, 416] width 109 height 16
paste input "Diapers and Pull Up Pants"
type input "Diapers and Pull Up Pants"
click at [541, 445] on input "text" at bounding box center [559, 447] width 109 height 16
paste input "Personal and Skincare Products"
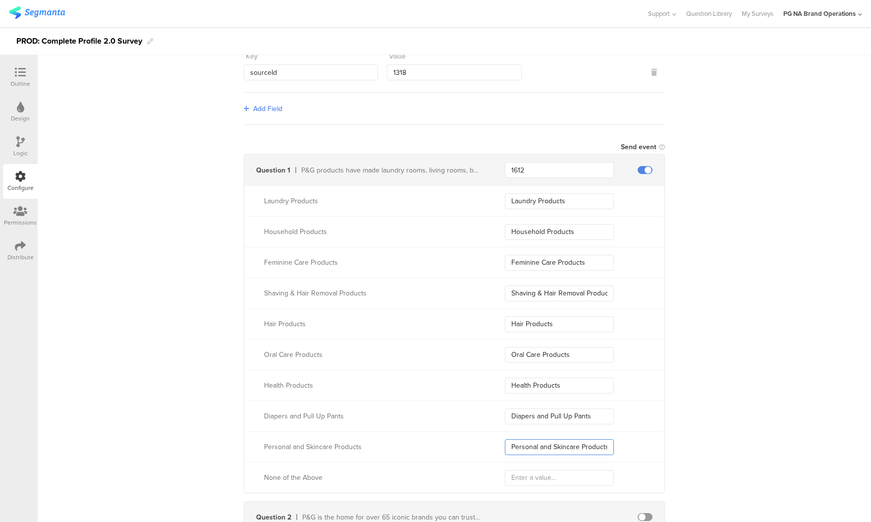
type input "Personal and Skincare Products"
click at [537, 478] on input "text" at bounding box center [559, 478] width 109 height 16
paste input "None of the Above"
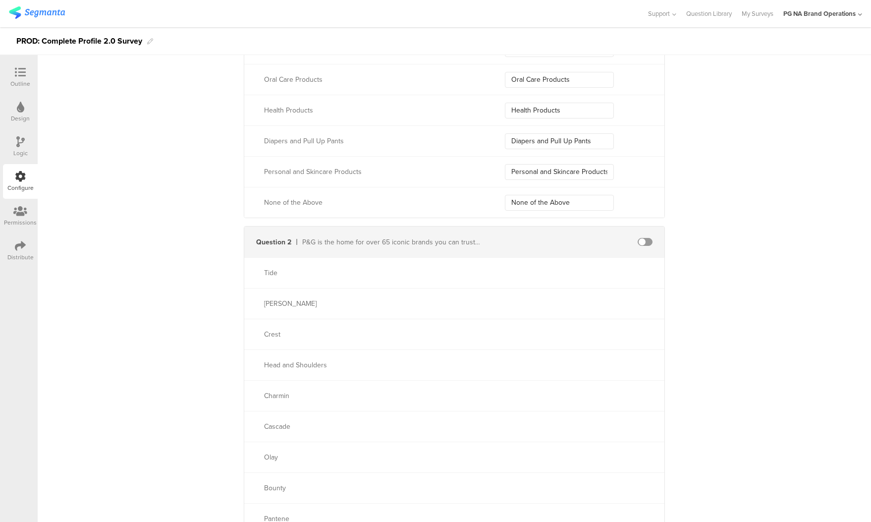
scroll to position [488, 0]
type input "None of the Above"
click at [645, 239] on span at bounding box center [645, 240] width 15 height 8
click at [539, 237] on input "text" at bounding box center [559, 240] width 109 height 16
click at [525, 239] on input "text" at bounding box center [559, 240] width 109 height 16
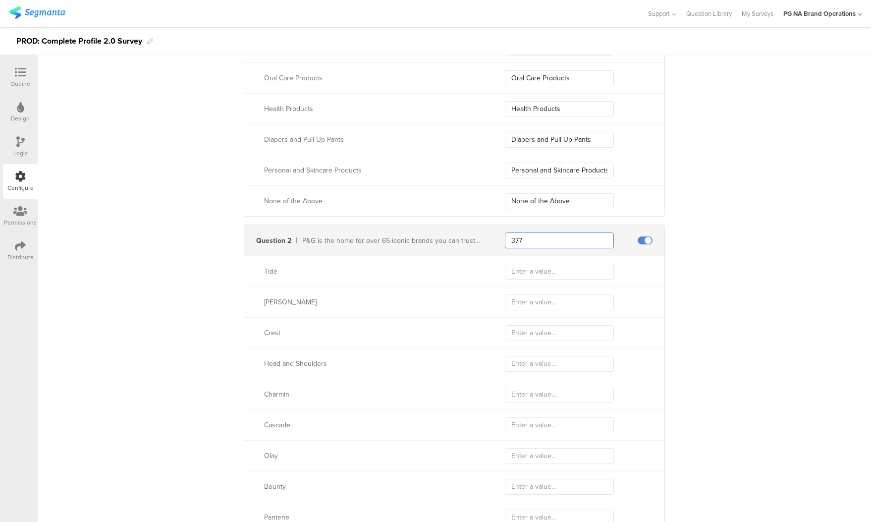
click at [514, 239] on input "377" at bounding box center [559, 240] width 109 height 16
type input "3677"
click at [521, 270] on input "text" at bounding box center [559, 272] width 109 height 16
type input "Te"
type input "[PERSON_NAME]"
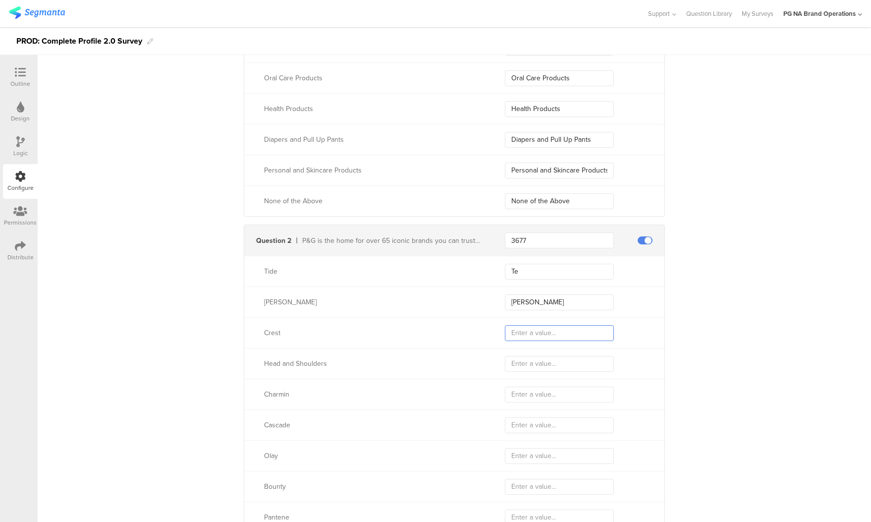
click at [523, 335] on input "text" at bounding box center [559, 333] width 109 height 16
paste input "Crest"
type input "Crest"
click at [528, 364] on input "text" at bounding box center [559, 364] width 109 height 16
paste input "Head and Shoulders"
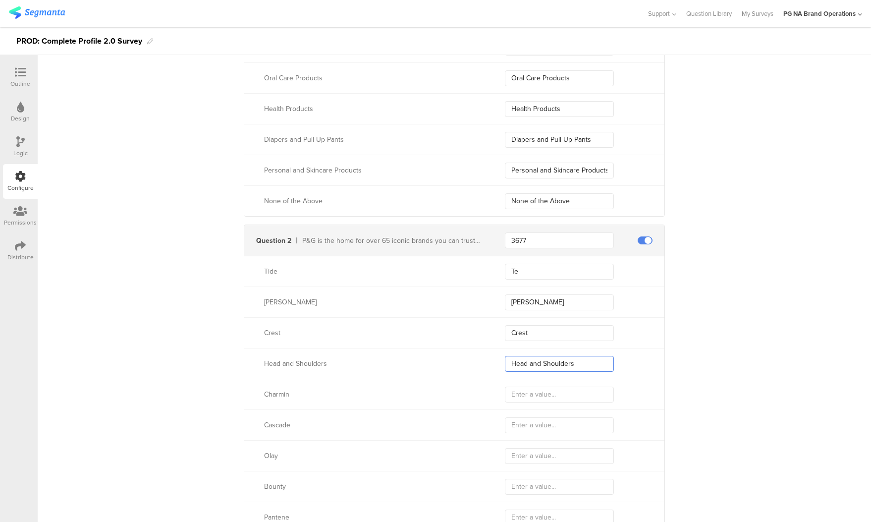
type input "Head and Shoulders"
click at [531, 392] on input "text" at bounding box center [559, 395] width 109 height 16
paste input "Charmin"
type input "Charmin"
click at [529, 425] on input "text" at bounding box center [559, 425] width 109 height 16
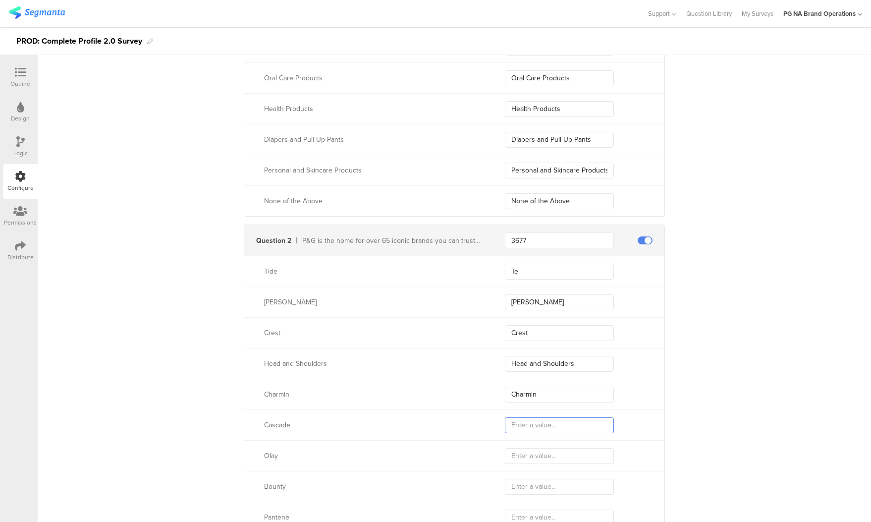
paste input "Cascade"
type input "Cascade"
click at [528, 455] on input "text" at bounding box center [559, 456] width 109 height 16
paste input "Olay"
type input "Olay"
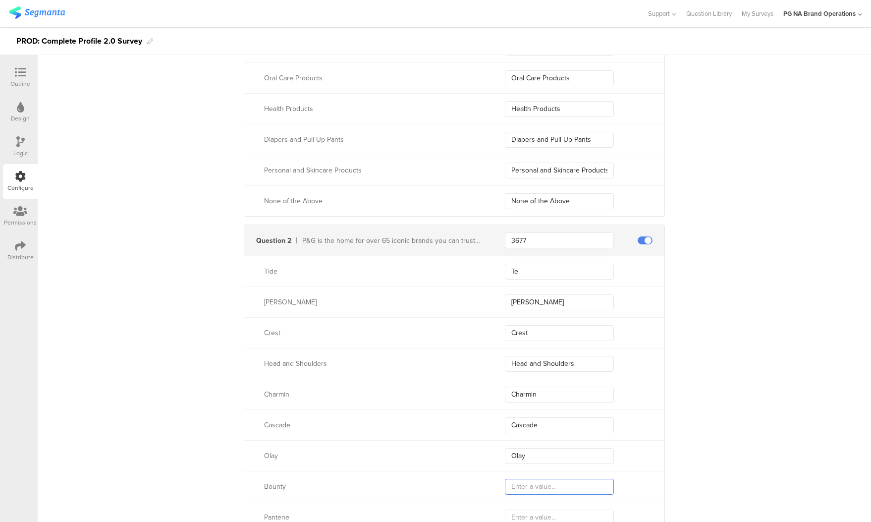
click at [539, 487] on input "text" at bounding box center [559, 487] width 109 height 16
paste input "Bounty"
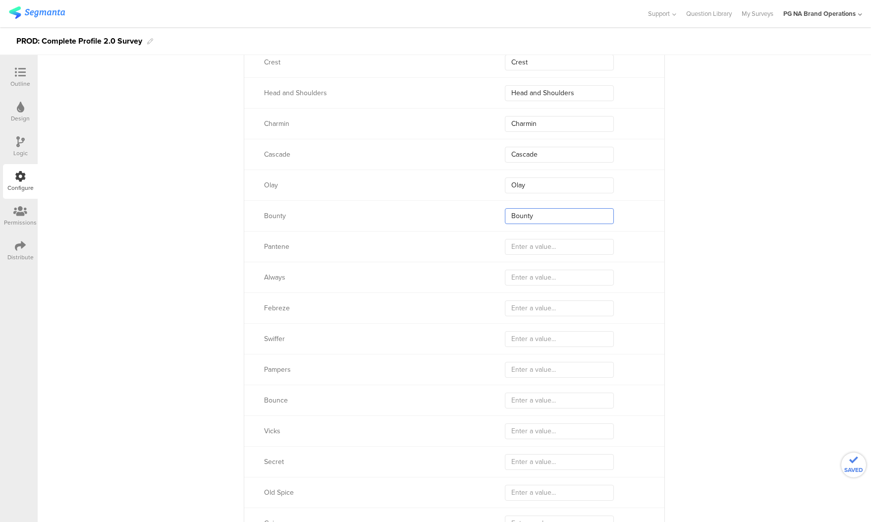
scroll to position [765, 0]
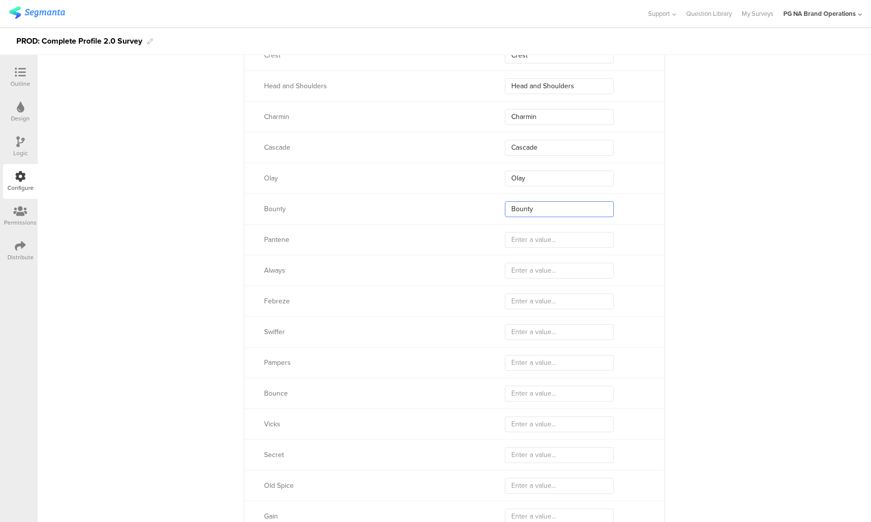
type input "Bounty"
click at [529, 236] on input "text" at bounding box center [559, 240] width 109 height 16
paste input "Pantene"
type input "Pantene"
click at [533, 269] on input "text" at bounding box center [559, 271] width 109 height 16
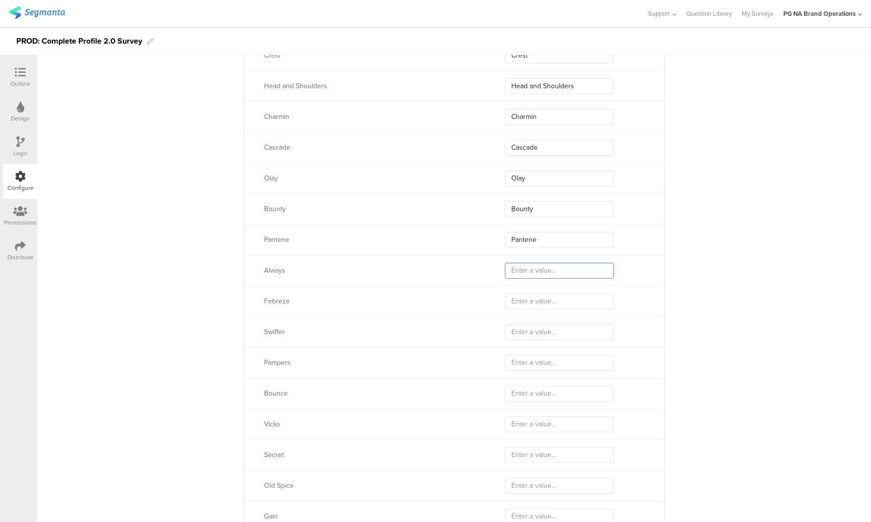
paste input "Always"
type input "Always"
click at [537, 299] on input "text" at bounding box center [559, 301] width 109 height 16
paste input "Febreze"
type input "Febreze"
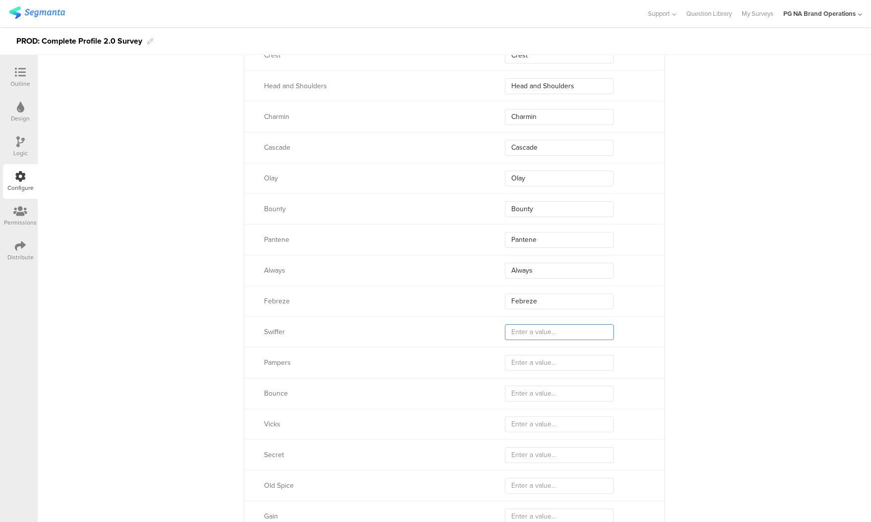
click at [528, 329] on input "text" at bounding box center [559, 332] width 109 height 16
paste input "Swiffer"
type input "Swiffer"
click at [529, 362] on input "text" at bounding box center [559, 363] width 109 height 16
paste input "Pampers"
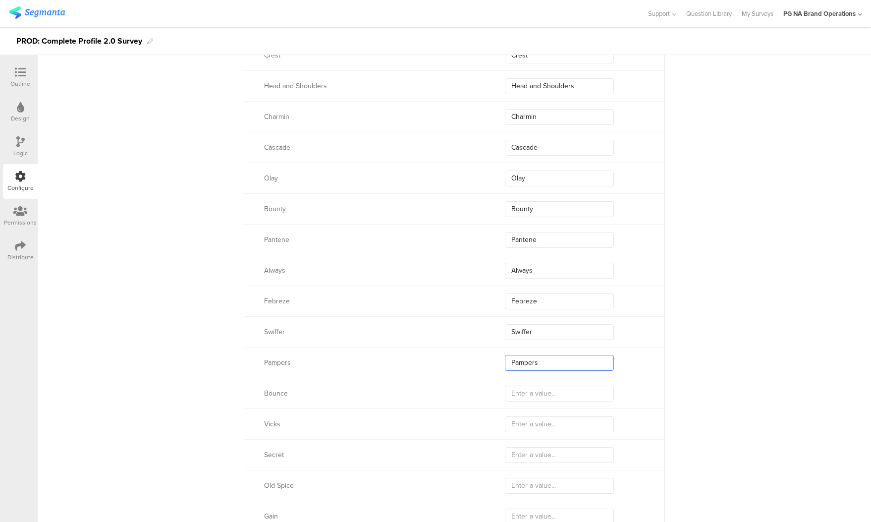
type input "Pampers"
click at [529, 391] on input "text" at bounding box center [559, 394] width 109 height 16
paste input "Bounce"
type input "Bounce"
click at [527, 424] on input "text" at bounding box center [559, 424] width 109 height 16
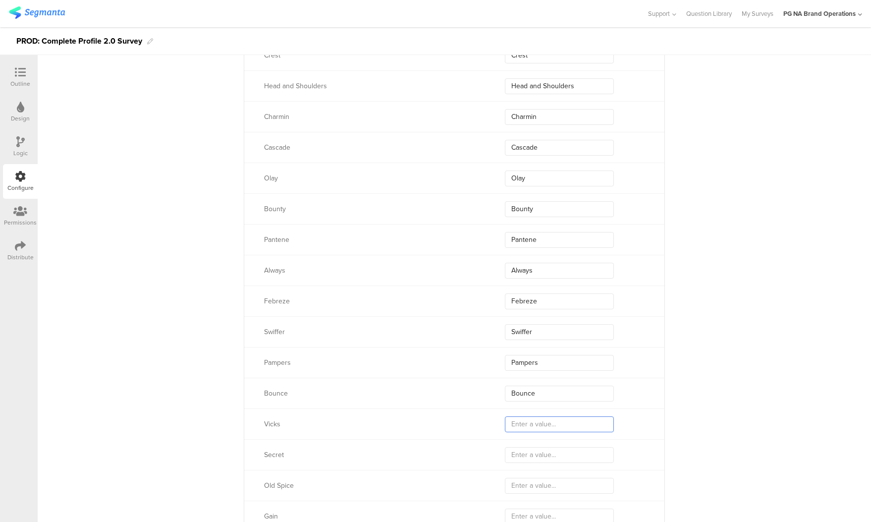
paste input "Vicks"
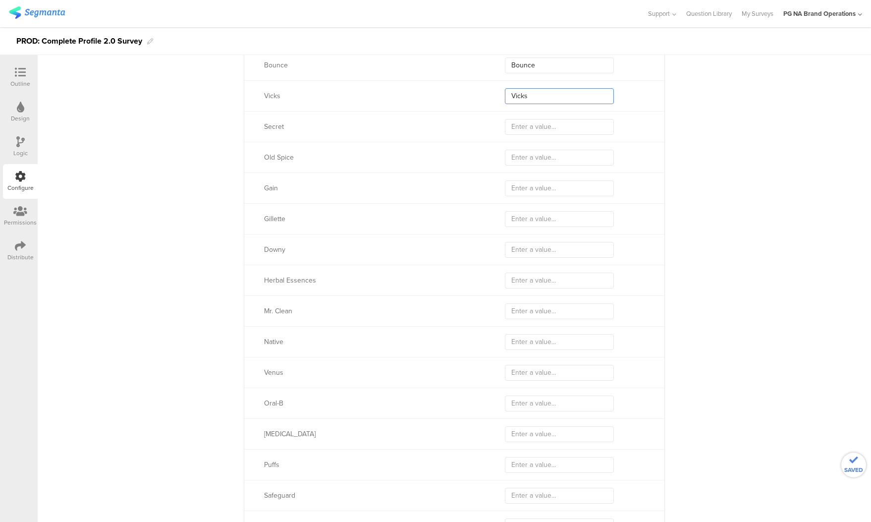
scroll to position [1094, 0]
type input "Vicks"
click at [528, 123] on input "text" at bounding box center [559, 126] width 109 height 16
paste input "Secret"
type input "Secret"
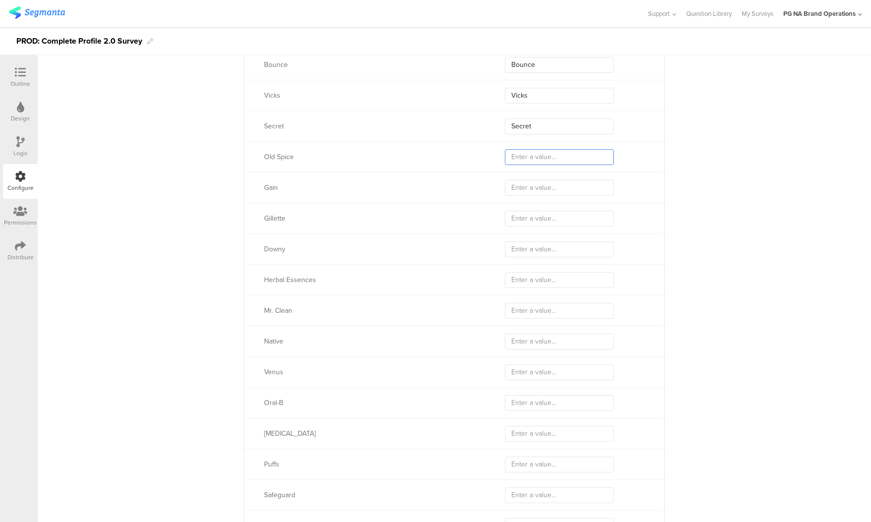
click at [524, 158] on input "text" at bounding box center [559, 157] width 109 height 16
paste input "Old Spice"
type input "Old Spice"
click at [527, 185] on input "text" at bounding box center [559, 188] width 109 height 16
paste input "Gain"
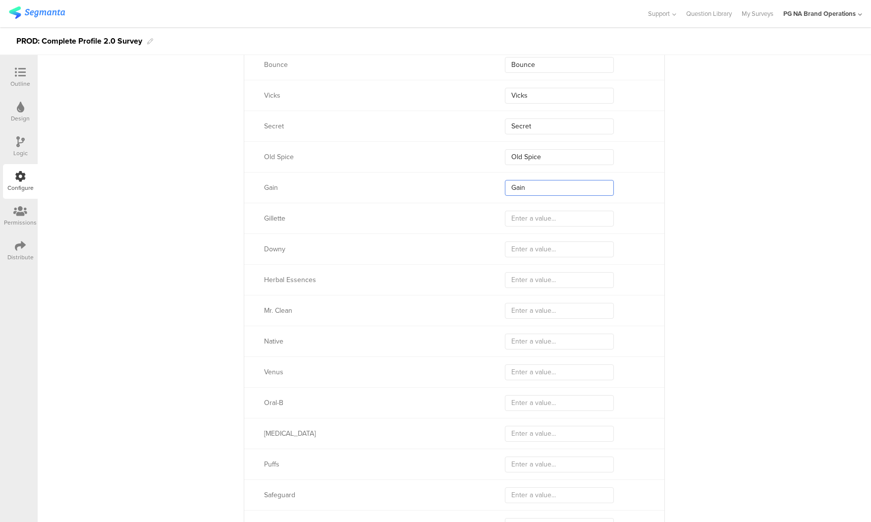
type input "Gain"
click at [538, 218] on input "text" at bounding box center [559, 219] width 109 height 16
paste input "Gillette"
type input "Gillette"
click at [530, 249] on input "text" at bounding box center [559, 249] width 109 height 16
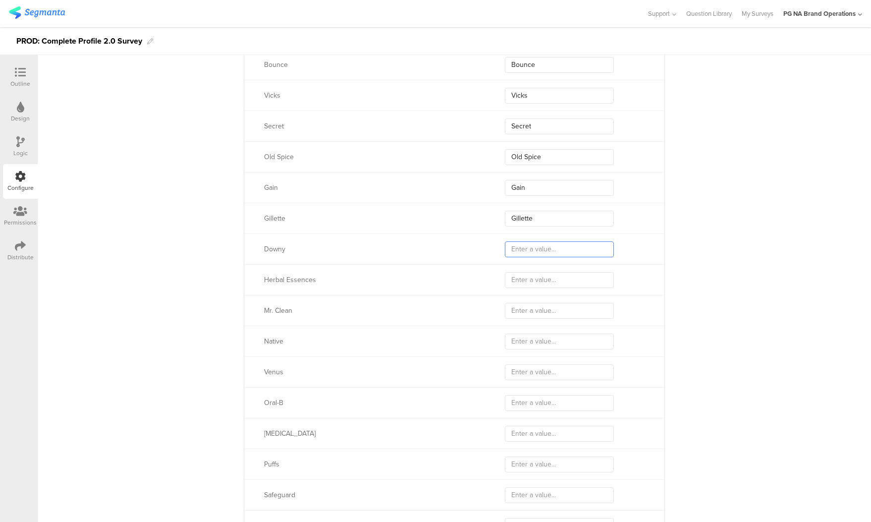
paste input "Downy"
type input "Downy"
click at [528, 279] on input "text" at bounding box center [559, 280] width 109 height 16
paste input "Herbal Essences"
type input "Herbal Essences"
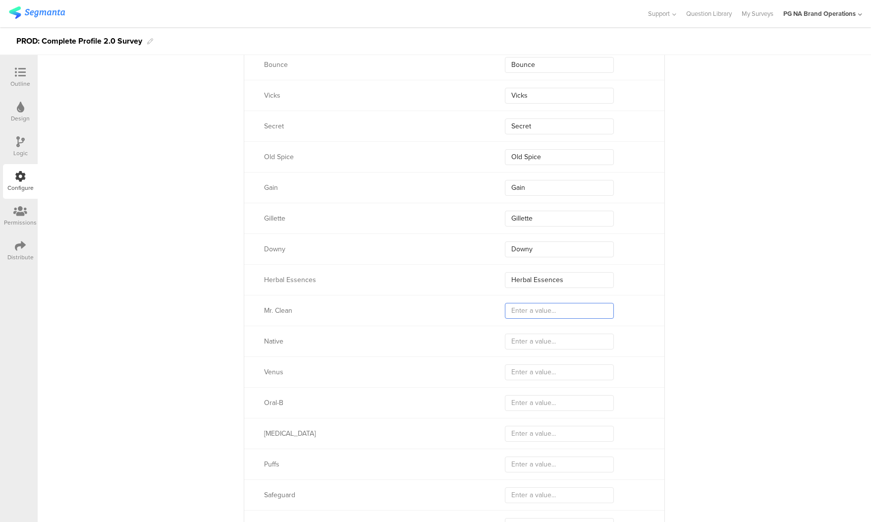
click at [537, 310] on input "text" at bounding box center [559, 311] width 109 height 16
paste input "Mr. Clean"
type input "Mr. Clean"
drag, startPoint x: 526, startPoint y: 342, endPoint x: 488, endPoint y: 337, distance: 38.1
click at [526, 342] on input "text" at bounding box center [559, 342] width 109 height 16
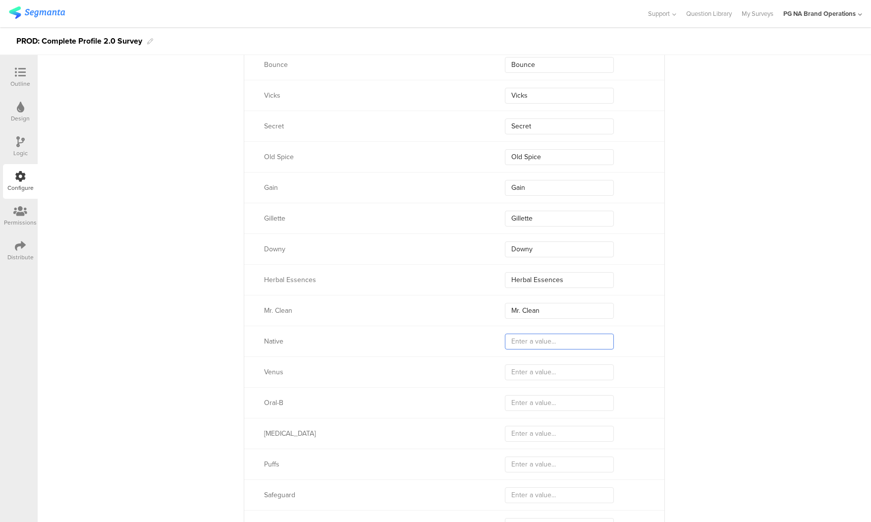
paste input "Native"
type input "Native"
click at [532, 375] on input "text" at bounding box center [559, 372] width 109 height 16
paste input "Venus"
type input "Venus"
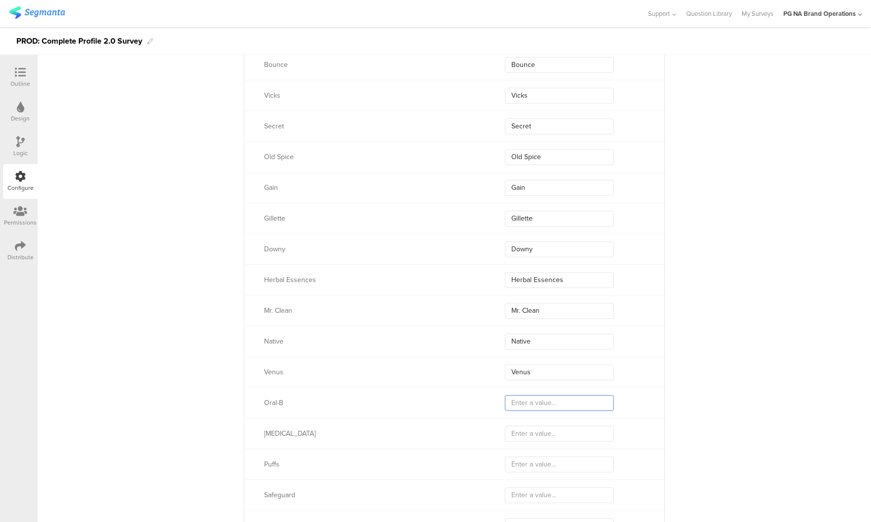
click at [532, 402] on input "text" at bounding box center [559, 403] width 109 height 16
paste input "Oral-B"
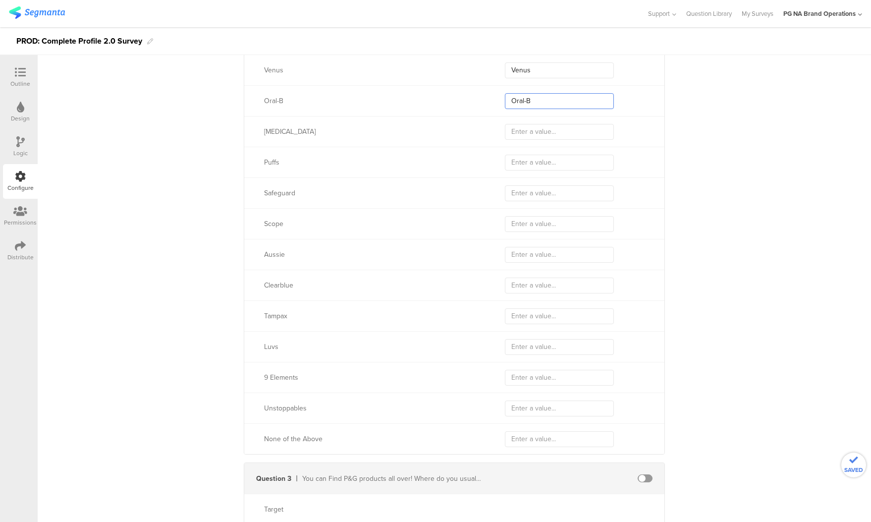
scroll to position [1398, 0]
type input "Oral-B"
drag, startPoint x: 517, startPoint y: 126, endPoint x: 456, endPoint y: 144, distance: 64.0
click at [518, 126] on input "text" at bounding box center [559, 130] width 109 height 16
paste input "[MEDICAL_DATA]"
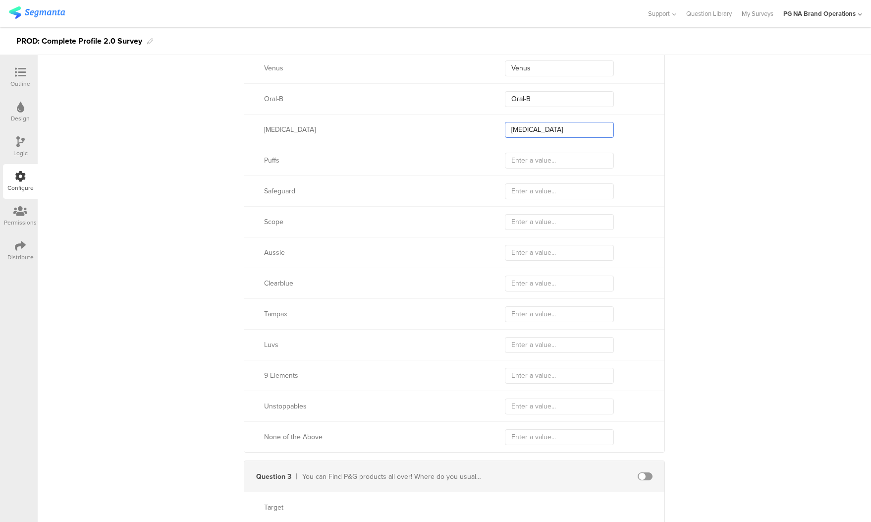
type input "[MEDICAL_DATA]"
click at [530, 160] on input "text" at bounding box center [559, 161] width 109 height 16
paste input "Puffs"
type input "Puffs"
click at [534, 190] on input "text" at bounding box center [559, 191] width 109 height 16
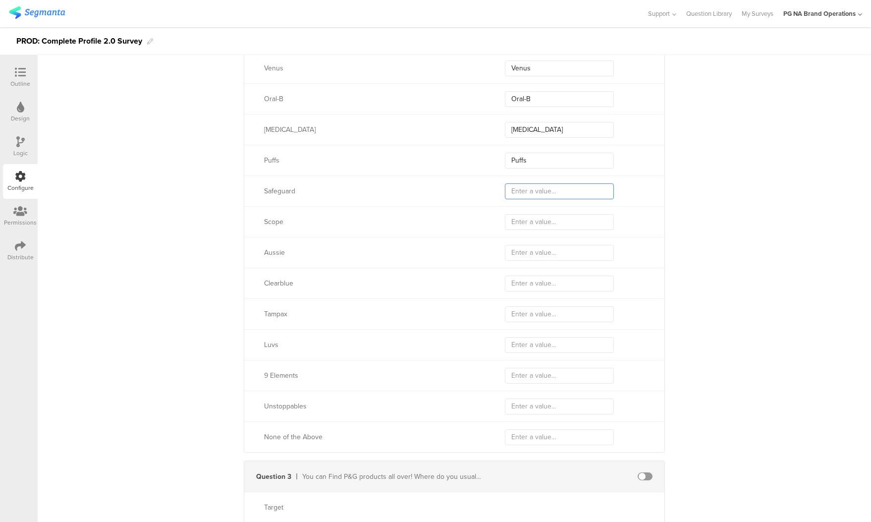
paste input "Safeguard"
type input "Safeguard"
click at [531, 221] on input "text" at bounding box center [559, 222] width 109 height 16
paste input "Scope"
type input "Scope"
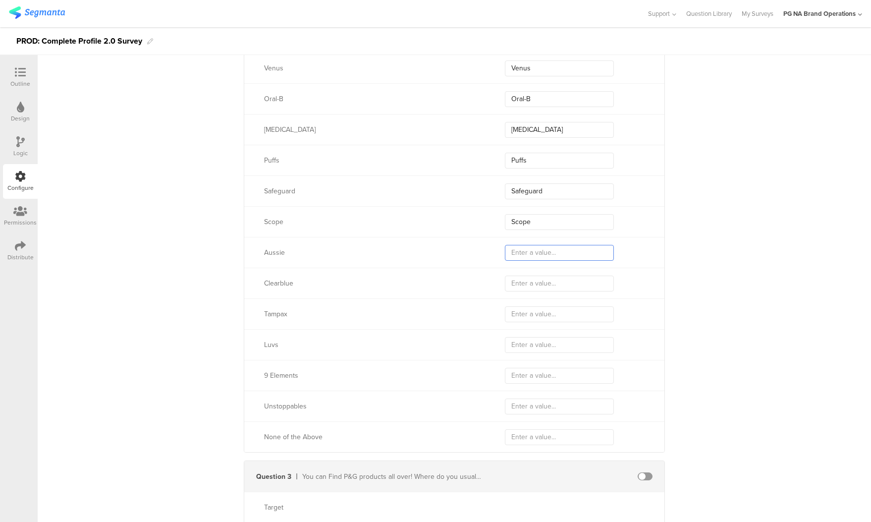
click at [525, 251] on input "text" at bounding box center [559, 253] width 109 height 16
paste input "Aussie"
type input "Aussie"
click at [538, 282] on input "text" at bounding box center [559, 284] width 109 height 16
paste input "Clearblue"
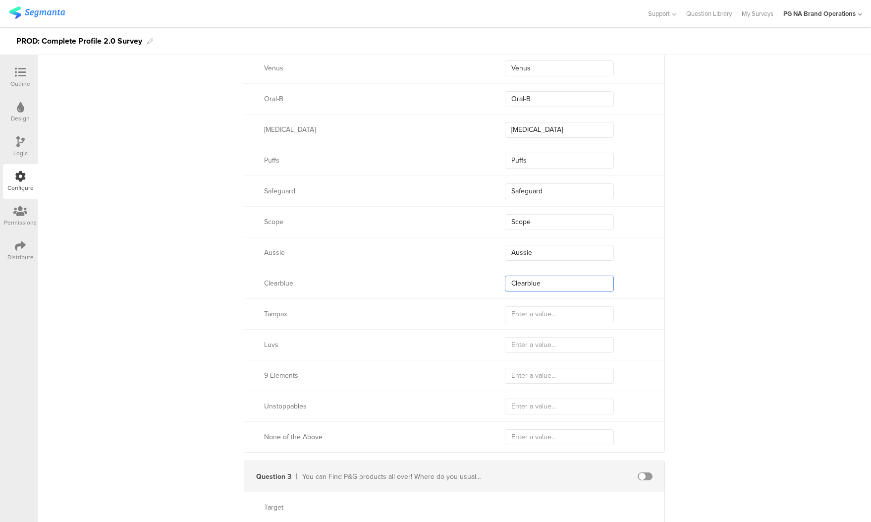
type input "Clearblue"
drag, startPoint x: 535, startPoint y: 316, endPoint x: 500, endPoint y: 320, distance: 35.5
click at [535, 316] on input "text" at bounding box center [559, 314] width 109 height 16
paste input "Tampax"
type input "Tampax"
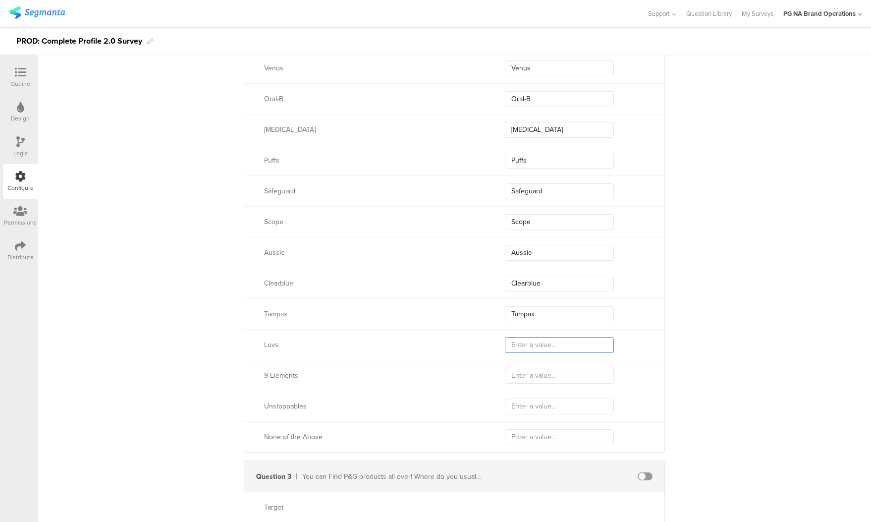
drag, startPoint x: 530, startPoint y: 343, endPoint x: 455, endPoint y: 347, distance: 74.9
click at [531, 343] on input "text" at bounding box center [559, 345] width 109 height 16
paste input "Luvs"
type input "Luvs"
drag, startPoint x: 532, startPoint y: 378, endPoint x: 527, endPoint y: 376, distance: 5.3
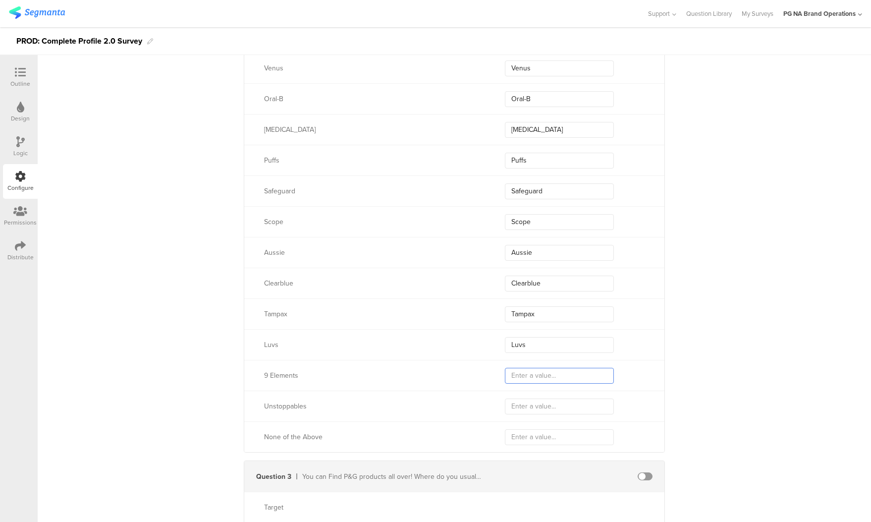
click at [532, 378] on input "text" at bounding box center [559, 376] width 109 height 16
paste input "9 Elements"
type input "9 Elements"
click at [527, 405] on input "text" at bounding box center [559, 406] width 109 height 16
paste input "Unstoppables"
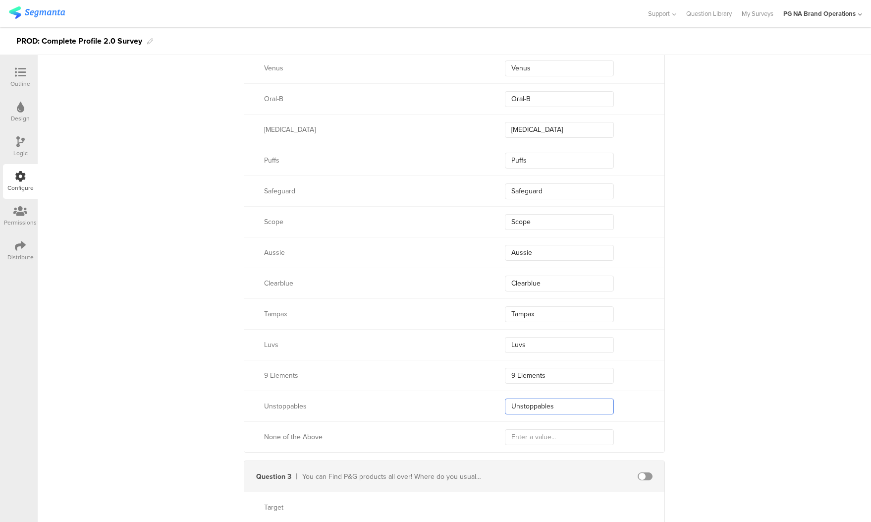
type input "Unstoppables"
click at [525, 435] on input "text" at bounding box center [559, 437] width 109 height 16
paste input "None of the above"
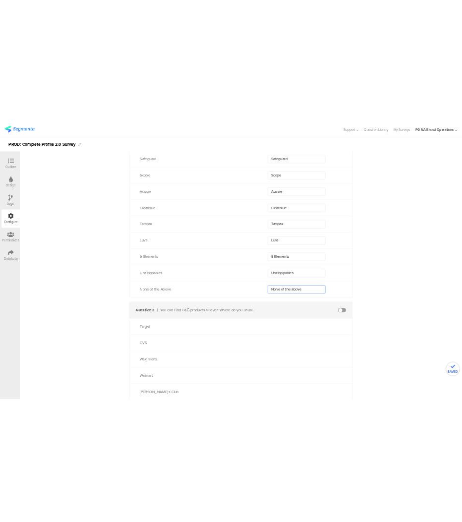
scroll to position [1524, 0]
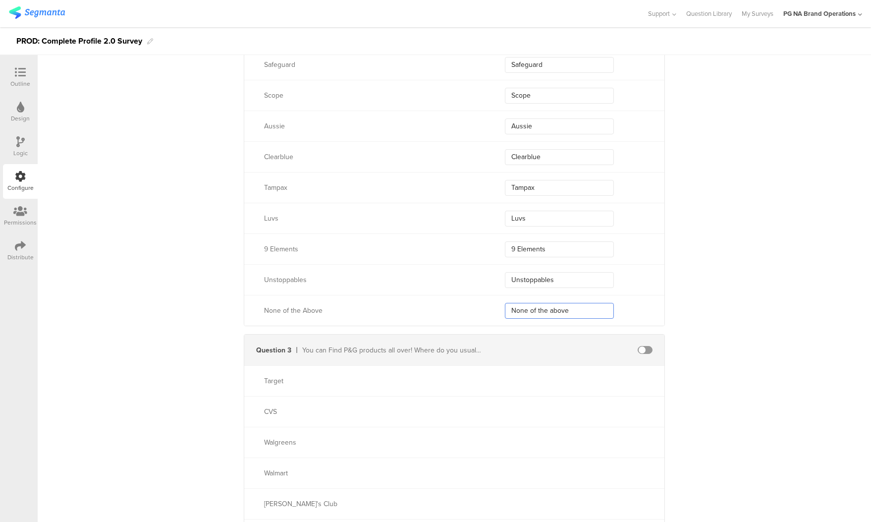
type input "None of the above"
click at [653, 350] on div at bounding box center [645, 350] width 39 height 8
drag, startPoint x: 649, startPoint y: 349, endPoint x: 622, endPoint y: 377, distance: 39.3
click at [649, 349] on span at bounding box center [645, 350] width 15 height 8
click at [551, 351] on input "text" at bounding box center [559, 350] width 109 height 16
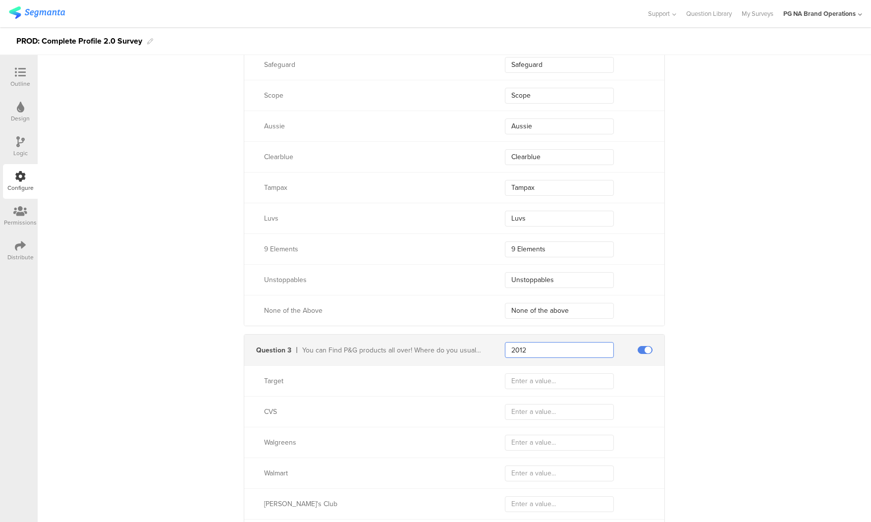
type input "2012"
click at [556, 381] on input "text" at bounding box center [559, 381] width 109 height 16
paste input "Target"
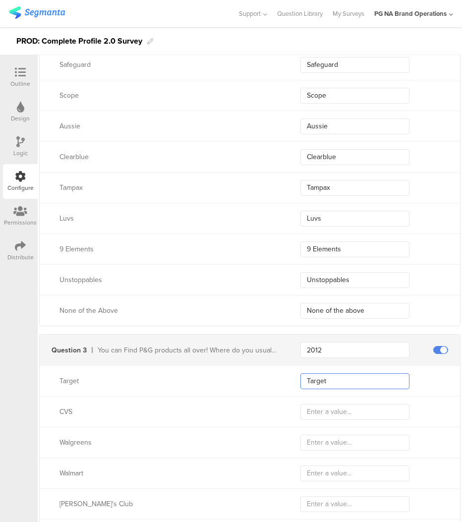
type input "Target"
click at [326, 410] on input "text" at bounding box center [354, 412] width 109 height 16
paste input "CVS"
type input "CVS"
click at [320, 441] on input "text" at bounding box center [354, 443] width 109 height 16
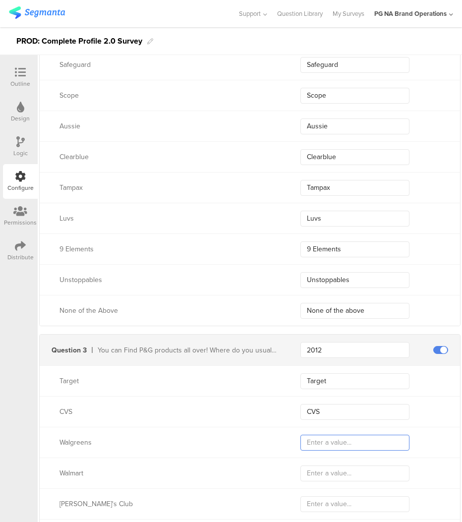
paste input "Walgreens"
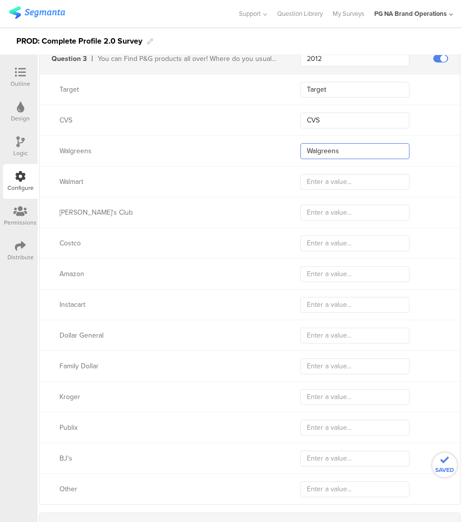
type input "Walgreens"
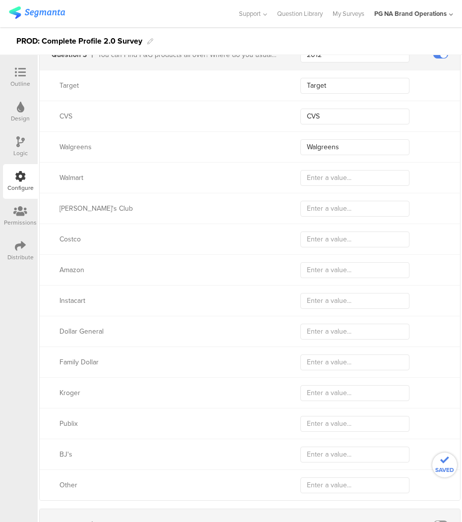
click at [235, 409] on div "Publix" at bounding box center [250, 423] width 420 height 31
click at [319, 175] on input "text" at bounding box center [354, 177] width 109 height 16
paste input "Walmart"
type input "Walmart"
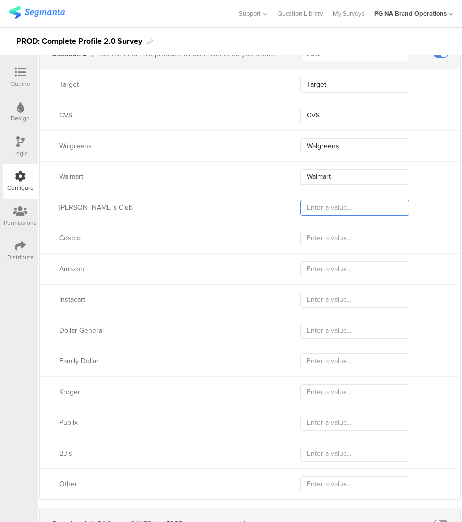
drag, startPoint x: 332, startPoint y: 206, endPoint x: 295, endPoint y: 212, distance: 37.2
click at [332, 206] on input "text" at bounding box center [354, 208] width 109 height 16
paste input "[PERSON_NAME]'s"
type input "[PERSON_NAME]'s"
click at [331, 238] on input "text" at bounding box center [354, 238] width 109 height 16
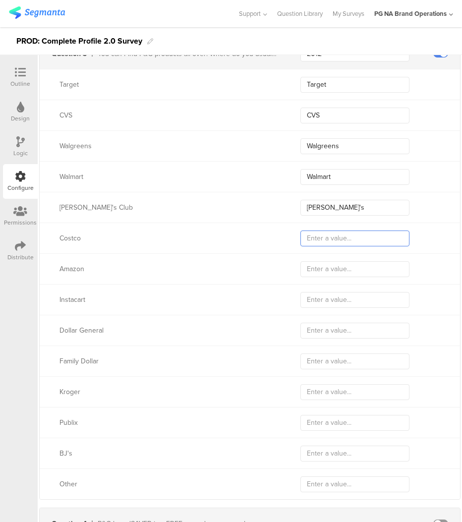
paste input "Costco"
type input "Costco"
drag, startPoint x: 322, startPoint y: 270, endPoint x: 301, endPoint y: 271, distance: 20.3
click at [324, 270] on input "text" at bounding box center [354, 269] width 109 height 16
paste input "Amazon"
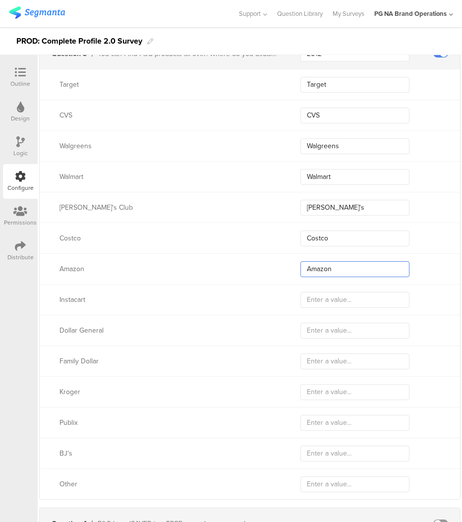
type input "Amazon"
click at [328, 297] on input "text" at bounding box center [354, 300] width 109 height 16
paste input "Instacart"
type input "Instacart"
click at [317, 329] on input "text" at bounding box center [354, 331] width 109 height 16
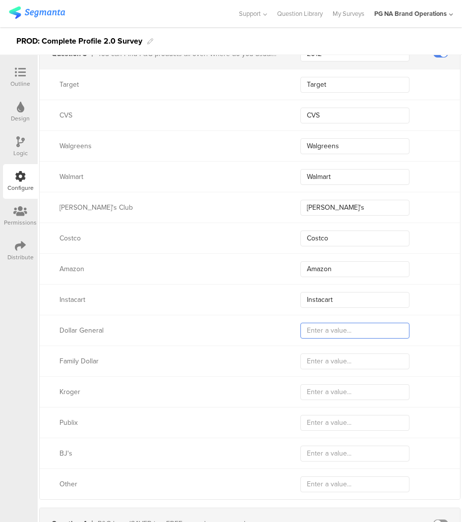
paste input "Dollar General"
type input "Dollar General"
click at [319, 361] on input "text" at bounding box center [354, 361] width 109 height 16
paste input "Family Dollar"
type input "Family Dollar"
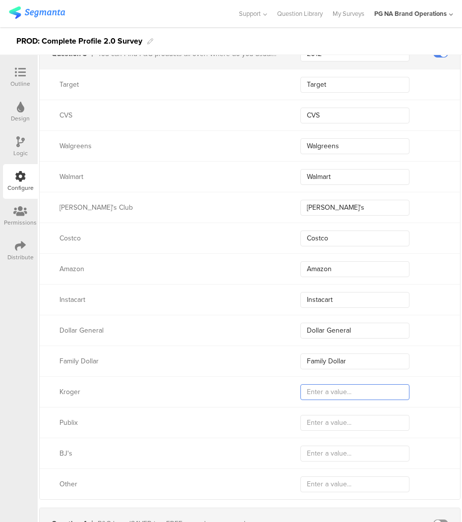
click at [315, 392] on input "text" at bounding box center [354, 392] width 109 height 16
paste input "Kroger"
type input "Kroger"
click at [325, 422] on input "text" at bounding box center [354, 423] width 109 height 16
paste input "Publix"
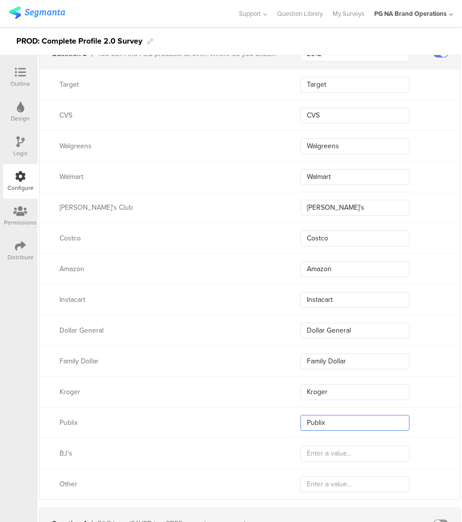
type input "Publix"
click at [324, 454] on input "text" at bounding box center [354, 454] width 109 height 16
paste input "BJ's"
type input "BJ's"
click at [314, 482] on input "text" at bounding box center [354, 484] width 109 height 16
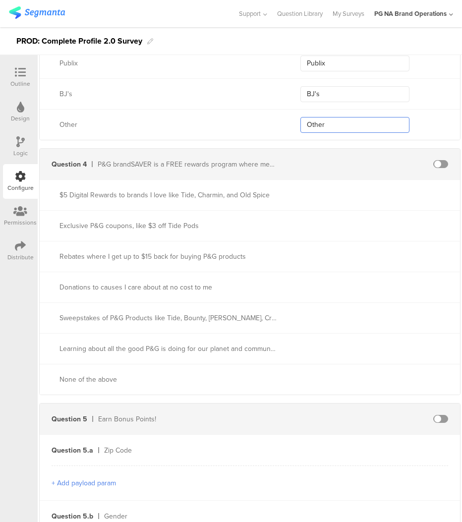
scroll to position [2181, 0]
type input "Other"
click at [441, 165] on span at bounding box center [440, 163] width 15 height 8
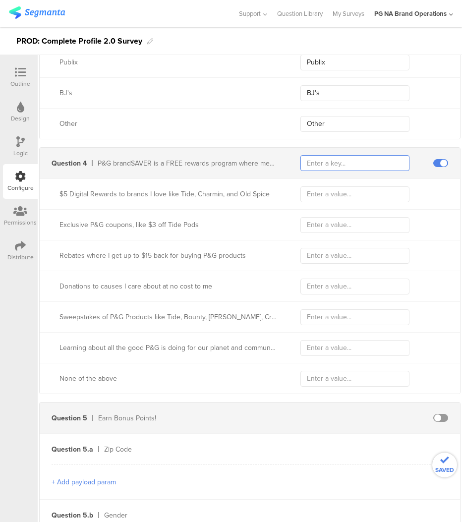
click at [348, 161] on input "text" at bounding box center [354, 163] width 109 height 16
type input "575"
click at [330, 190] on input "text" at bounding box center [354, 194] width 109 height 16
paste input "Gift Cards to stores and restaurants I love, like Starbucks, Panera, XBOX, and …"
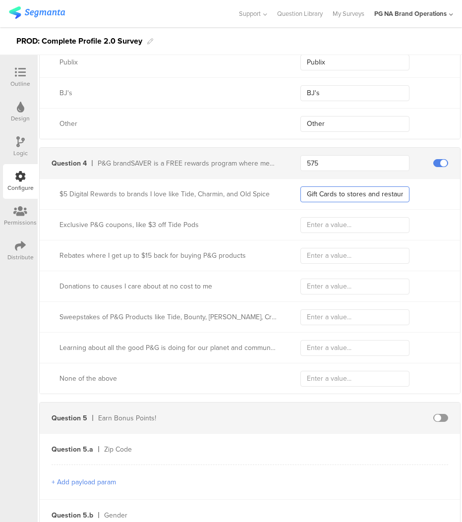
type input "Gift Cards to stores and restaurants I love, like Starbucks, Panera, XBOX, and …"
click at [330, 222] on input "text" at bounding box center [354, 225] width 109 height 16
paste input "Exclusive P&G coupons, like $3 off Tide Pods"
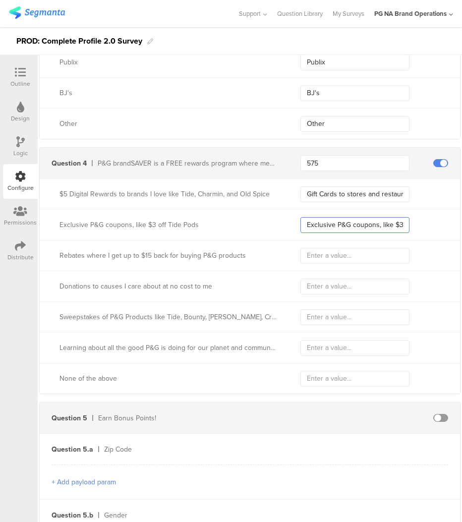
type input "Exclusive P&G coupons, like $3 off Tide Pods"
click at [340, 253] on input "text" at bounding box center [354, 256] width 109 height 16
paste input "Rebates where I get up to $15 back for buying P&G products"
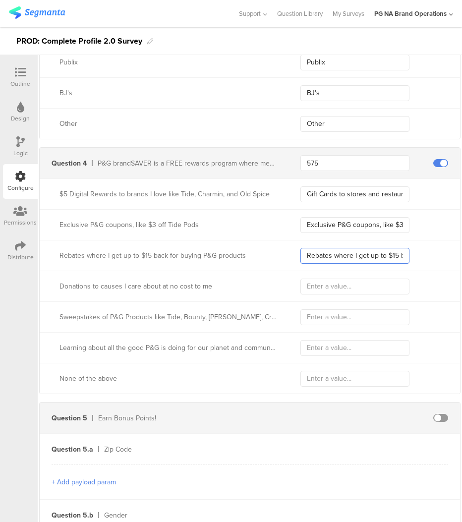
type input "Rebates where I get up to $15 back for buying P&G products"
click at [340, 286] on input "text" at bounding box center [354, 287] width 109 height 16
paste input "Donations to causes I care about at no cost to me"
type input "Donations to causes I care about at no cost to me"
click at [320, 318] on input "text" at bounding box center [354, 317] width 109 height 16
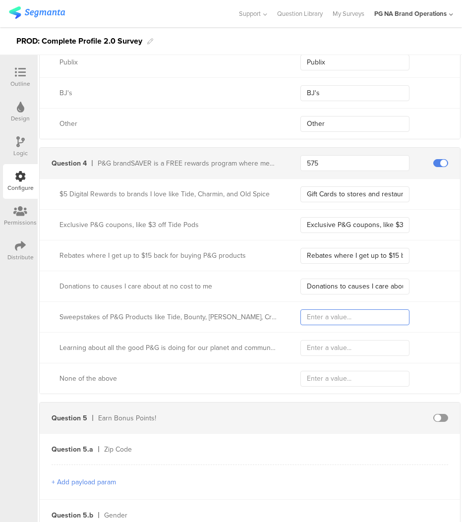
paste input "Sweepstakes of P&G Products like Tide, Bounty, [PERSON_NAME], Crest, and more"
type input "Sweepstakes of P&G Products like Tide, Bounty, [PERSON_NAME], Crest, and more"
click at [347, 350] on input "text" at bounding box center [354, 348] width 109 height 16
paste input "Learning about all the good P&G is doing for our planet and communities in need"
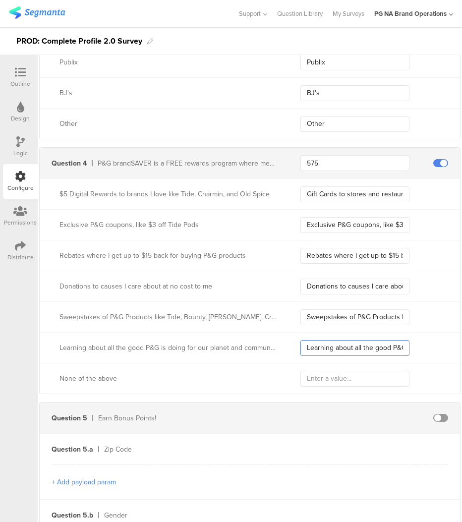
type input "Learning about all the good P&G is doing for our planet and communities in need"
click at [339, 385] on div "None of the above" at bounding box center [250, 378] width 420 height 31
click at [338, 382] on input "text" at bounding box center [354, 379] width 109 height 16
paste input "None of the above"
type input "None of the above"
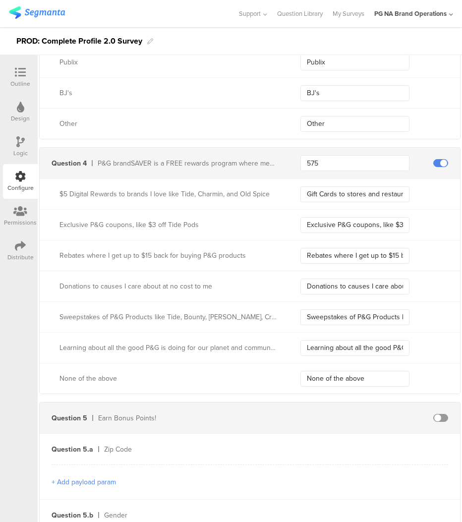
click at [440, 415] on span at bounding box center [440, 418] width 15 height 8
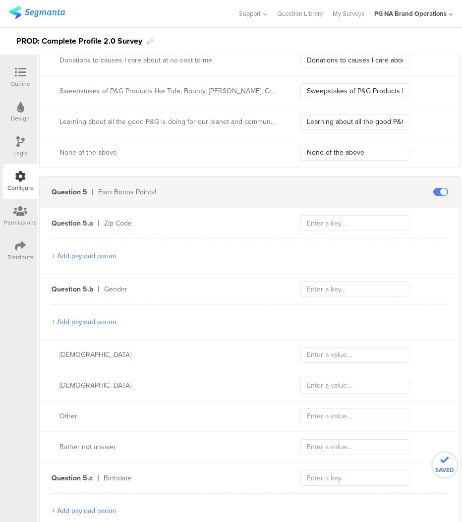
scroll to position [2407, 0]
drag, startPoint x: 346, startPoint y: 224, endPoint x: 333, endPoint y: 225, distance: 13.4
click at [347, 224] on input "text" at bounding box center [354, 223] width 109 height 16
paste input "2794"
type input "2794"
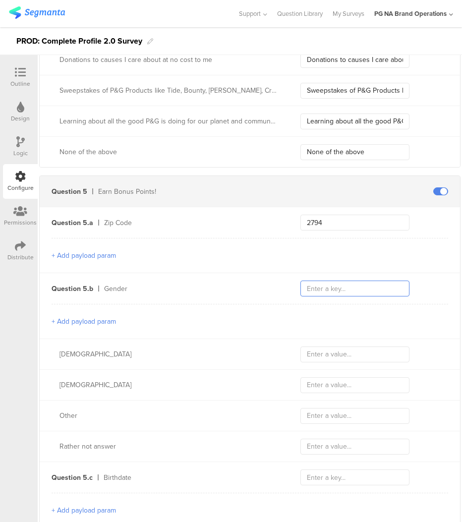
click at [326, 286] on input "text" at bounding box center [354, 289] width 109 height 16
paste input "2714"
type input "2714"
click at [318, 353] on input "text" at bounding box center [354, 354] width 109 height 16
paste input "[DEMOGRAPHIC_DATA]"
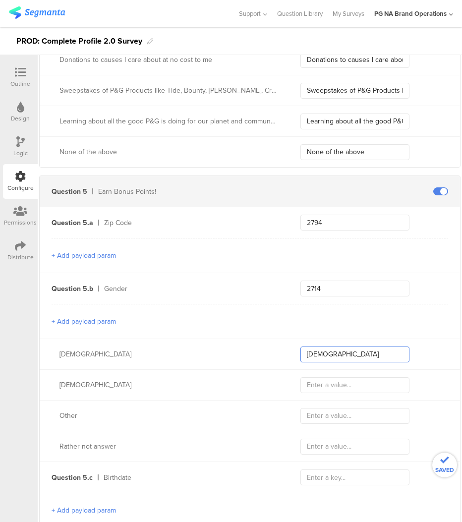
type input "[DEMOGRAPHIC_DATA]"
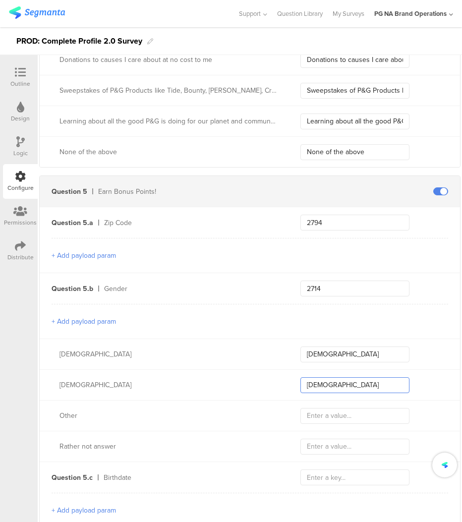
type input "[DEMOGRAPHIC_DATA]"
type input "Other"
type input "I prefer not to answer"
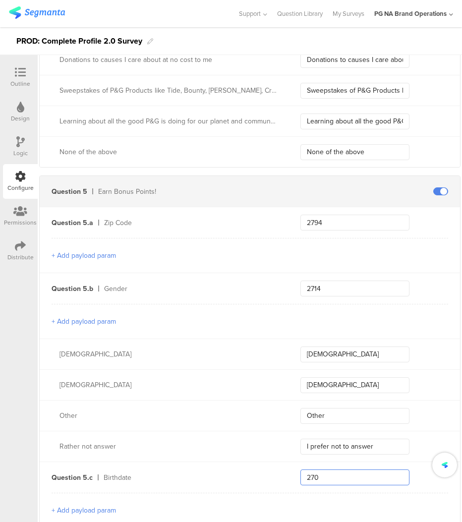
type input "2706"
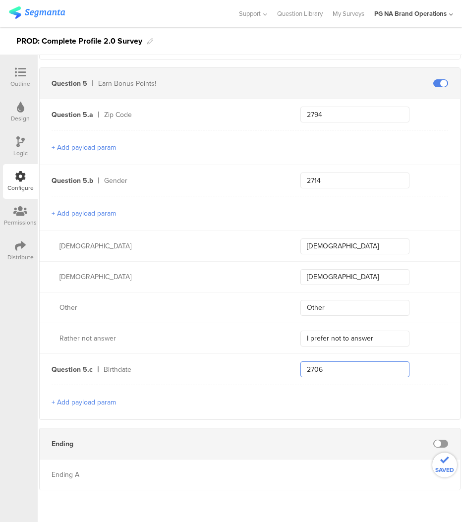
scroll to position [2515, 0]
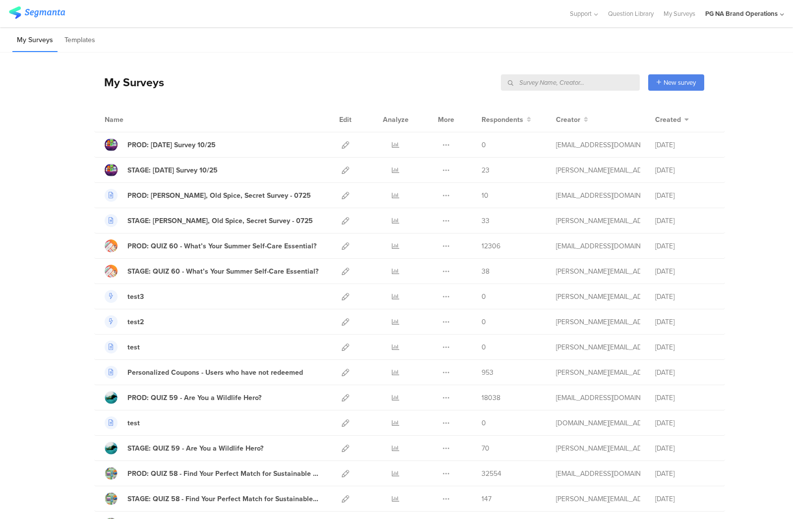
click at [589, 82] on input "text" at bounding box center [570, 82] width 139 height 16
type input "complete"
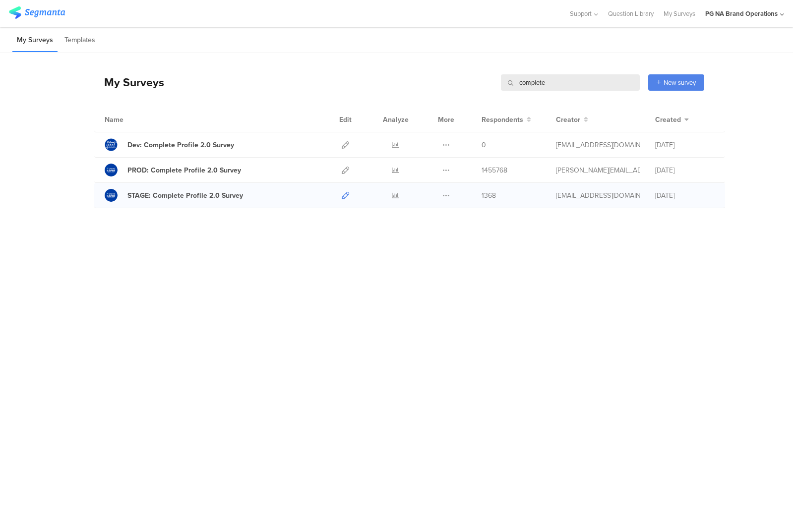
click at [345, 196] on icon at bounding box center [344, 195] width 7 height 7
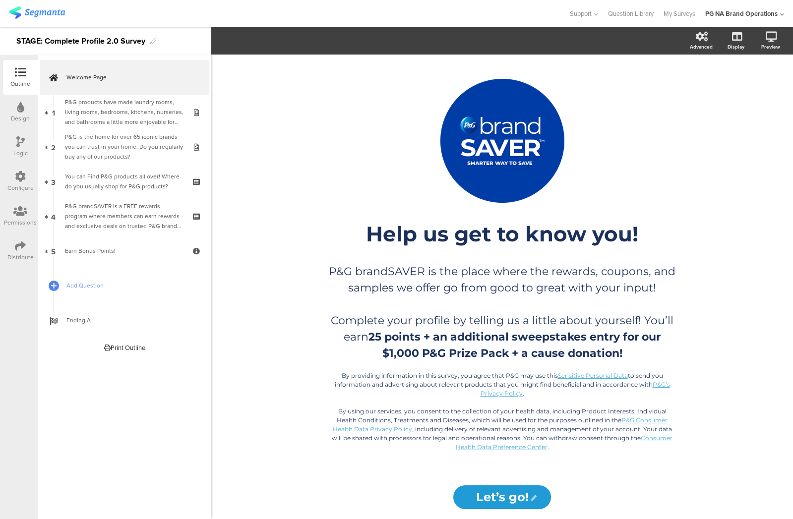
click at [18, 179] on icon at bounding box center [20, 176] width 11 height 11
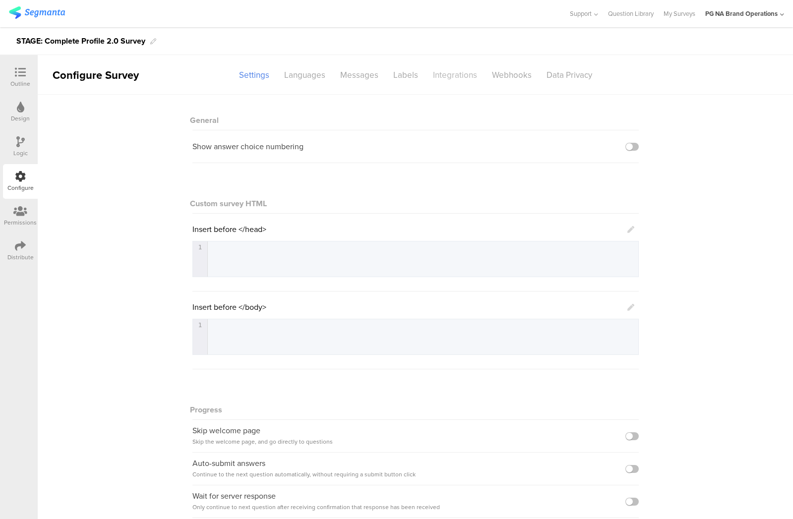
click at [454, 78] on div "Integrations" at bounding box center [454, 74] width 59 height 17
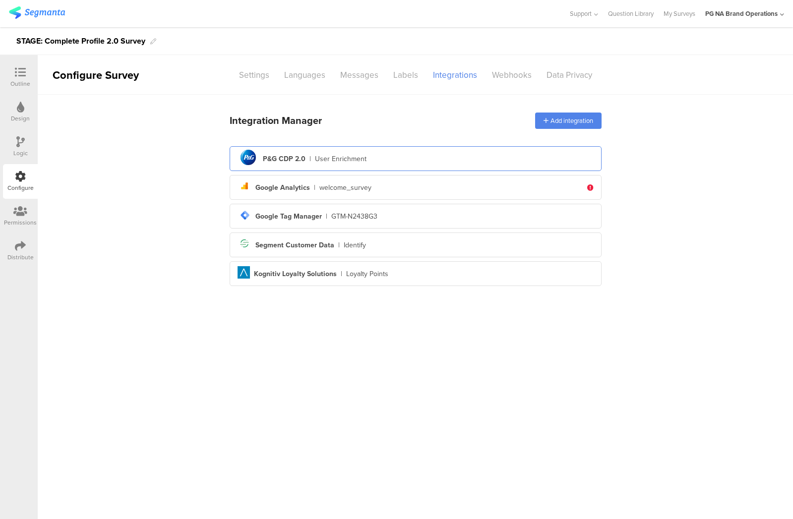
click at [357, 162] on div "User Enrichment" at bounding box center [341, 159] width 52 height 10
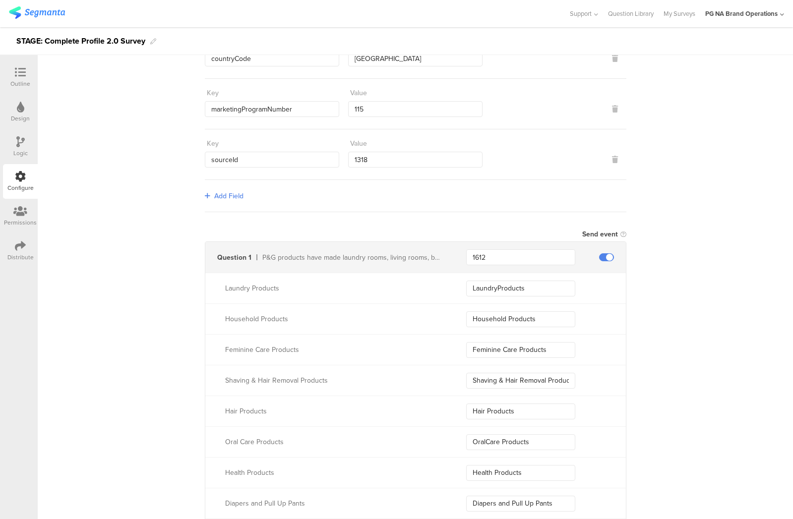
scroll to position [125, 0]
click at [509, 287] on input "LaundryProducts" at bounding box center [520, 288] width 109 height 16
click at [509, 286] on input "LaundryProducts" at bounding box center [520, 288] width 109 height 16
drag, startPoint x: 511, startPoint y: 287, endPoint x: 497, endPoint y: 287, distance: 13.9
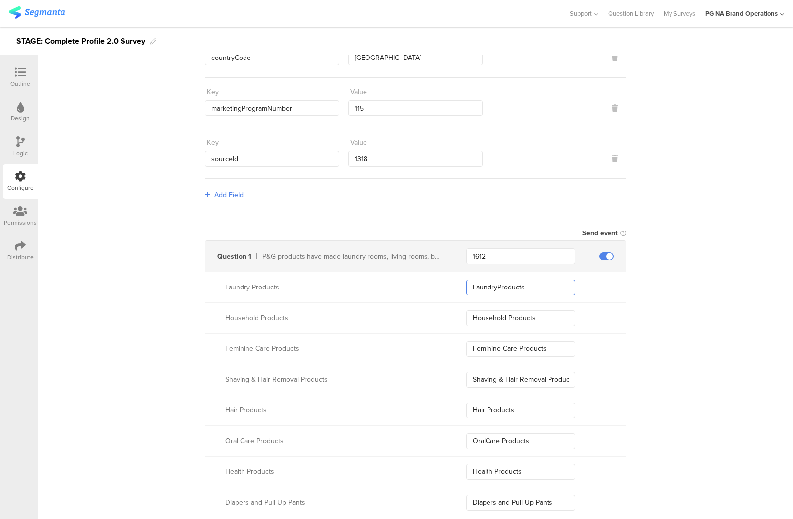
click at [510, 287] on input "LaundryProducts" at bounding box center [520, 288] width 109 height 16
drag, startPoint x: 496, startPoint y: 286, endPoint x: 505, endPoint y: 288, distance: 9.6
click at [496, 286] on input "LaundryProducts" at bounding box center [520, 288] width 109 height 16
click at [543, 287] on input "LaundryProducts" at bounding box center [520, 288] width 109 height 16
click at [498, 284] on input "LaundryProducts" at bounding box center [520, 288] width 109 height 16
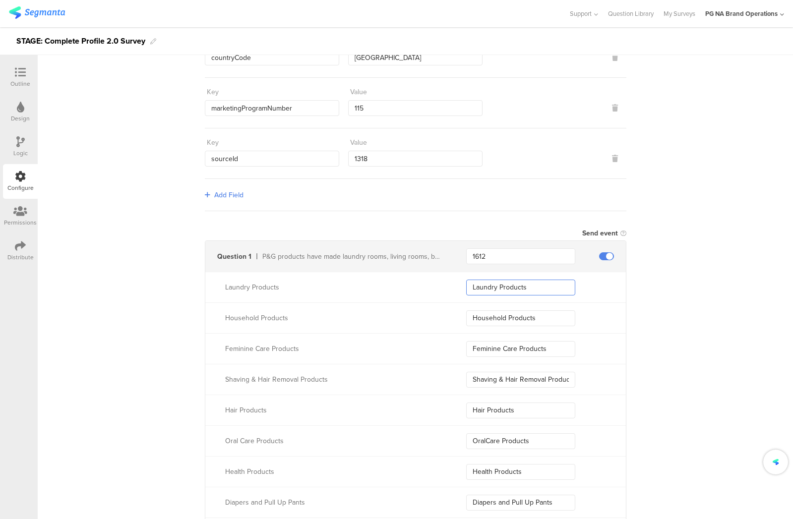
drag, startPoint x: 538, startPoint y: 286, endPoint x: 415, endPoint y: 281, distance: 123.5
click at [415, 281] on div "Laundry Products Laundry Products" at bounding box center [415, 287] width 420 height 31
type input "Laundry Products"
click at [529, 315] on input "Household Products" at bounding box center [520, 318] width 109 height 16
drag, startPoint x: 502, startPoint y: 316, endPoint x: 385, endPoint y: 316, distance: 116.5
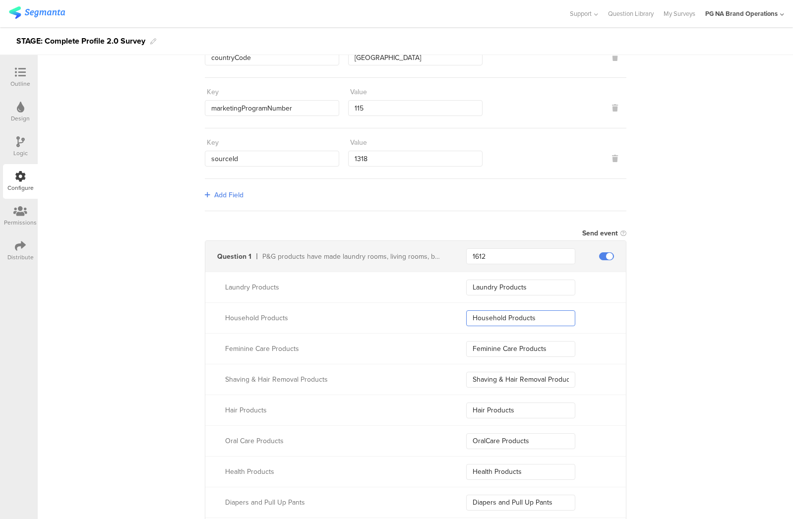
click at [381, 317] on div "Household Products Household Products" at bounding box center [415, 317] width 420 height 31
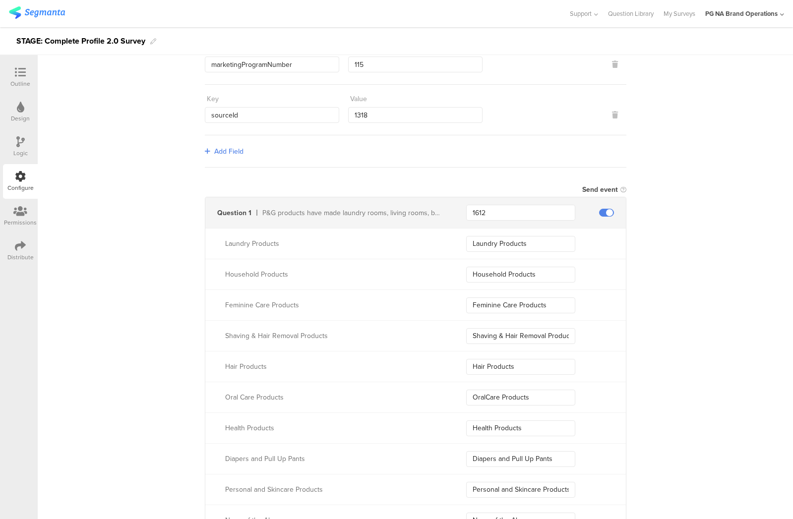
scroll to position [170, 0]
drag, startPoint x: 523, startPoint y: 302, endPoint x: 542, endPoint y: 302, distance: 18.8
click at [523, 302] on input "Feminine Care Products" at bounding box center [520, 304] width 109 height 16
click at [428, 299] on div "Feminine Care Products Feminine Care Products" at bounding box center [415, 303] width 420 height 31
click at [516, 336] on input "Shaving & Hair Removal Products" at bounding box center [520, 335] width 109 height 16
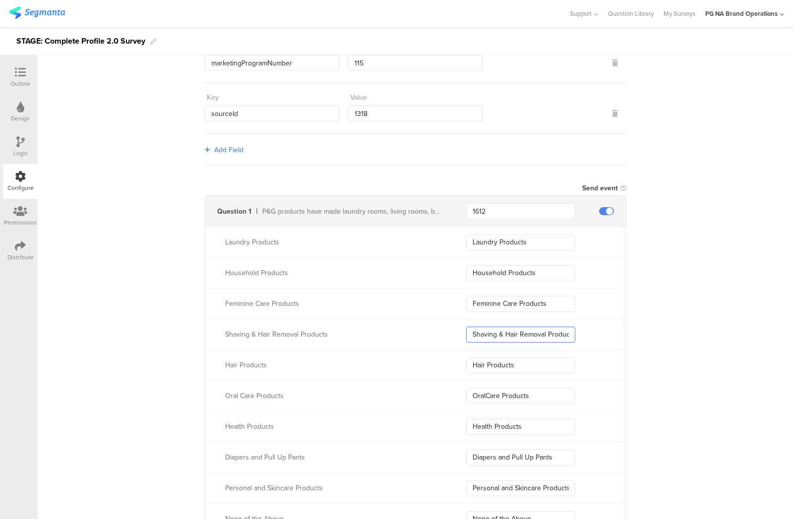
click at [516, 336] on input "Shaving & Hair Removal Products" at bounding box center [520, 335] width 109 height 16
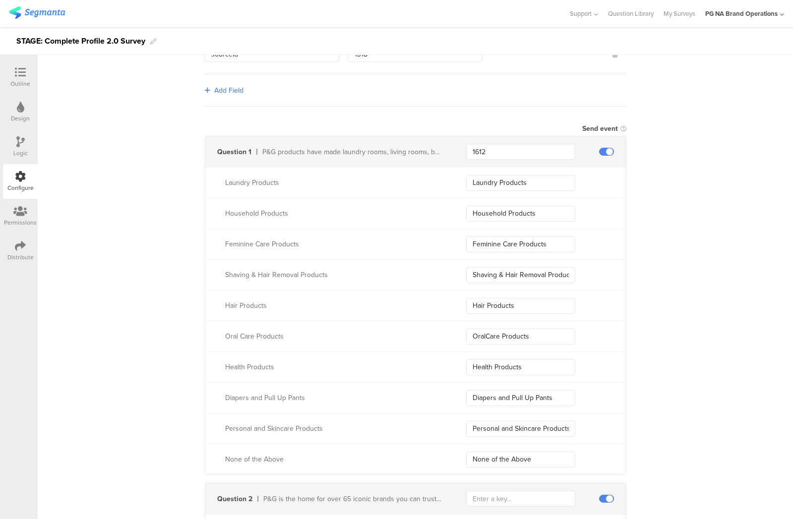
scroll to position [230, 0]
click at [496, 299] on input "Hair Products" at bounding box center [520, 305] width 109 height 16
click at [537, 303] on input "Hair Products" at bounding box center [520, 305] width 109 height 16
drag, startPoint x: 519, startPoint y: 303, endPoint x: 504, endPoint y: 304, distance: 15.9
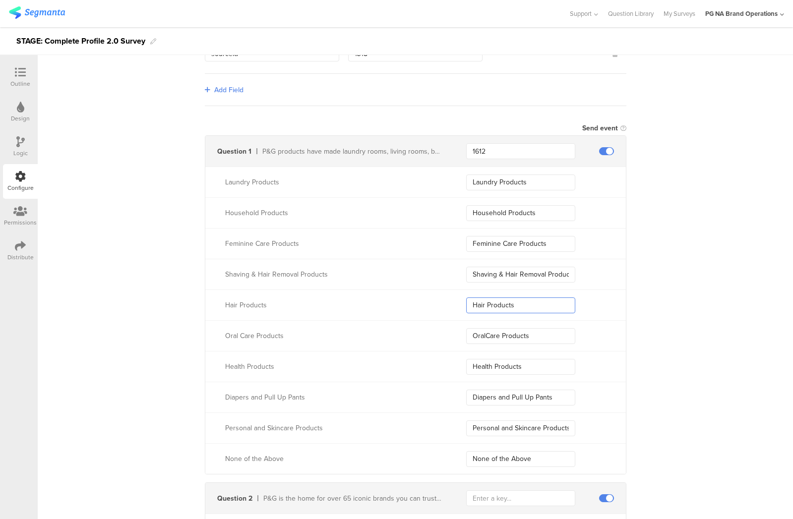
click at [519, 303] on input "Hair Products" at bounding box center [520, 305] width 109 height 16
click at [486, 304] on input "Hair Products" at bounding box center [520, 305] width 109 height 16
drag, startPoint x: 479, startPoint y: 304, endPoint x: 506, endPoint y: 305, distance: 27.3
click at [480, 304] on input "Hair Products" at bounding box center [520, 305] width 109 height 16
drag, startPoint x: 519, startPoint y: 305, endPoint x: 431, endPoint y: 304, distance: 88.2
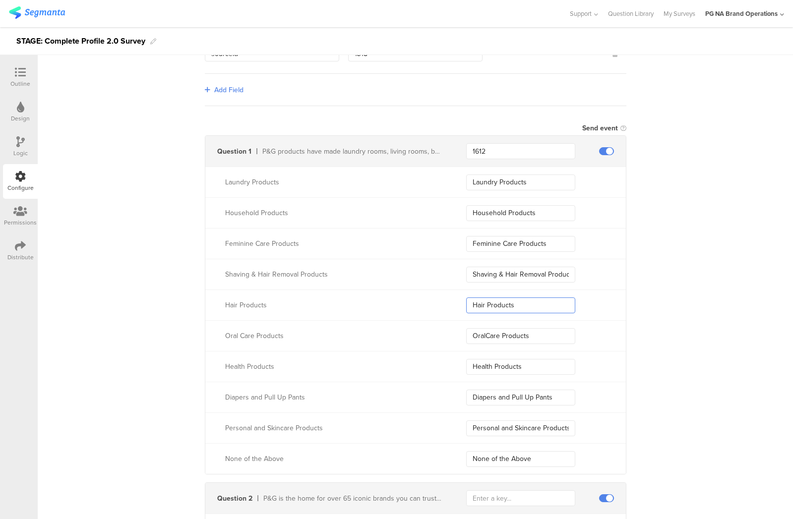
click at [431, 304] on div "Hair Products Hair Products" at bounding box center [415, 304] width 420 height 31
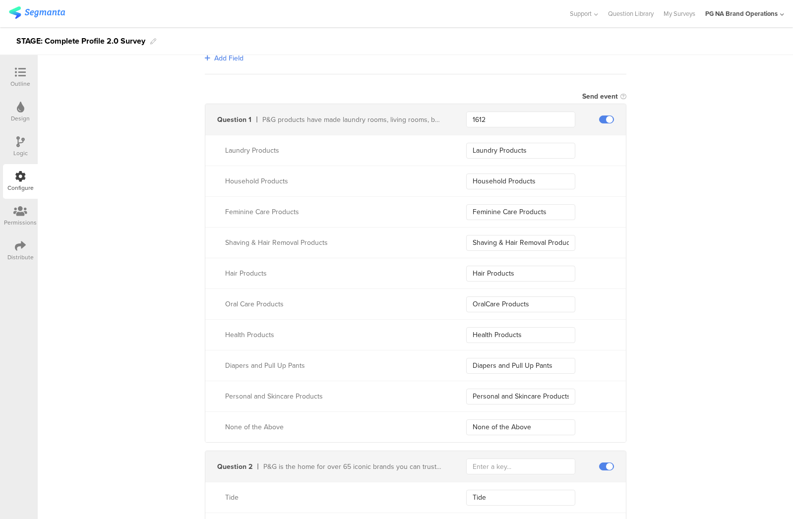
scroll to position [270, 0]
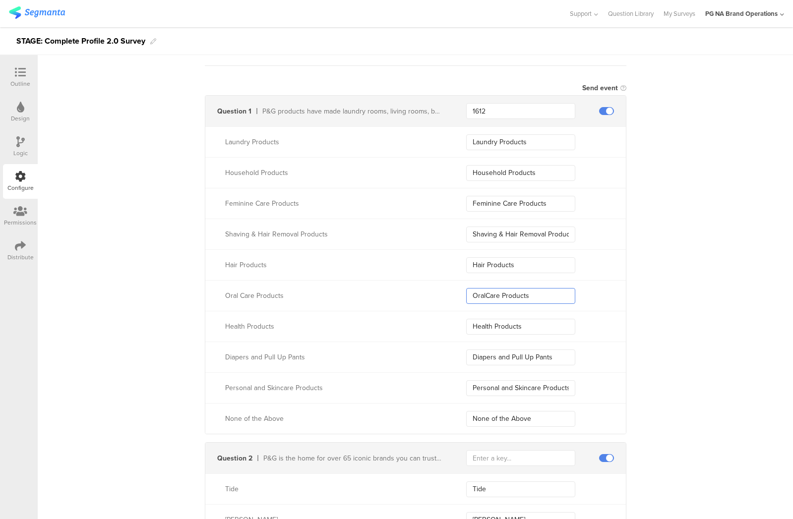
click at [517, 296] on input "OralCare Products" at bounding box center [520, 296] width 109 height 16
click at [525, 295] on input "OralCare Products" at bounding box center [520, 296] width 109 height 16
click at [535, 294] on input "OralCare Products" at bounding box center [520, 296] width 109 height 16
drag, startPoint x: 531, startPoint y: 294, endPoint x: 377, endPoint y: 290, distance: 154.2
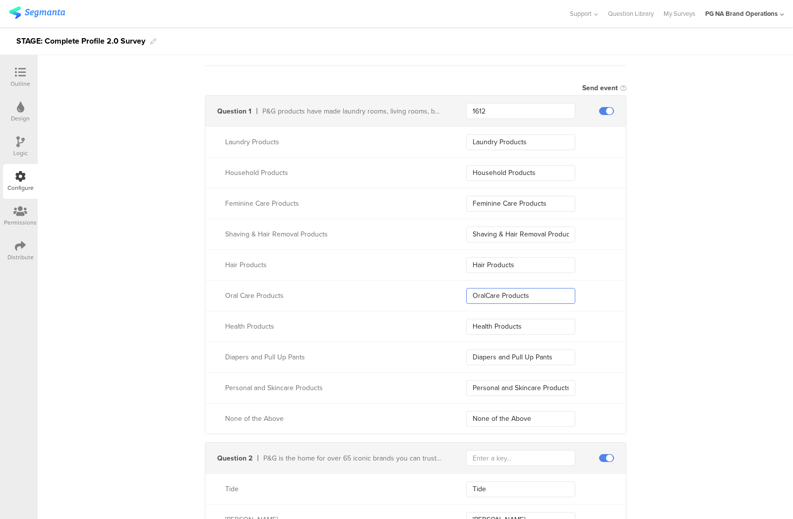
click at [377, 290] on div "Oral Care Products OralCare Products" at bounding box center [415, 295] width 420 height 31
drag, startPoint x: 521, startPoint y: 329, endPoint x: 496, endPoint y: 312, distance: 30.4
click at [520, 328] on input "Health Products" at bounding box center [520, 327] width 109 height 16
click at [485, 294] on input "OralCare Products" at bounding box center [520, 296] width 109 height 16
drag, startPoint x: 509, startPoint y: 293, endPoint x: 408, endPoint y: 292, distance: 101.1
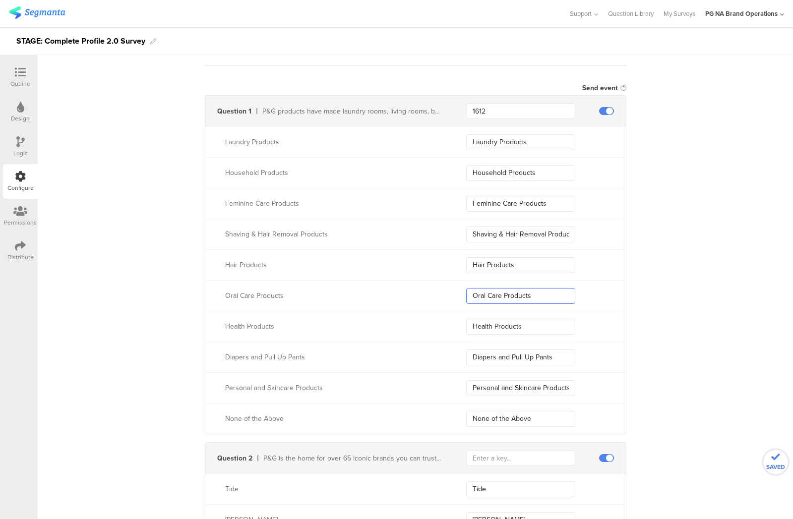
click at [408, 292] on div "Oral Care Products Oral Care Products" at bounding box center [415, 295] width 420 height 31
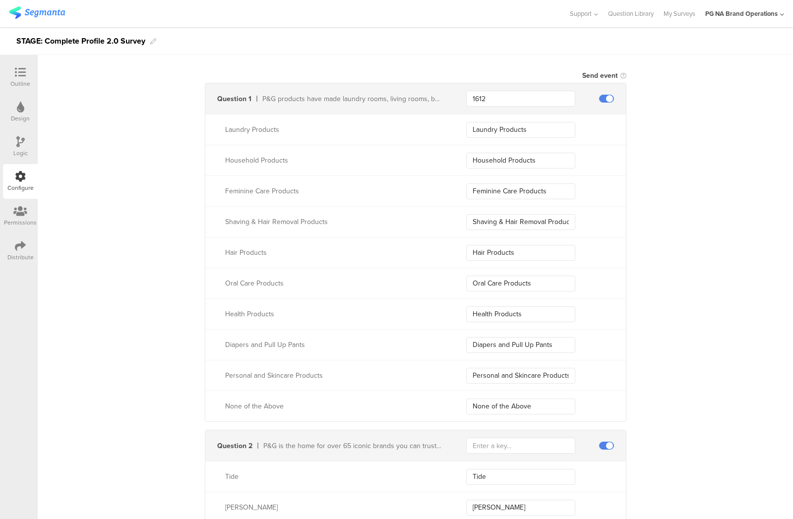
scroll to position [284, 0]
type input "Oral Care Products"
click at [512, 310] on input "Health Products" at bounding box center [520, 312] width 109 height 16
click at [531, 310] on input "Health Products" at bounding box center [520, 312] width 109 height 16
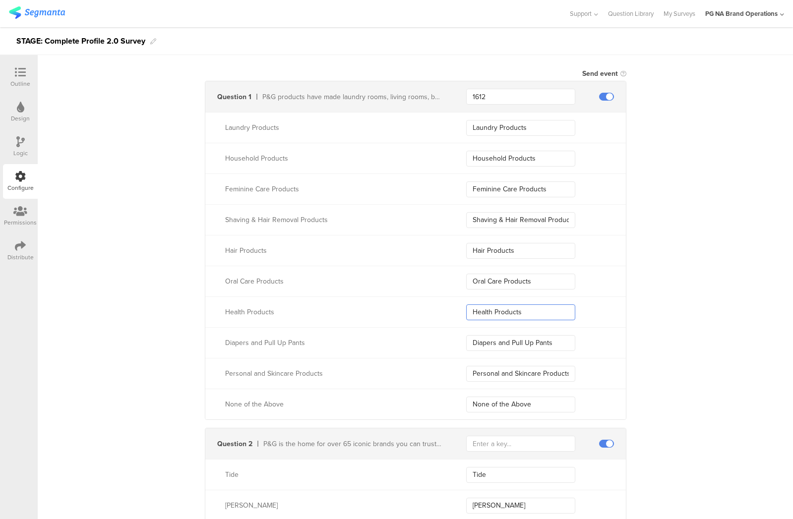
click at [525, 311] on input "Health Products" at bounding box center [520, 312] width 109 height 16
click at [473, 312] on input "Health Products" at bounding box center [520, 312] width 109 height 16
drag, startPoint x: 528, startPoint y: 312, endPoint x: 415, endPoint y: 305, distance: 113.3
click at [415, 305] on div "Health Products Health Products" at bounding box center [415, 311] width 420 height 31
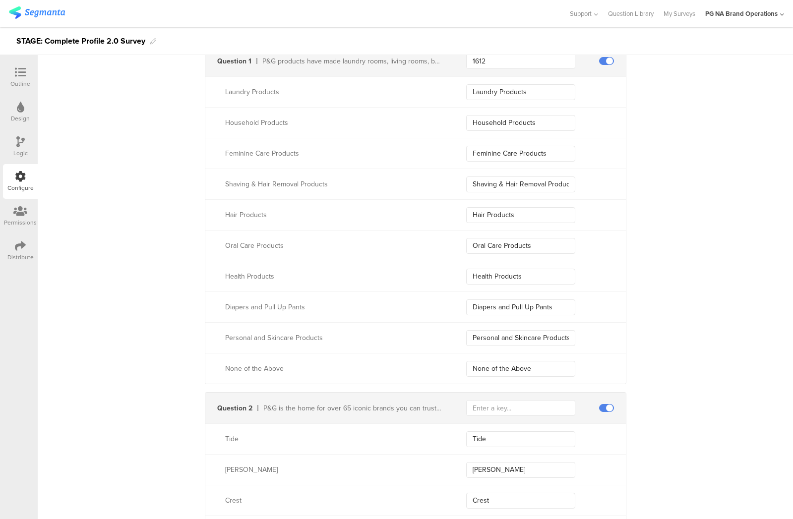
scroll to position [320, 0]
drag, startPoint x: 532, startPoint y: 309, endPoint x: 562, endPoint y: 309, distance: 29.2
click at [533, 309] on input "Diapers and Pull Up Pants" at bounding box center [520, 308] width 109 height 16
drag, startPoint x: 566, startPoint y: 307, endPoint x: 380, endPoint y: 308, distance: 185.9
click at [380, 308] on div "Diapers and Pull Up Pants Diapers and Pull Up Pants" at bounding box center [415, 307] width 420 height 31
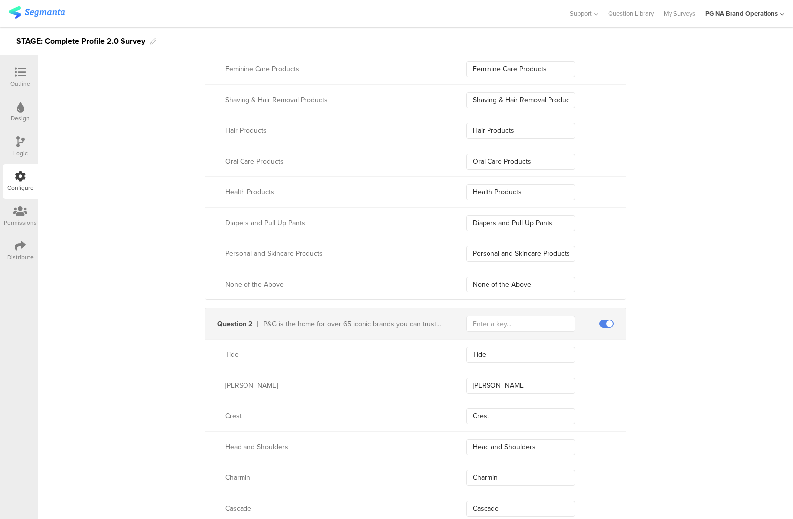
scroll to position [406, 0]
click at [518, 251] on input "Personal and Skincare Products" at bounding box center [520, 252] width 109 height 16
click at [516, 281] on input "None of the Above" at bounding box center [520, 283] width 109 height 16
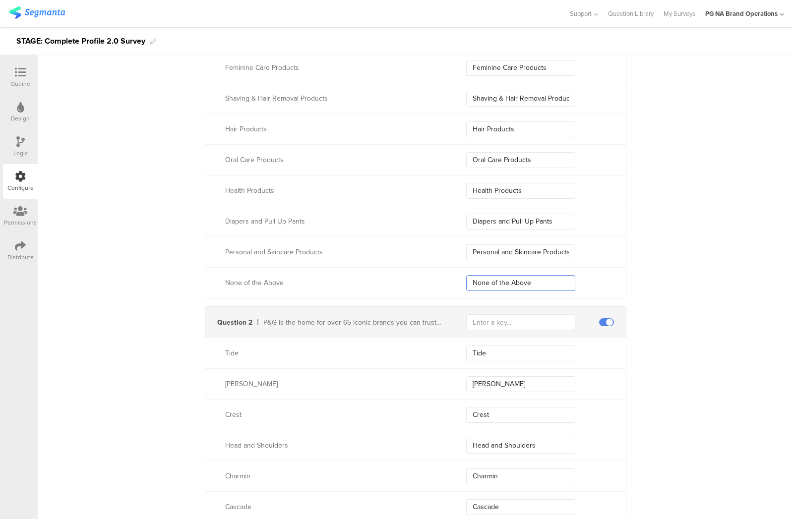
click at [516, 281] on input "None of the Above" at bounding box center [520, 283] width 109 height 16
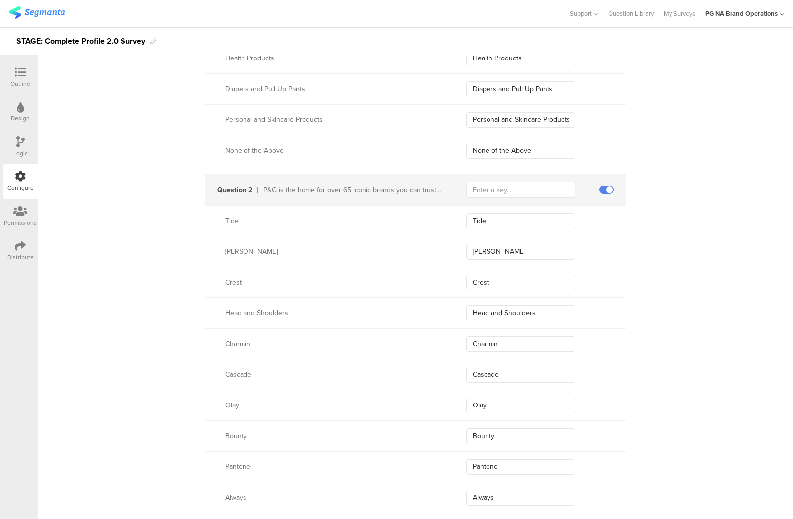
scroll to position [537, 0]
click at [514, 188] on input "text" at bounding box center [520, 191] width 109 height 16
click at [477, 189] on input "377" at bounding box center [520, 191] width 109 height 16
type input "3677"
drag, startPoint x: 504, startPoint y: 283, endPoint x: 391, endPoint y: 277, distance: 113.1
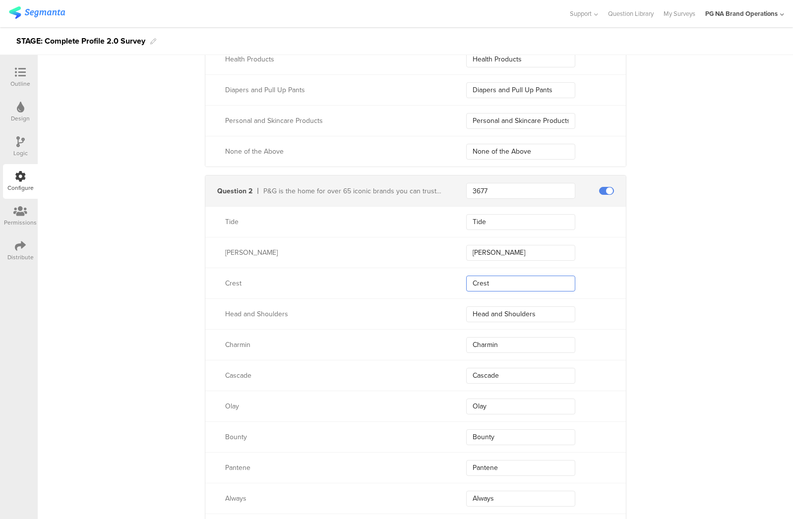
click at [391, 277] on div "Crest Crest" at bounding box center [415, 283] width 420 height 31
drag, startPoint x: 491, startPoint y: 316, endPoint x: 443, endPoint y: 316, distance: 48.1
click at [441, 316] on div "Head and Shoulders Head and Shoulders" at bounding box center [415, 313] width 420 height 31
drag, startPoint x: 502, startPoint y: 343, endPoint x: 411, endPoint y: 342, distance: 90.7
click at [411, 342] on div "Charmin Charmin" at bounding box center [415, 344] width 420 height 31
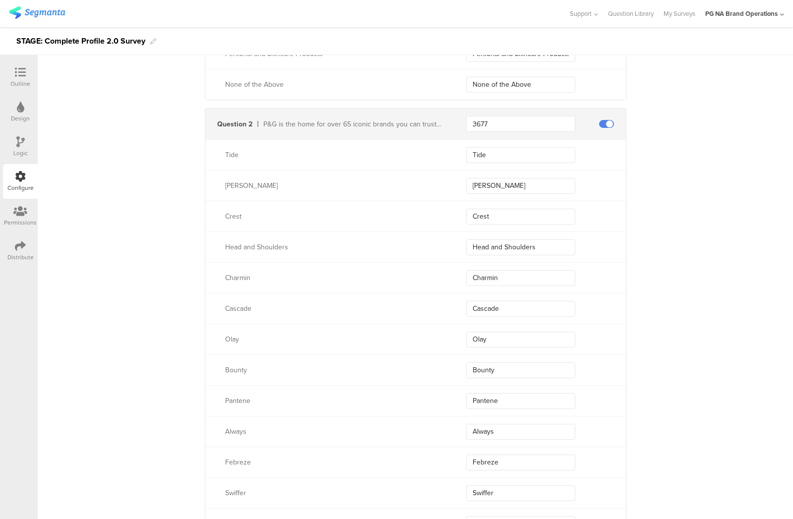
scroll to position [605, 0]
drag, startPoint x: 510, startPoint y: 306, endPoint x: 418, endPoint y: 302, distance: 91.8
click at [417, 302] on div "Cascade Cascade" at bounding box center [415, 307] width 420 height 31
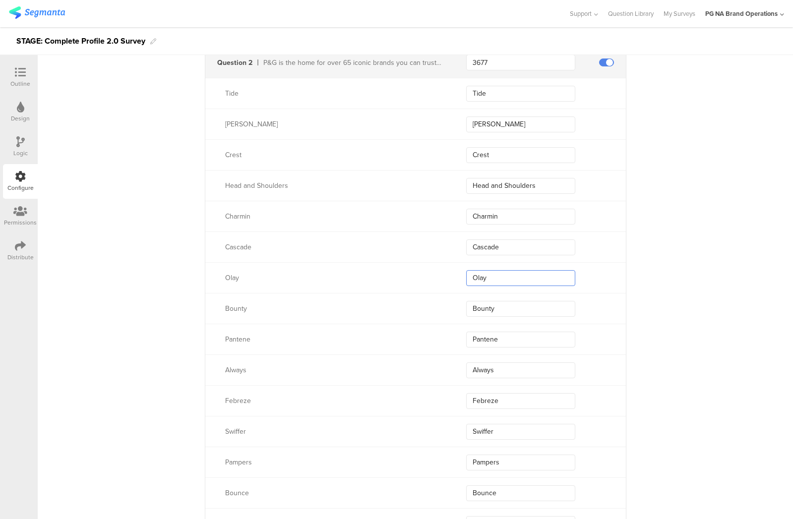
drag, startPoint x: 433, startPoint y: 275, endPoint x: 426, endPoint y: 276, distance: 7.5
click at [426, 276] on div "[PERSON_NAME]" at bounding box center [415, 277] width 420 height 31
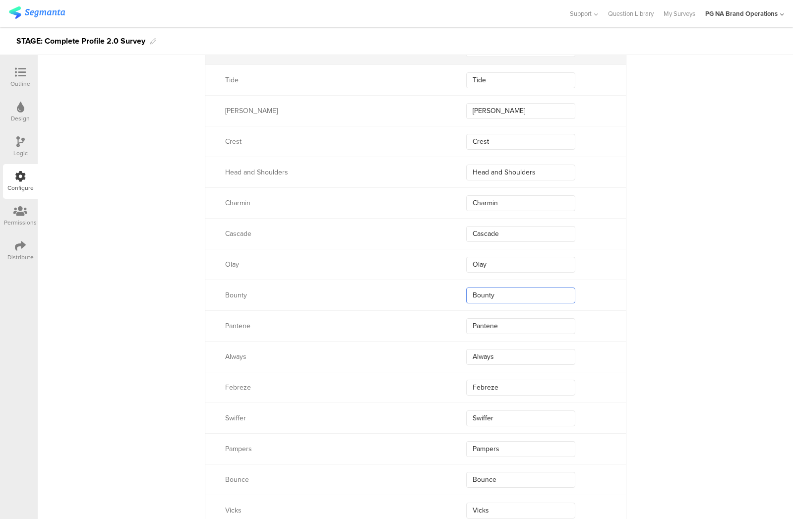
drag, startPoint x: 506, startPoint y: 295, endPoint x: 440, endPoint y: 292, distance: 66.5
click at [418, 291] on div "Bounty Bounty" at bounding box center [415, 295] width 420 height 31
click at [415, 324] on div "Pantene Pantene" at bounding box center [415, 325] width 420 height 31
drag, startPoint x: 434, startPoint y: 354, endPoint x: 506, endPoint y: 337, distance: 73.3
click at [392, 349] on div "Always Always" at bounding box center [415, 356] width 420 height 31
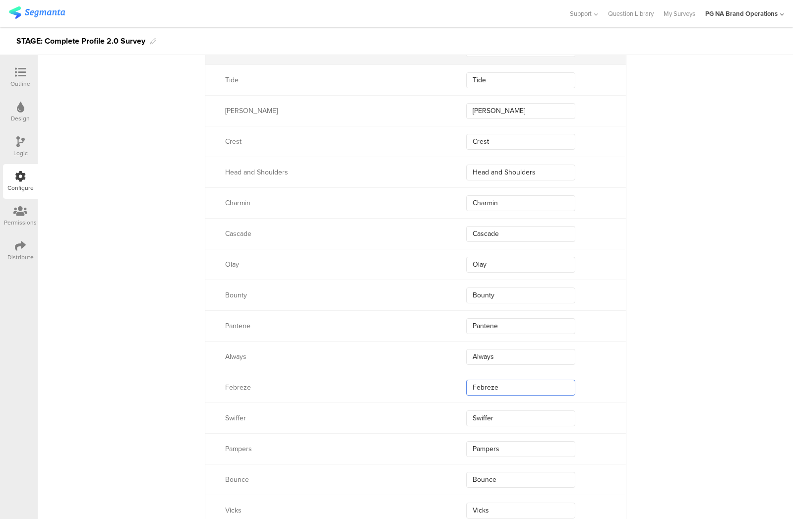
drag, startPoint x: 423, startPoint y: 379, endPoint x: 406, endPoint y: 378, distance: 16.9
click at [406, 378] on div "Febreze Febreze" at bounding box center [415, 387] width 420 height 31
drag, startPoint x: 507, startPoint y: 419, endPoint x: 626, endPoint y: 391, distance: 123.2
click at [427, 414] on div "[PERSON_NAME]" at bounding box center [415, 417] width 420 height 31
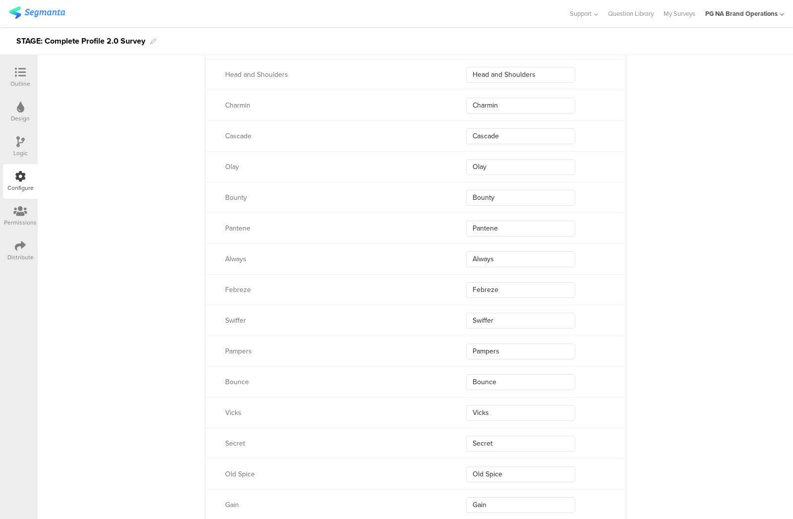
scroll to position [782, 0]
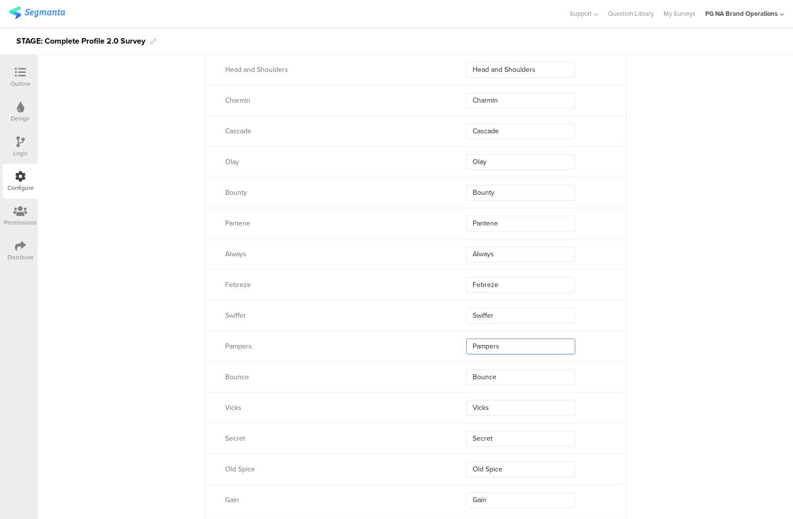
drag, startPoint x: 511, startPoint y: 345, endPoint x: 441, endPoint y: 341, distance: 70.5
click at [440, 341] on div "Pampers Pampers" at bounding box center [415, 346] width 420 height 31
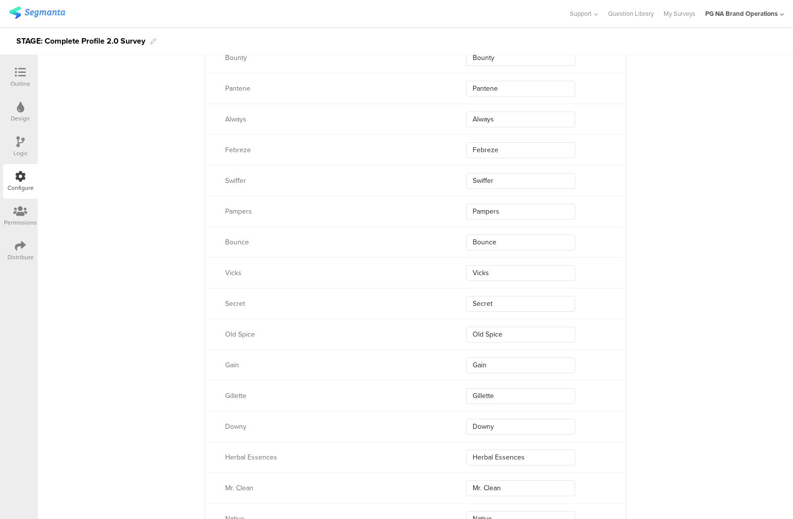
scroll to position [927, 0]
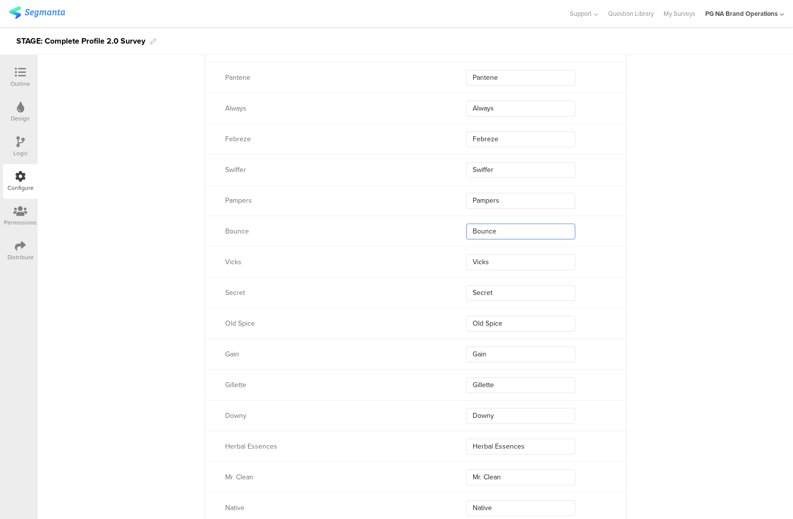
drag, startPoint x: 507, startPoint y: 229, endPoint x: 461, endPoint y: 229, distance: 46.1
click at [418, 226] on div "Bounce Bounce" at bounding box center [415, 231] width 420 height 31
click at [495, 227] on input "Vicks" at bounding box center [520, 230] width 109 height 16
drag, startPoint x: 495, startPoint y: 227, endPoint x: 500, endPoint y: 227, distance: 5.0
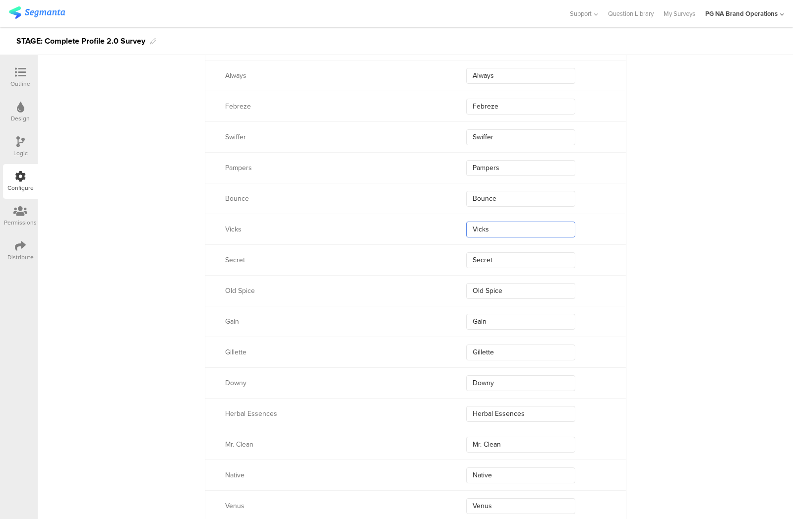
click at [494, 227] on input "Vicks" at bounding box center [520, 230] width 109 height 16
drag, startPoint x: 493, startPoint y: 227, endPoint x: 478, endPoint y: 226, distance: 14.4
click at [477, 226] on input "Vicks" at bounding box center [520, 230] width 109 height 16
click at [480, 227] on input "Vicks" at bounding box center [520, 230] width 109 height 16
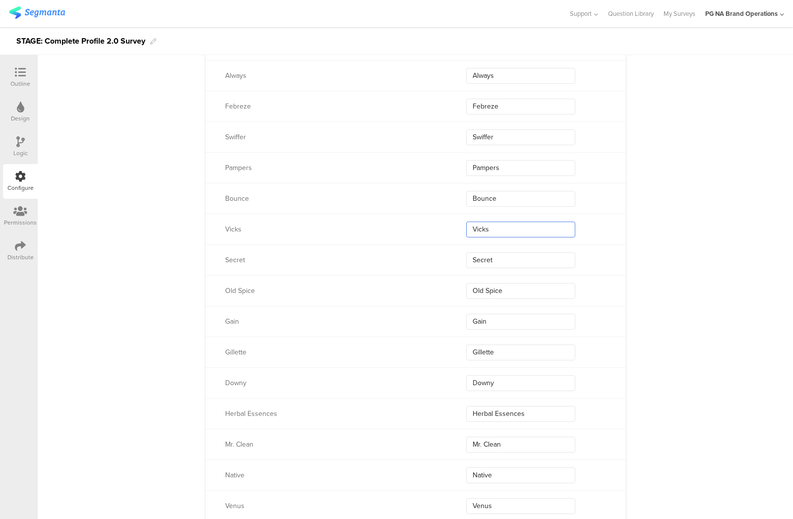
click at [480, 227] on input "Vicks" at bounding box center [520, 230] width 109 height 16
drag, startPoint x: 491, startPoint y: 258, endPoint x: 740, endPoint y: 243, distance: 248.7
click at [400, 254] on div "Secret Secret" at bounding box center [415, 259] width 420 height 31
drag, startPoint x: 488, startPoint y: 289, endPoint x: 422, endPoint y: 281, distance: 66.9
click at [422, 281] on div "Old Spice Old Spice" at bounding box center [415, 290] width 420 height 31
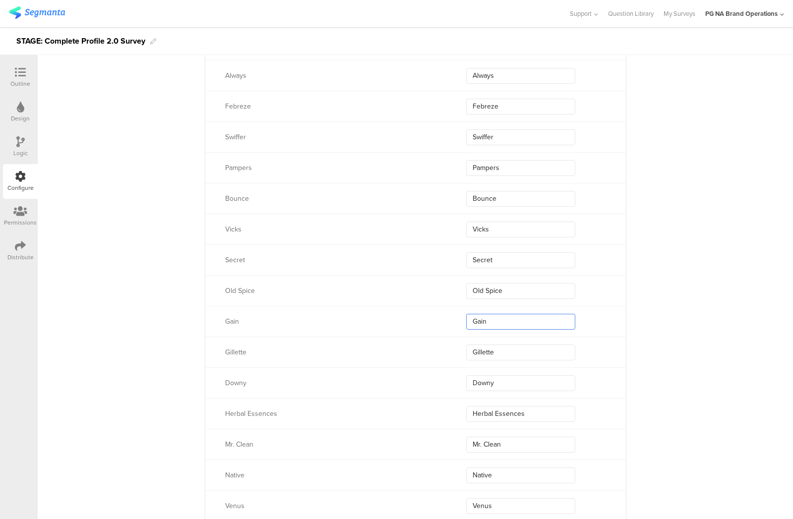
drag, startPoint x: 503, startPoint y: 319, endPoint x: 431, endPoint y: 306, distance: 72.9
click at [406, 313] on div "Gain Gain" at bounding box center [415, 321] width 420 height 31
drag, startPoint x: 501, startPoint y: 352, endPoint x: 517, endPoint y: 346, distance: 18.0
click at [424, 346] on div "[PERSON_NAME] [PERSON_NAME]" at bounding box center [415, 352] width 420 height 31
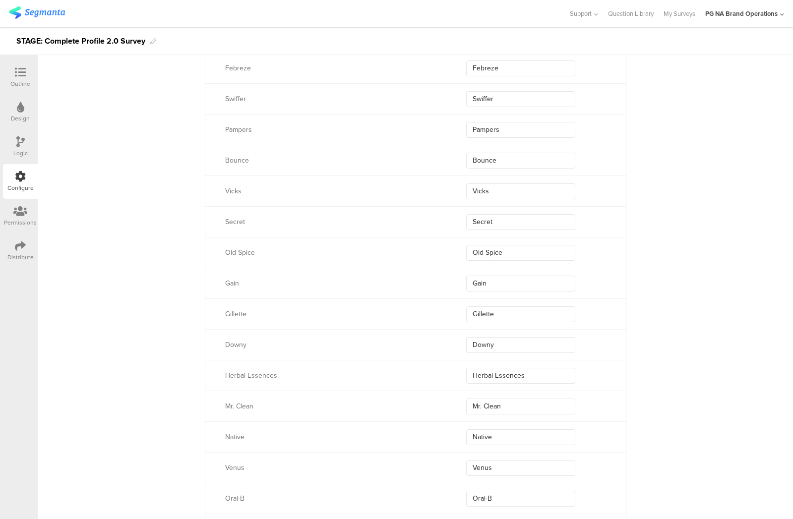
scroll to position [1015, 0]
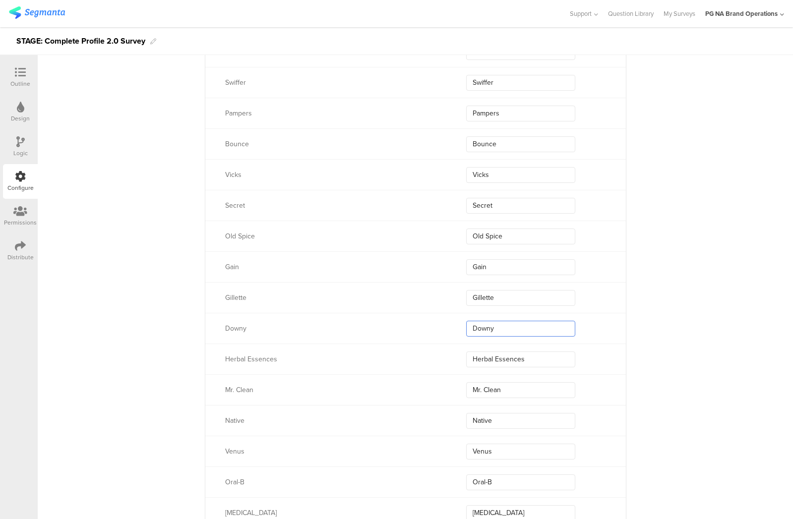
drag, startPoint x: 503, startPoint y: 327, endPoint x: 498, endPoint y: 317, distance: 11.7
click at [436, 321] on div "Downy Downy" at bounding box center [415, 328] width 420 height 31
drag, startPoint x: 531, startPoint y: 359, endPoint x: 430, endPoint y: 359, distance: 101.6
click at [428, 359] on div "Herbal Essences Herbal Essences" at bounding box center [415, 358] width 420 height 31
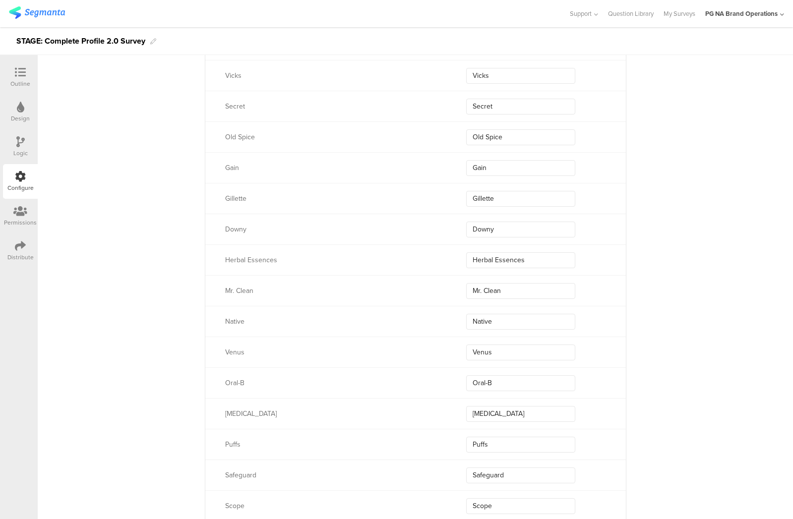
scroll to position [1116, 0]
drag, startPoint x: 514, startPoint y: 287, endPoint x: 443, endPoint y: 280, distance: 71.7
click at [408, 282] on div "Mr. Clean Mr. Clean" at bounding box center [415, 288] width 420 height 31
drag, startPoint x: 501, startPoint y: 291, endPoint x: 424, endPoint y: 289, distance: 77.4
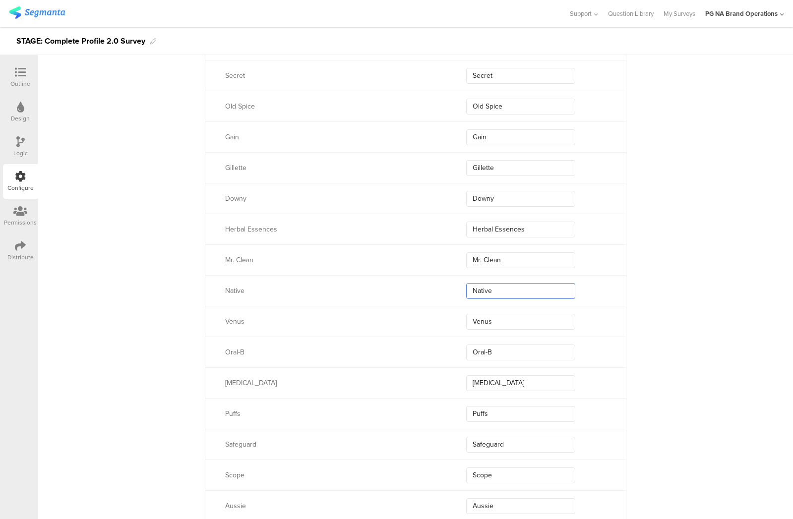
click at [424, 289] on div "[DEMOGRAPHIC_DATA]" at bounding box center [415, 290] width 420 height 31
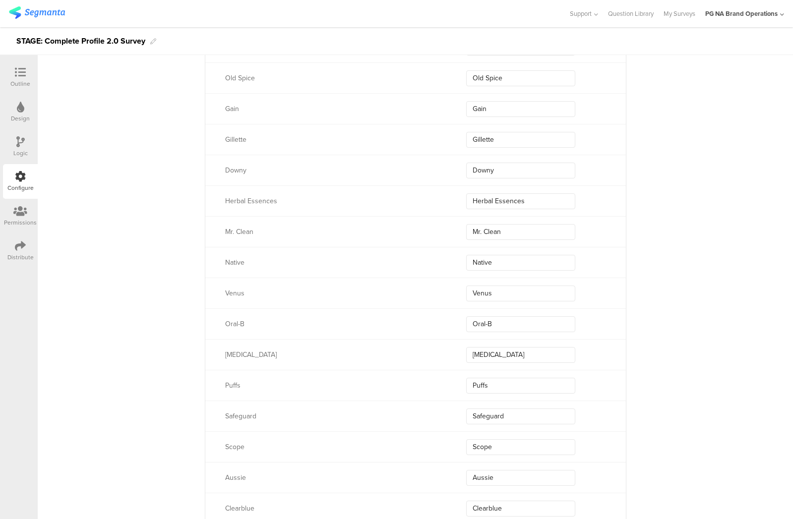
scroll to position [1195, 0]
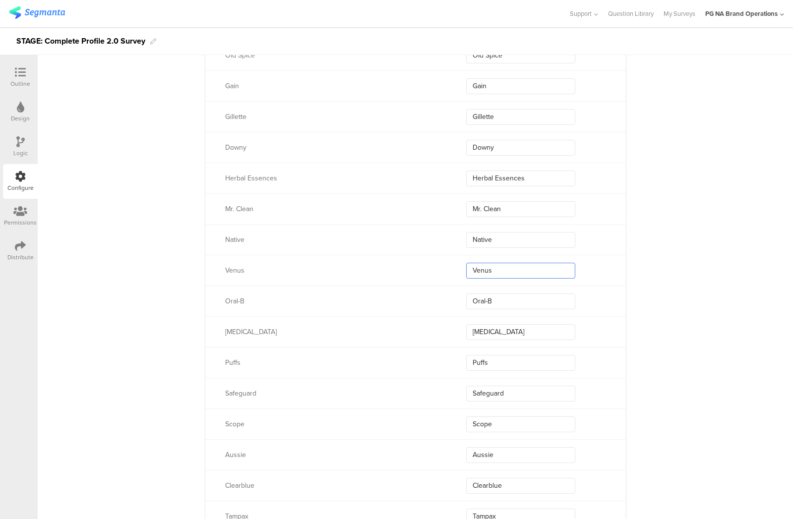
drag, startPoint x: 511, startPoint y: 272, endPoint x: 408, endPoint y: 264, distance: 102.4
click at [408, 264] on div "Venus Venus" at bounding box center [415, 270] width 420 height 31
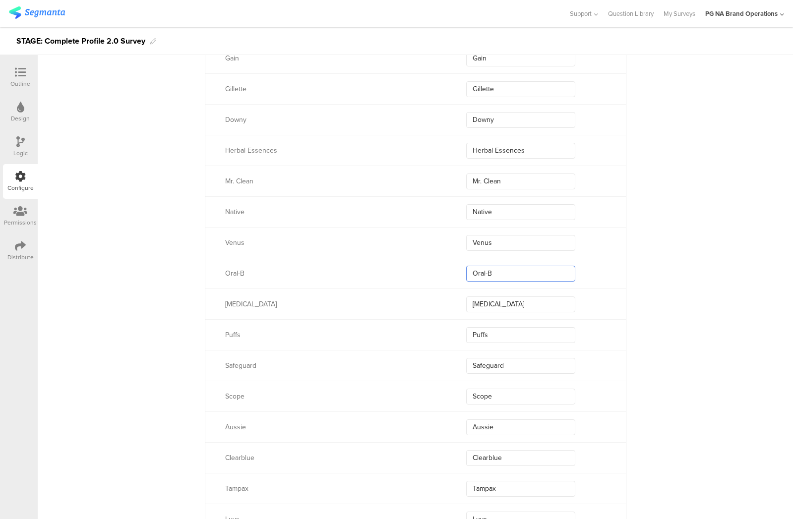
drag, startPoint x: 511, startPoint y: 273, endPoint x: 484, endPoint y: 273, distance: 26.3
click at [442, 269] on div "Oral-B Oral-B" at bounding box center [415, 273] width 420 height 31
drag, startPoint x: 522, startPoint y: 301, endPoint x: 741, endPoint y: 284, distance: 219.8
click at [433, 298] on div "[MEDICAL_DATA] [MEDICAL_DATA]" at bounding box center [415, 303] width 420 height 31
drag, startPoint x: 484, startPoint y: 332, endPoint x: 745, endPoint y: 283, distance: 265.4
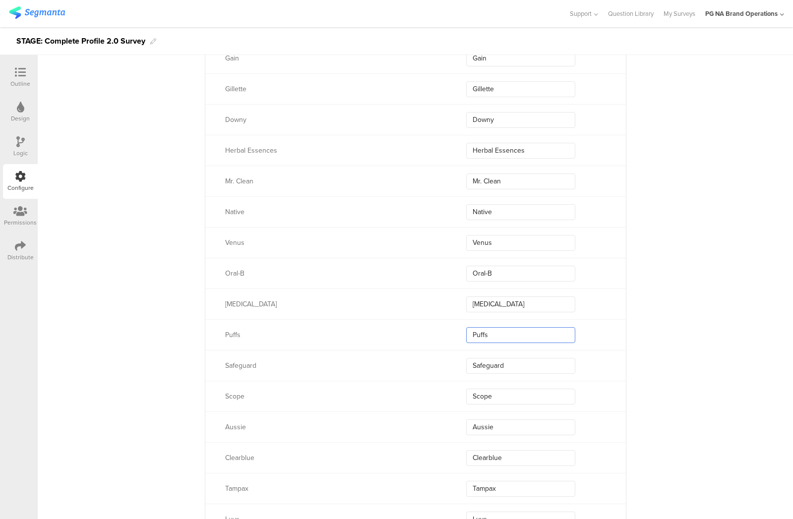
click at [419, 323] on div "Puffs Puffs" at bounding box center [415, 334] width 420 height 31
drag, startPoint x: 519, startPoint y: 367, endPoint x: 758, endPoint y: 342, distance: 240.2
click at [416, 356] on div "Safeguard Safeguard" at bounding box center [415, 365] width 420 height 31
drag, startPoint x: 497, startPoint y: 394, endPoint x: 441, endPoint y: 383, distance: 56.6
click at [421, 385] on div "Scope Scope" at bounding box center [415, 396] width 420 height 31
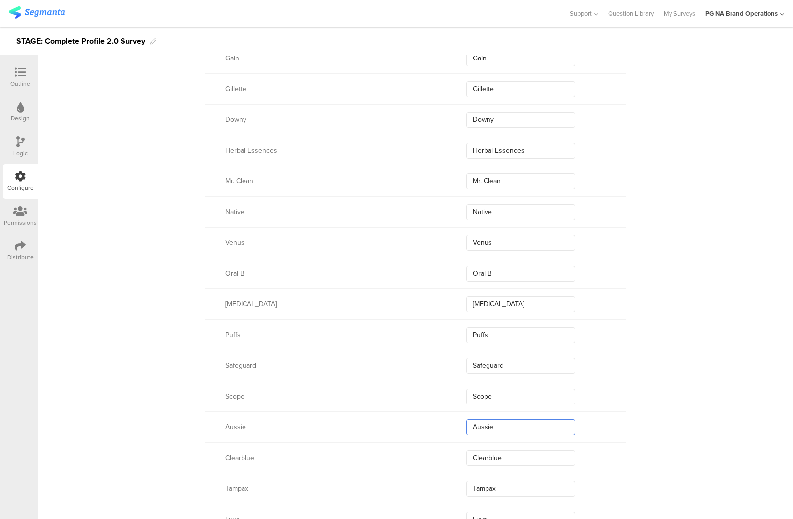
drag, startPoint x: 507, startPoint y: 427, endPoint x: 587, endPoint y: 379, distance: 94.0
click at [389, 417] on div "Aussie Aussie" at bounding box center [415, 426] width 420 height 31
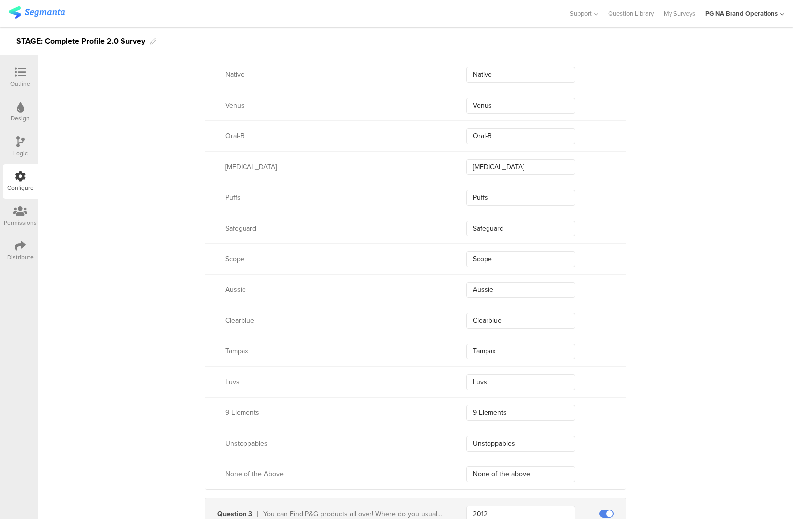
scroll to position [1399, 0]
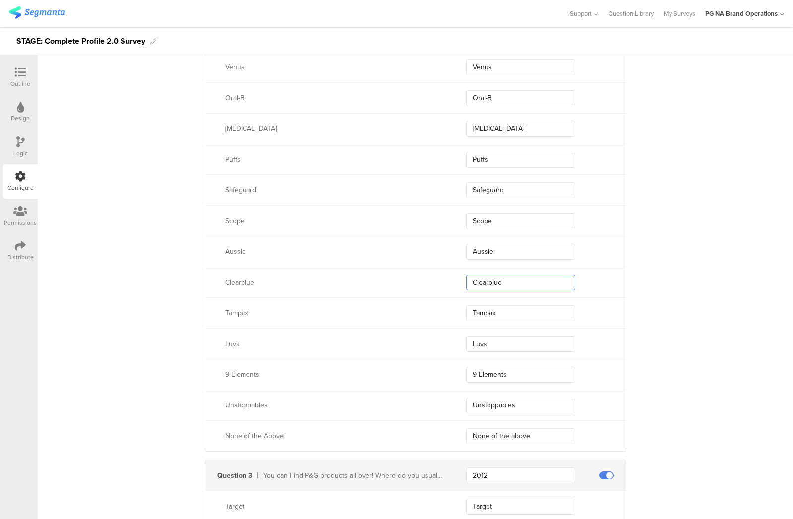
drag, startPoint x: 517, startPoint y: 278, endPoint x: 452, endPoint y: 278, distance: 65.4
click at [415, 275] on div "Clearblue Clearblue" at bounding box center [415, 282] width 420 height 31
drag, startPoint x: 441, startPoint y: 308, endPoint x: 514, endPoint y: 310, distance: 73.9
click at [431, 306] on div "Tampax Tampax" at bounding box center [415, 312] width 420 height 31
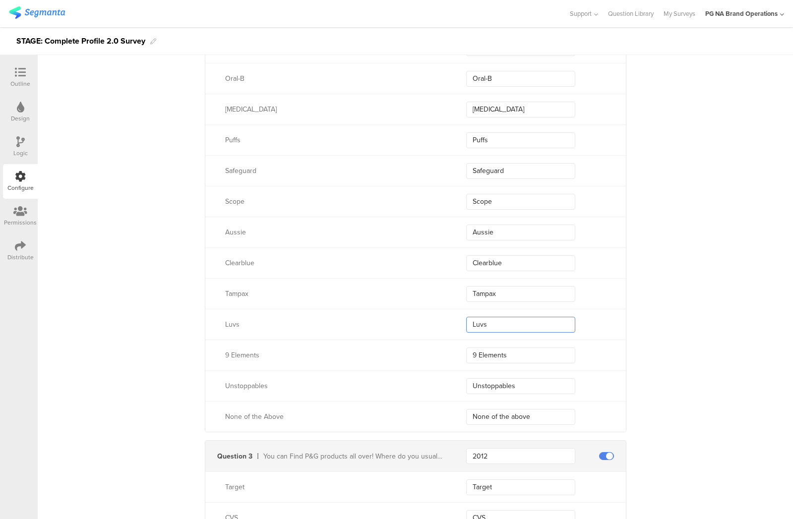
drag, startPoint x: 494, startPoint y: 322, endPoint x: 647, endPoint y: 322, distance: 153.2
click at [392, 315] on div "[PERSON_NAME]" at bounding box center [415, 324] width 420 height 31
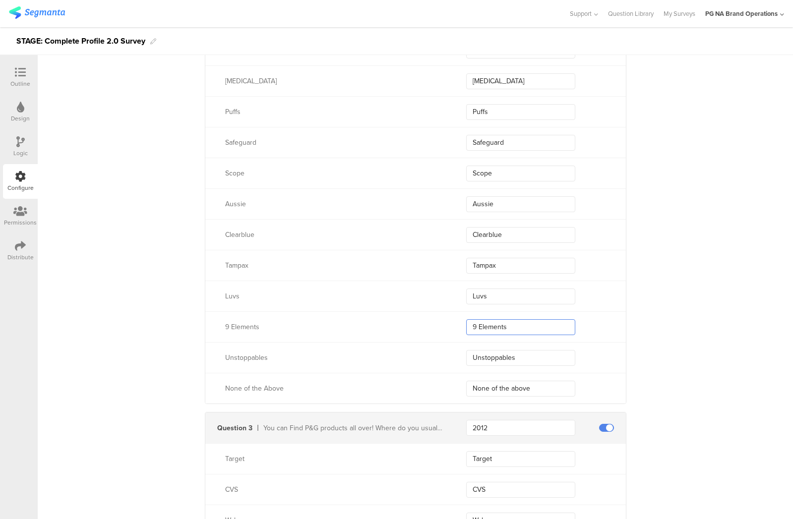
drag, startPoint x: 501, startPoint y: 328, endPoint x: 726, endPoint y: 336, distance: 225.7
click at [412, 322] on div "9 Elements 9 Elements" at bounding box center [415, 326] width 420 height 31
drag, startPoint x: 526, startPoint y: 357, endPoint x: 560, endPoint y: 353, distance: 33.9
click at [402, 350] on div "Unstoppables Unstoppables" at bounding box center [415, 357] width 420 height 31
click at [395, 377] on div "None of the Above None of the above" at bounding box center [415, 388] width 420 height 31
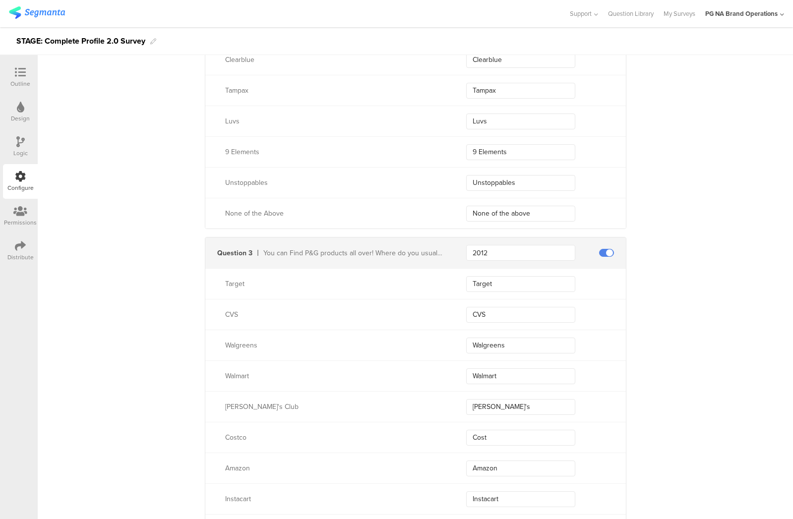
scroll to position [1632, 0]
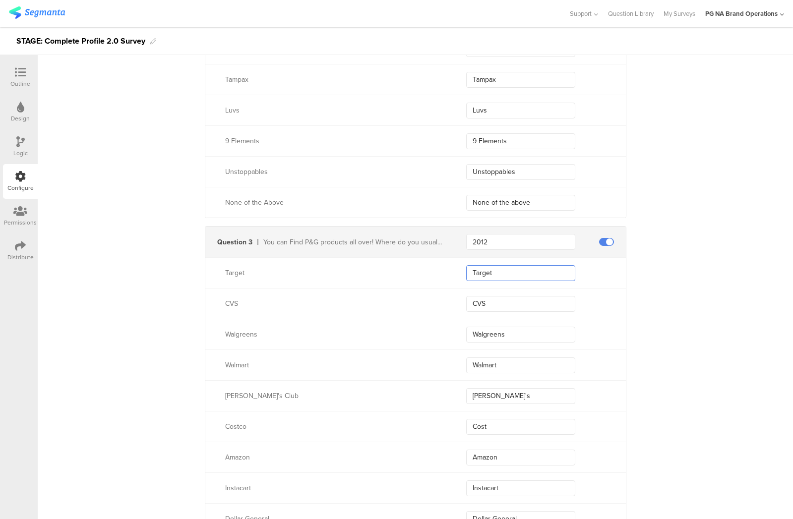
drag, startPoint x: 505, startPoint y: 271, endPoint x: 503, endPoint y: 282, distance: 11.2
click at [423, 268] on div "Target Target" at bounding box center [415, 272] width 420 height 31
drag, startPoint x: 495, startPoint y: 303, endPoint x: 404, endPoint y: 298, distance: 90.8
click at [400, 297] on div "CVS CVS" at bounding box center [415, 303] width 420 height 31
drag, startPoint x: 469, startPoint y: 331, endPoint x: 413, endPoint y: 326, distance: 55.7
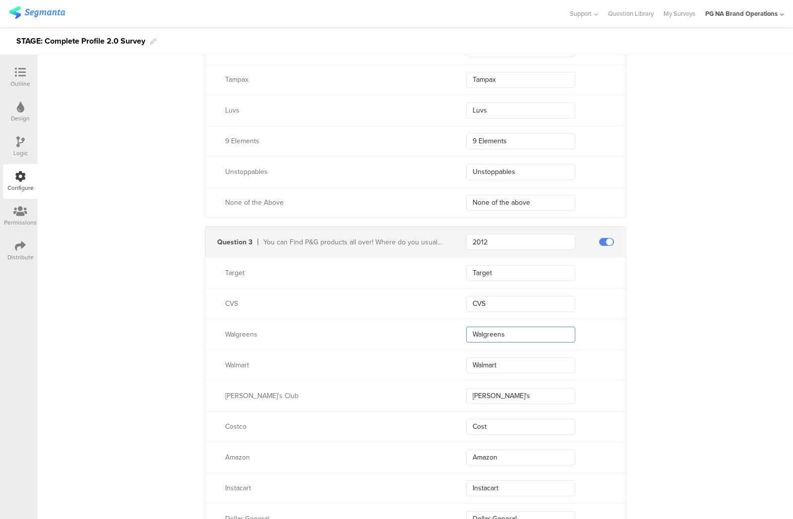
click at [413, 326] on div "Walgreens Walgreens" at bounding box center [415, 334] width 420 height 31
drag, startPoint x: 509, startPoint y: 362, endPoint x: 412, endPoint y: 353, distance: 97.1
click at [411, 353] on div "Walmart Walmart" at bounding box center [415, 364] width 420 height 31
drag, startPoint x: 508, startPoint y: 394, endPoint x: 725, endPoint y: 379, distance: 217.1
click at [390, 385] on div "[PERSON_NAME]'s Club Sam's" at bounding box center [415, 395] width 420 height 31
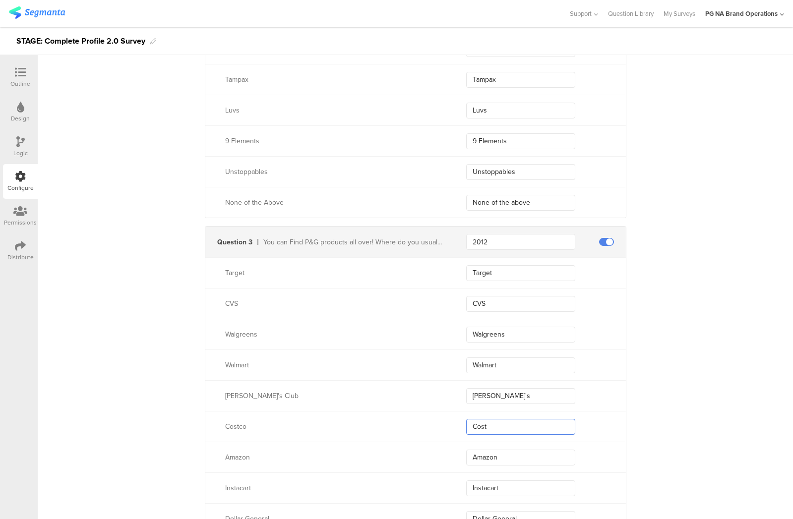
click at [499, 423] on input "Cost" at bounding box center [520, 427] width 109 height 16
drag, startPoint x: 509, startPoint y: 423, endPoint x: 422, endPoint y: 421, distance: 86.8
click at [422, 421] on div "Costco Cost" at bounding box center [415, 426] width 420 height 31
click at [497, 426] on input "Cost" at bounding box center [520, 427] width 109 height 16
click at [511, 433] on input "Costco" at bounding box center [520, 427] width 109 height 16
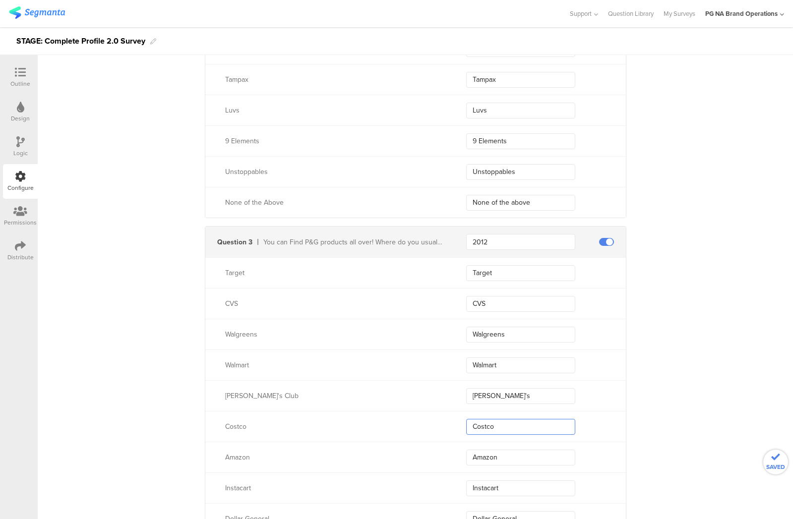
drag, startPoint x: 507, startPoint y: 427, endPoint x: 412, endPoint y: 415, distance: 95.4
click at [412, 415] on div "Costco Costco" at bounding box center [415, 426] width 420 height 31
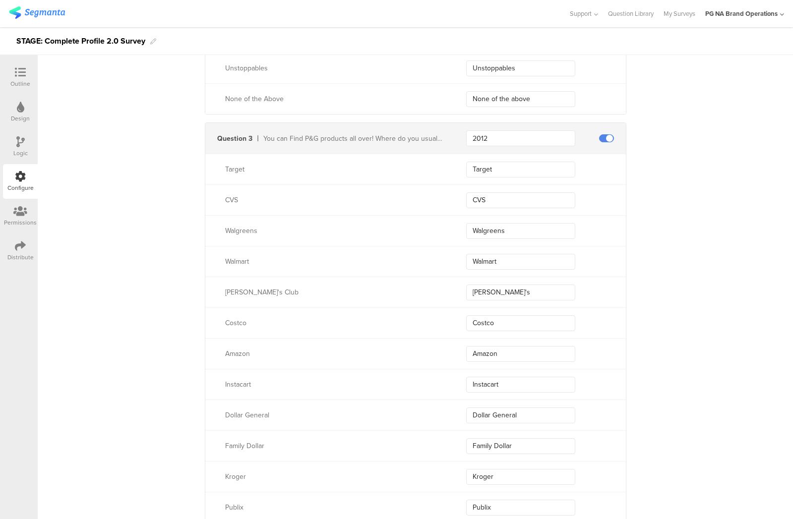
scroll to position [1744, 0]
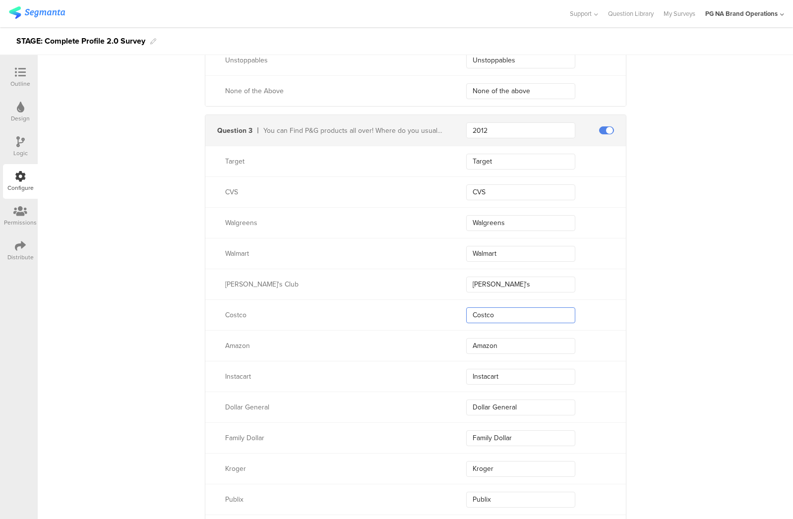
type input "Costco"
drag, startPoint x: 507, startPoint y: 346, endPoint x: 676, endPoint y: 330, distance: 169.4
click at [401, 340] on div "Amazon Amazon" at bounding box center [415, 345] width 420 height 31
drag, startPoint x: 500, startPoint y: 373, endPoint x: 449, endPoint y: 361, distance: 52.5
click at [408, 365] on div "Instacart Instacart" at bounding box center [415, 376] width 420 height 31
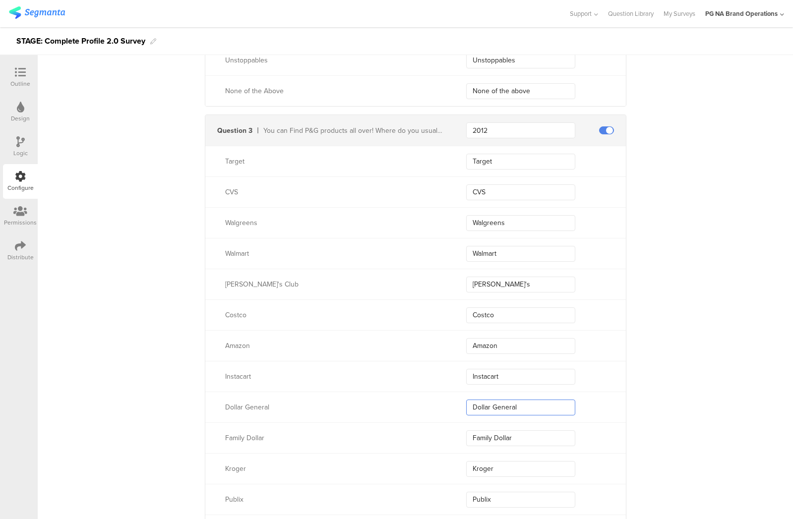
drag, startPoint x: 532, startPoint y: 404, endPoint x: 410, endPoint y: 397, distance: 122.7
click at [410, 397] on div "Dollar General Dollar General" at bounding box center [415, 407] width 420 height 31
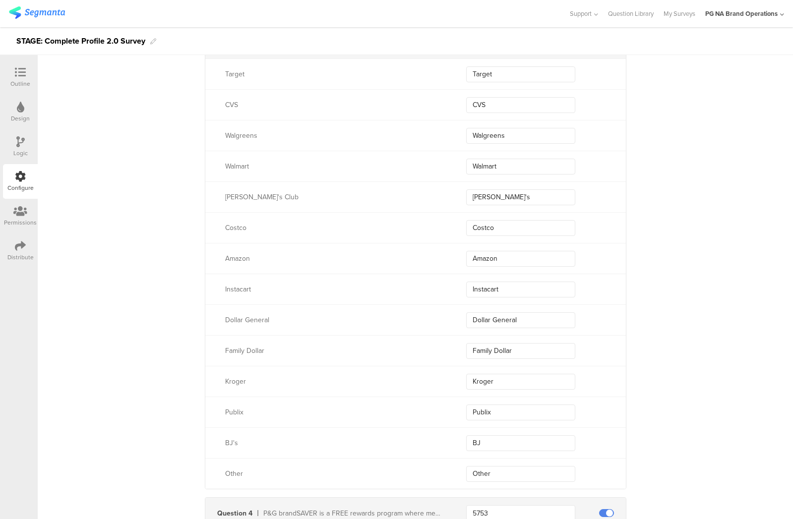
scroll to position [1832, 0]
drag, startPoint x: 523, startPoint y: 348, endPoint x: 533, endPoint y: 335, distance: 16.6
click at [434, 345] on div "Family Dollar Family Dollar" at bounding box center [415, 349] width 420 height 31
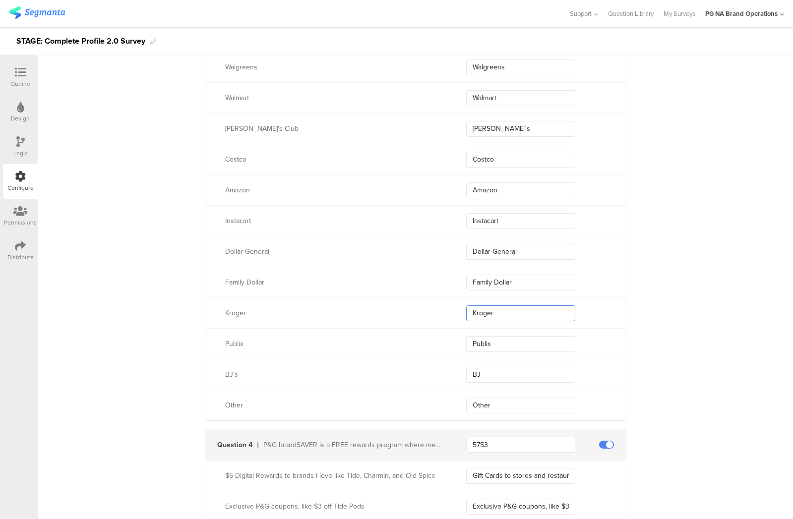
drag, startPoint x: 512, startPoint y: 311, endPoint x: 420, endPoint y: 304, distance: 92.4
click at [419, 304] on div "Kroger Kroger" at bounding box center [415, 312] width 420 height 31
drag, startPoint x: 498, startPoint y: 341, endPoint x: 453, endPoint y: 335, distance: 46.1
click at [414, 337] on div "Publix Publix" at bounding box center [415, 343] width 420 height 31
click at [493, 371] on input "BJ" at bounding box center [520, 375] width 109 height 16
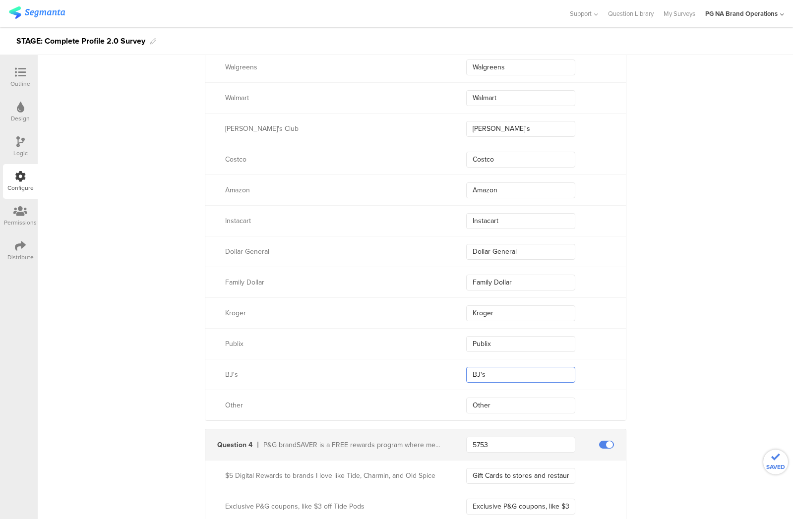
drag, startPoint x: 473, startPoint y: 375, endPoint x: 419, endPoint y: 368, distance: 54.0
click at [416, 368] on div "BJ's BJ's" at bounding box center [415, 374] width 420 height 31
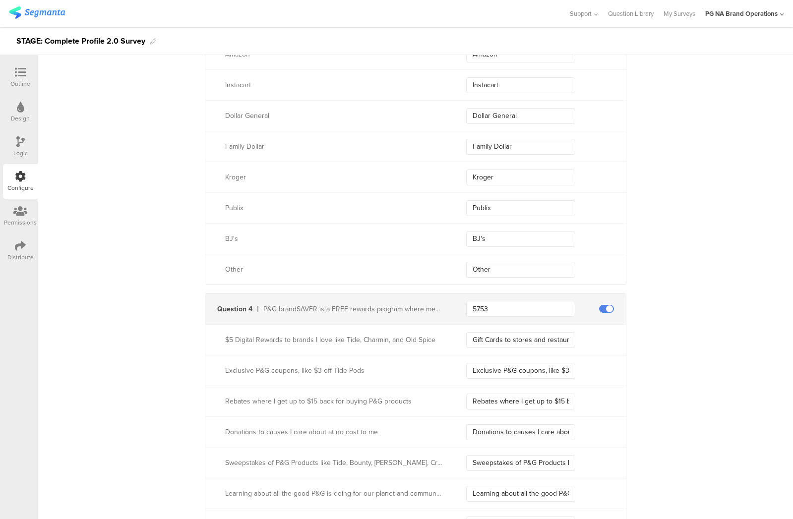
scroll to position [2068, 0]
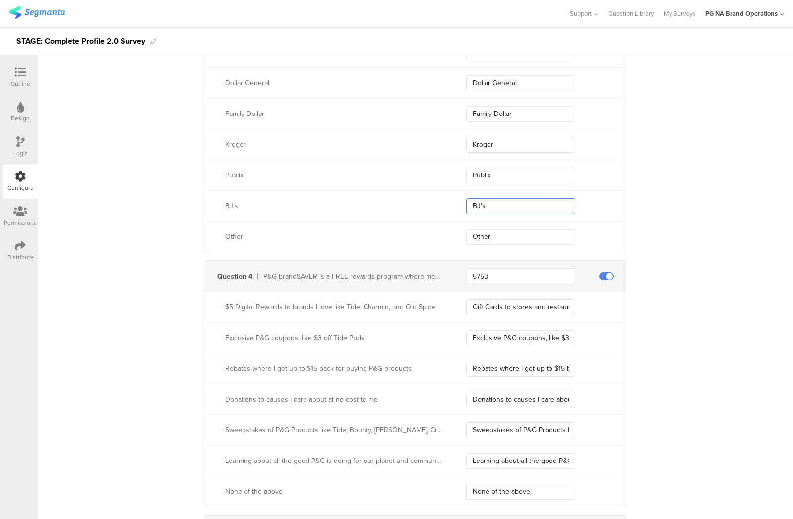
type input "BJ's"
click at [521, 305] on input "Gift Cards to stores and restaurants I love, like Starbucks, Panera, XBOX, and …" at bounding box center [520, 307] width 109 height 16
click at [504, 337] on input "Exclusive P&G coupons, like $3 off Tide Pods" at bounding box center [520, 338] width 109 height 16
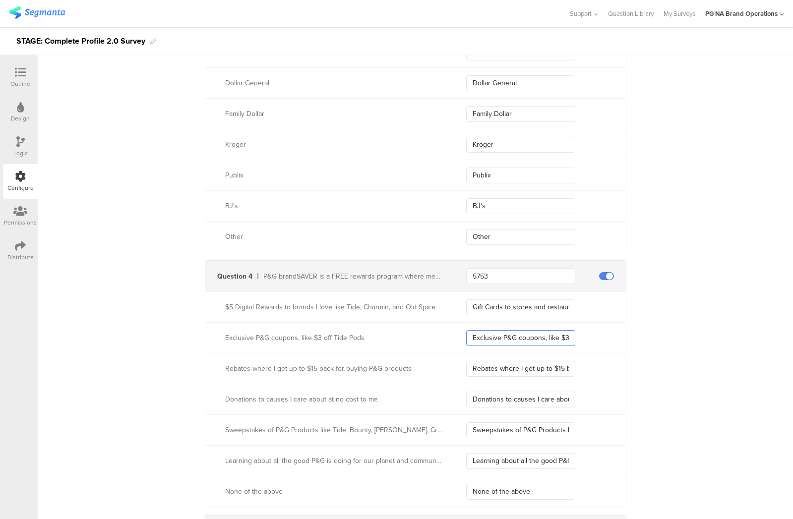
click at [504, 337] on input "Exclusive P&G coupons, like $3 off Tide Pods" at bounding box center [520, 338] width 109 height 16
click at [505, 337] on input "Exclusive P&G coupons, like $3 off Tide Pods" at bounding box center [520, 338] width 109 height 16
click at [504, 368] on input "Rebates where I get up to $15 back for buying P&G products" at bounding box center [520, 369] width 109 height 16
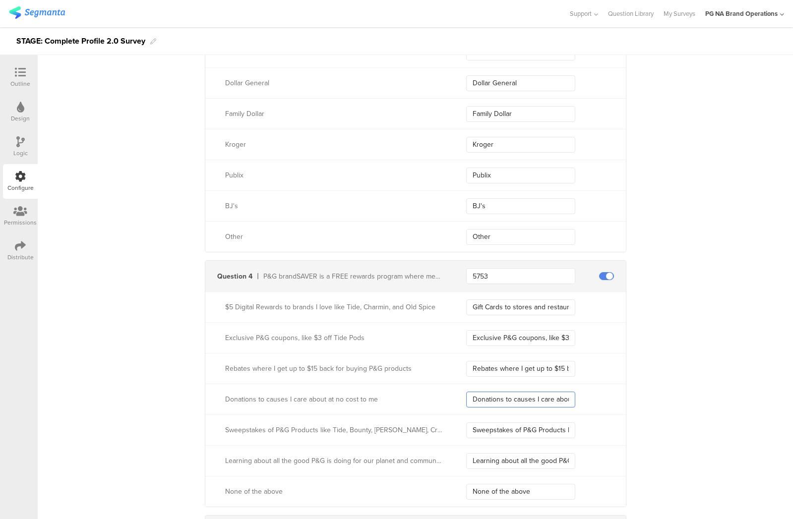
click at [501, 398] on input "Donations to causes I care about at no cost to me" at bounding box center [520, 400] width 109 height 16
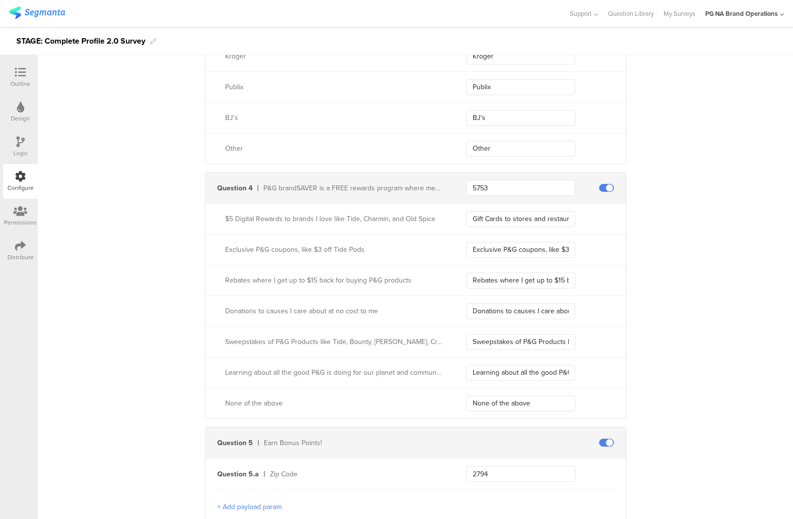
scroll to position [2157, 0]
click at [510, 343] on input "Sweepstakes of P&G Products like Tide, Bounty, [PERSON_NAME], Crest, and more" at bounding box center [520, 341] width 109 height 16
click at [511, 342] on input "Sweepstakes of P&G Products like Tide, Bounty, [PERSON_NAME], Crest, and more" at bounding box center [520, 341] width 109 height 16
click at [522, 340] on input "Sweepstakes of P&G Products like Tide, Bounty, [PERSON_NAME], Crest, and more" at bounding box center [520, 341] width 109 height 16
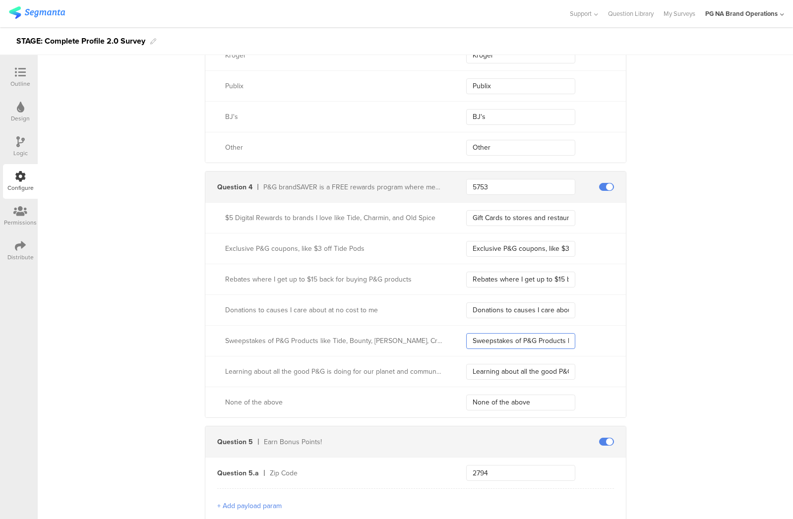
click at [522, 340] on input "Sweepstakes of P&G Products like Tide, Bounty, [PERSON_NAME], Crest, and more" at bounding box center [520, 341] width 109 height 16
click at [499, 371] on input "Learning about all the good P&G is doing for our planet and communities in need" at bounding box center [520, 372] width 109 height 16
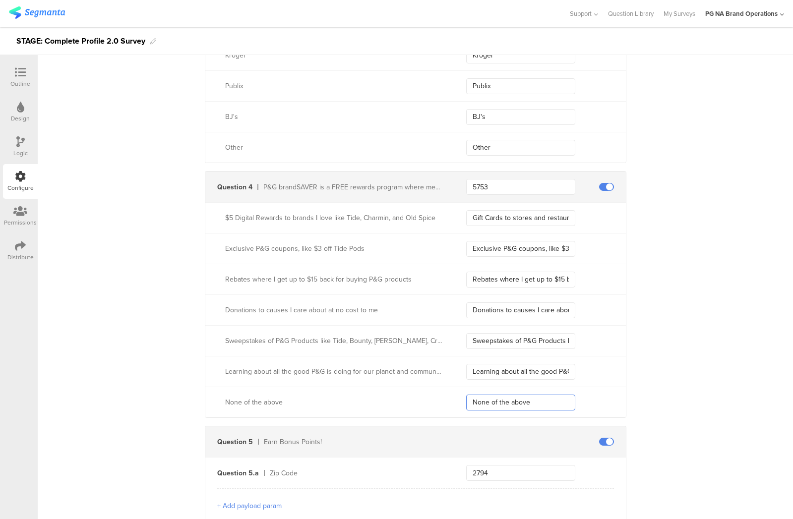
click at [525, 401] on input "None of the above" at bounding box center [520, 403] width 109 height 16
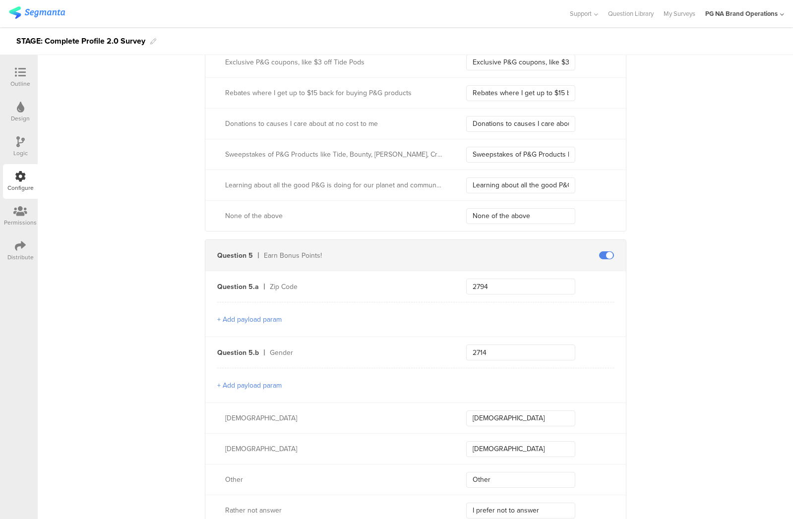
scroll to position [2353, 0]
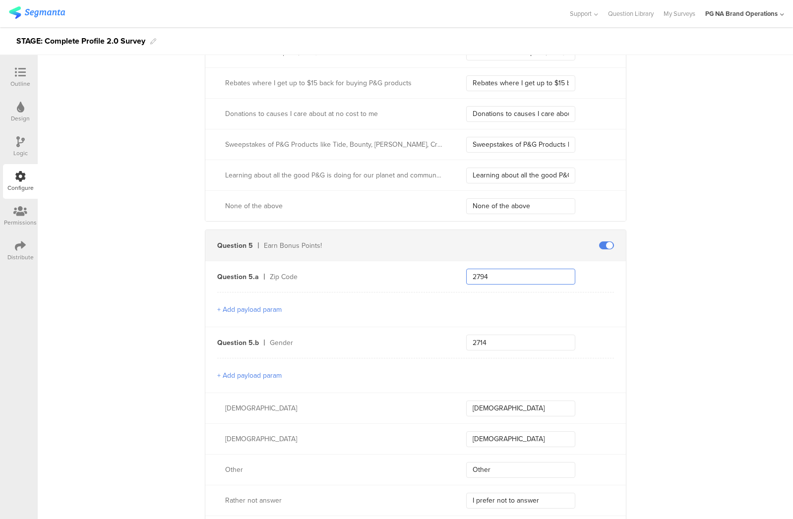
drag, startPoint x: 498, startPoint y: 275, endPoint x: 363, endPoint y: 269, distance: 134.5
click at [356, 269] on div "Question 5.a Zip Code 2794" at bounding box center [415, 276] width 420 height 31
drag, startPoint x: 500, startPoint y: 340, endPoint x: 628, endPoint y: 334, distance: 128.5
click at [447, 337] on div "Question 5.b Gender 2714" at bounding box center [415, 342] width 420 height 31
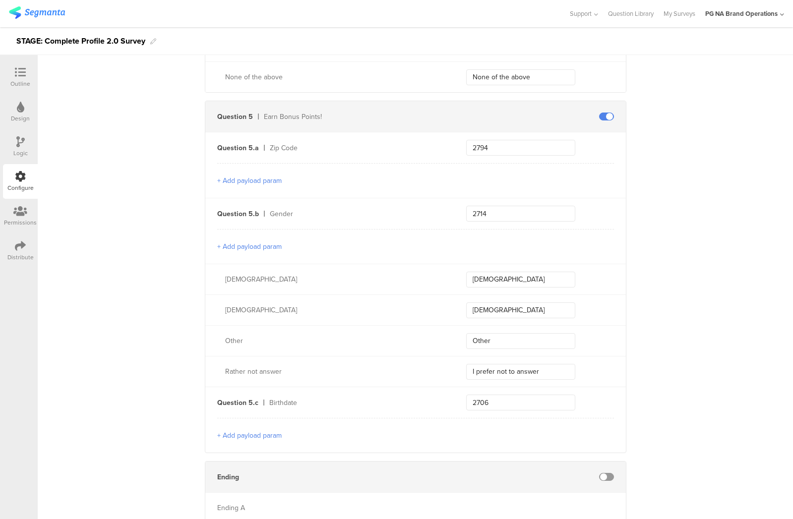
scroll to position [2481, 0]
click at [511, 278] on input "[DEMOGRAPHIC_DATA]" at bounding box center [520, 281] width 109 height 16
drag, startPoint x: 512, startPoint y: 280, endPoint x: 430, endPoint y: 278, distance: 81.8
click at [430, 278] on div "[DEMOGRAPHIC_DATA] [DEMOGRAPHIC_DATA]" at bounding box center [415, 280] width 420 height 31
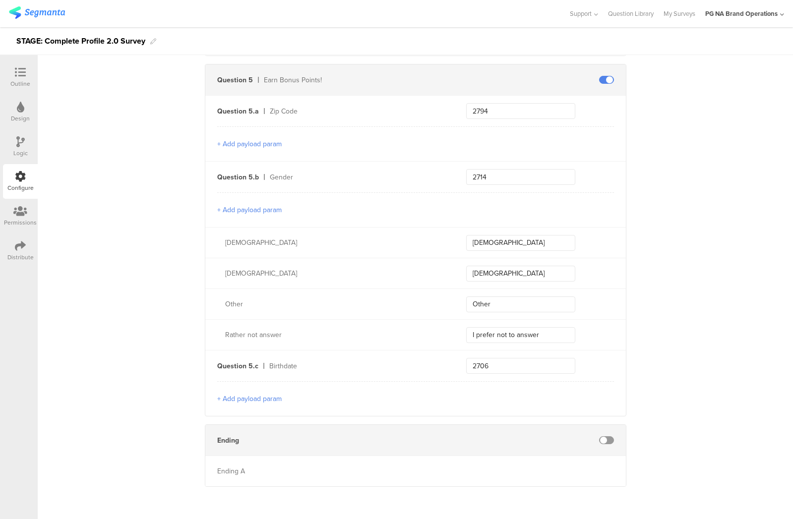
scroll to position [2518, 0]
